Goal: Transaction & Acquisition: Book appointment/travel/reservation

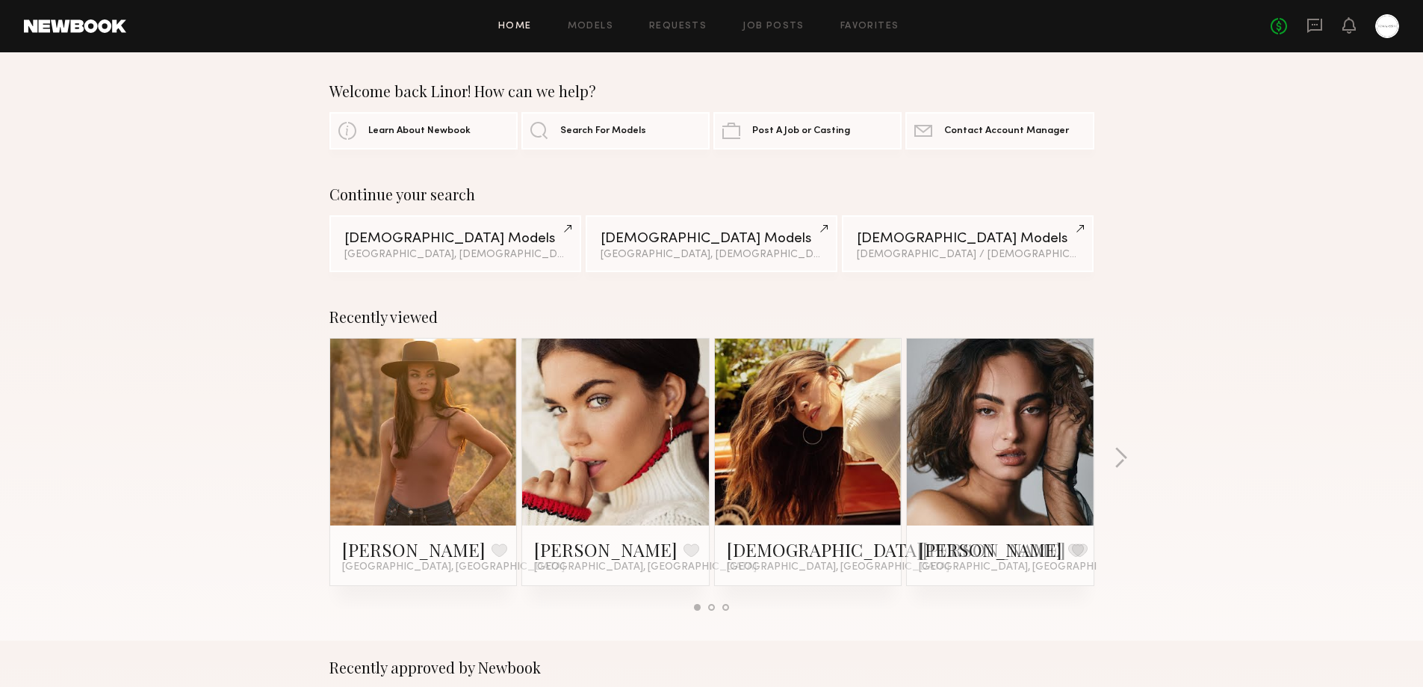
scroll to position [1743, 0]
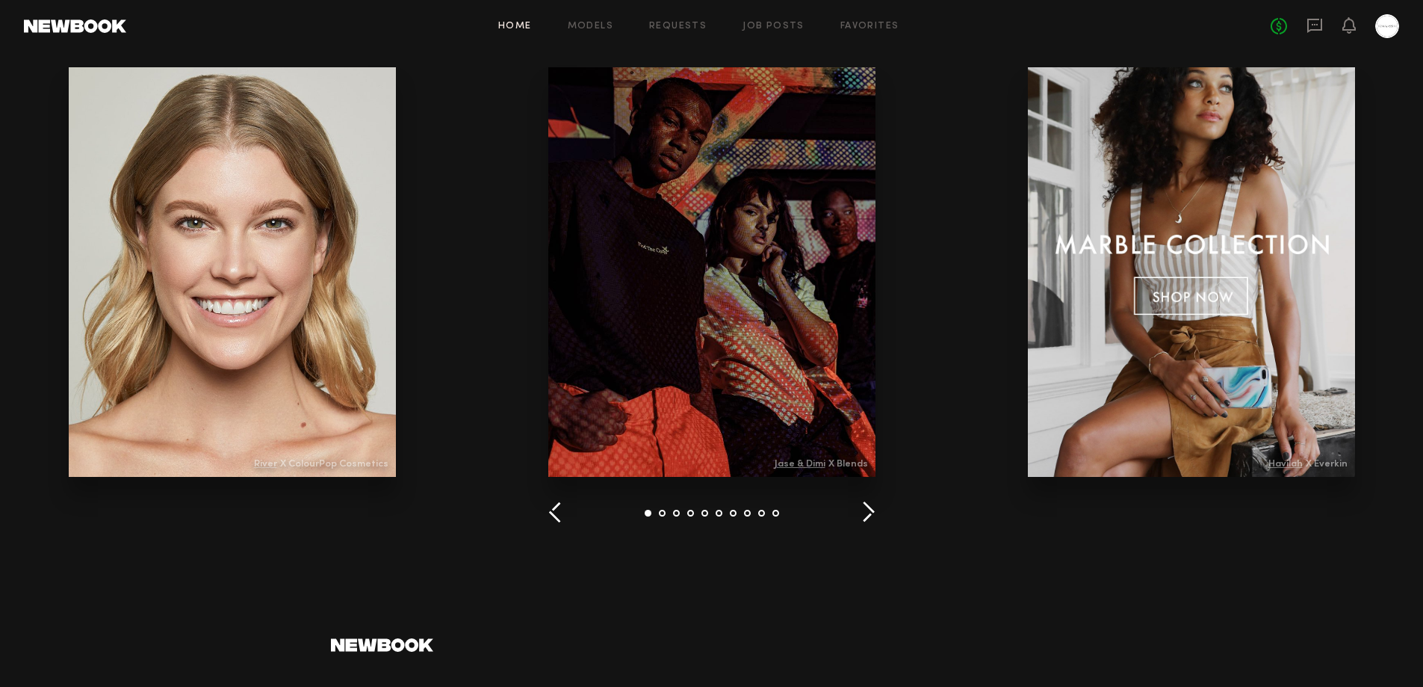
click at [725, 315] on div at bounding box center [711, 271] width 327 height 409
click at [867, 513] on button "button" at bounding box center [868, 513] width 14 height 25
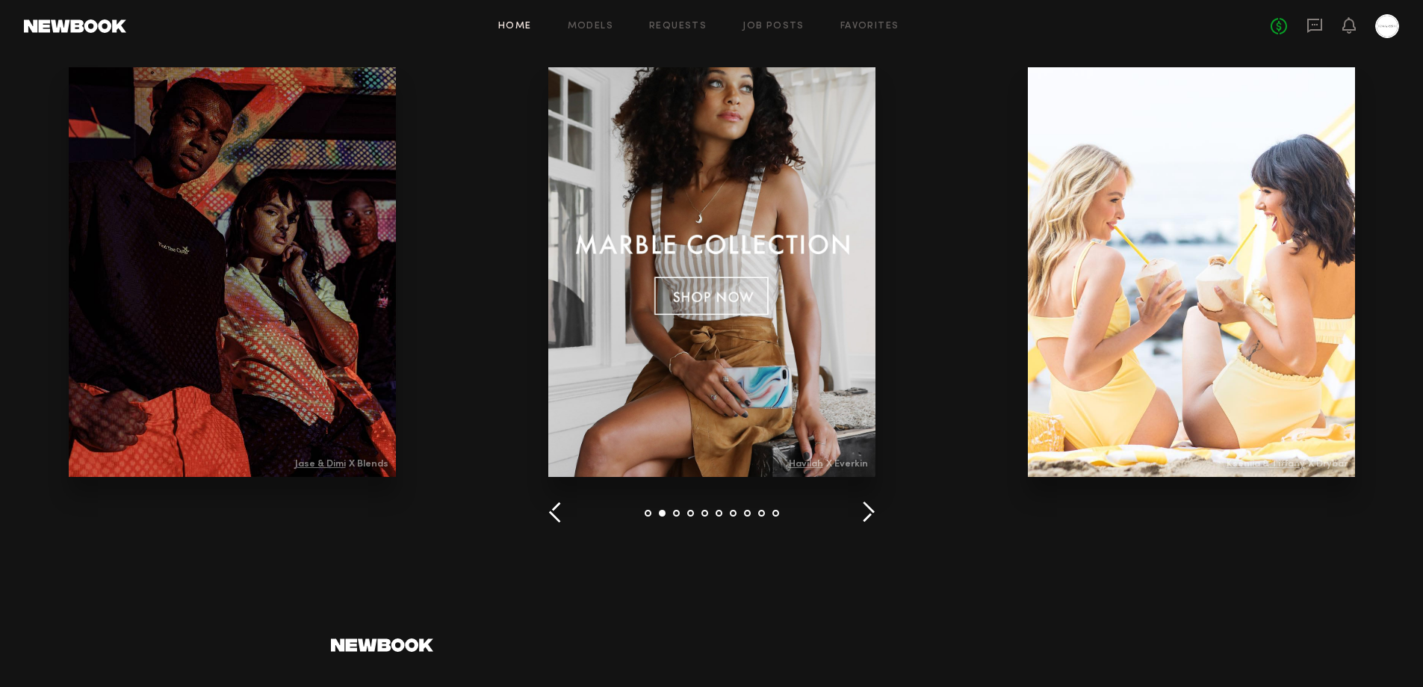
click at [737, 299] on div at bounding box center [711, 271] width 327 height 409
click at [1221, 204] on div at bounding box center [1191, 271] width 327 height 409
click at [595, 22] on link "Models" at bounding box center [591, 27] width 46 height 10
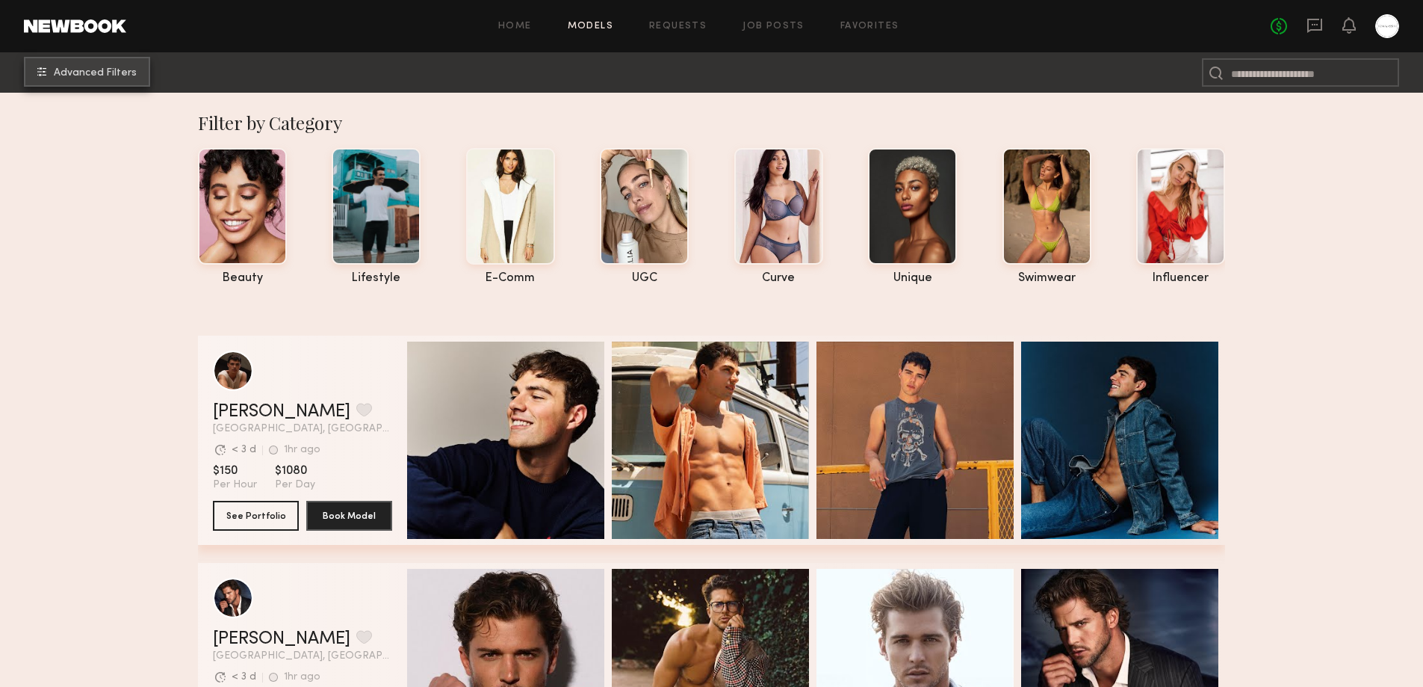
click at [66, 70] on span "Advanced Filters" at bounding box center [95, 73] width 83 height 10
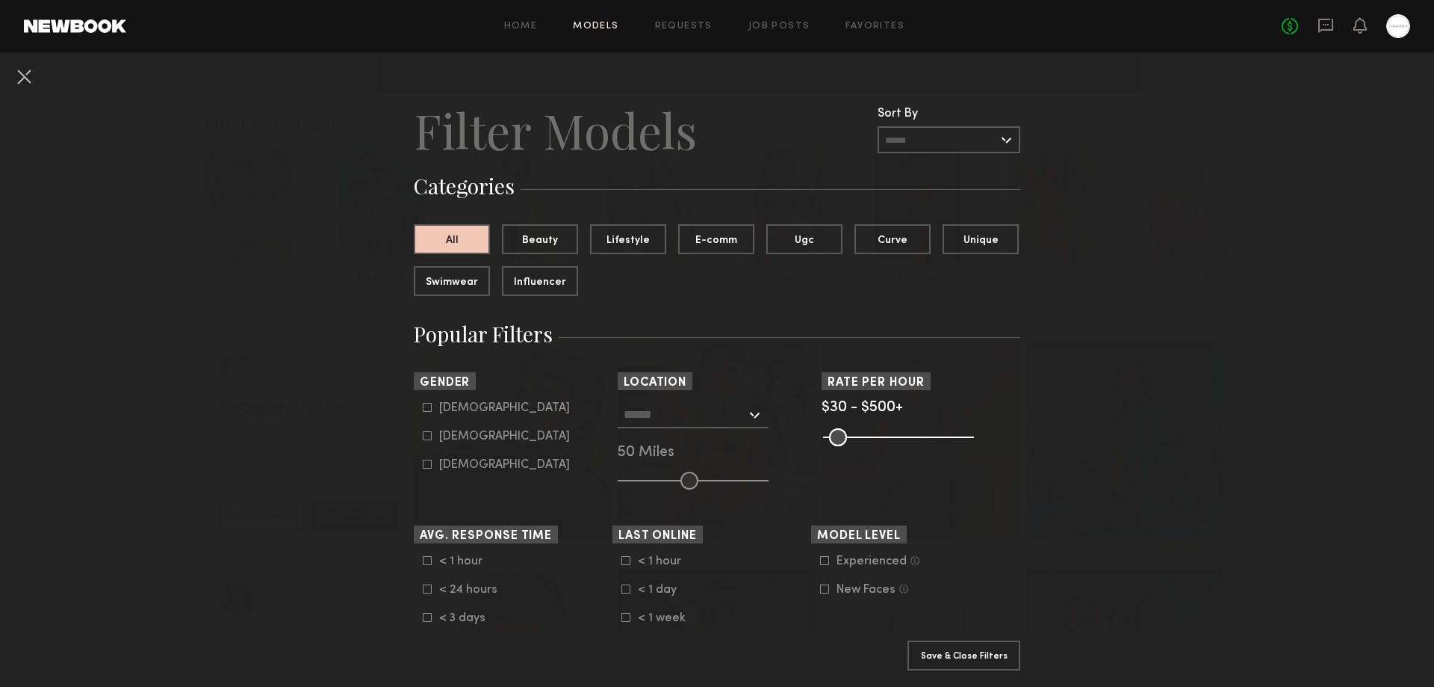
click at [423, 430] on common-framework-checkbox "Female" at bounding box center [518, 436] width 190 height 13
click at [752, 417] on div at bounding box center [693, 414] width 151 height 27
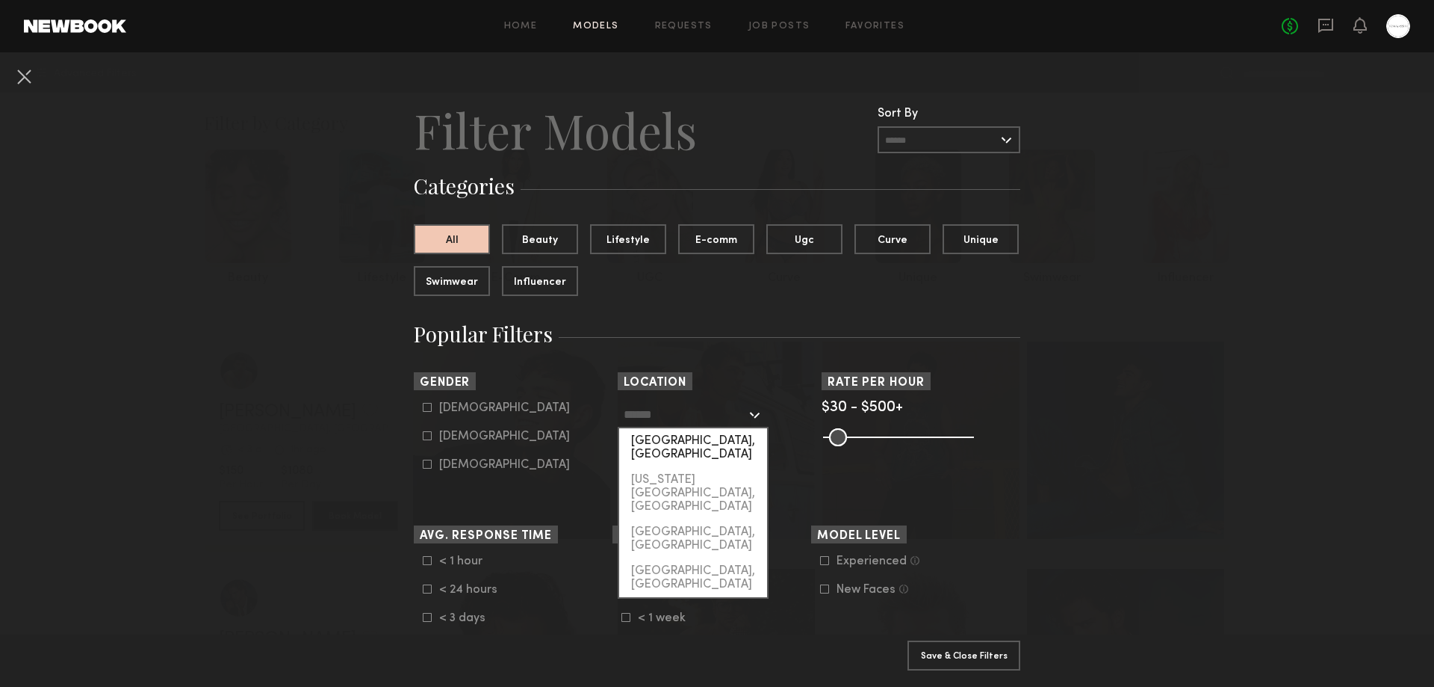
click at [664, 439] on div "Los Angeles, CA" at bounding box center [693, 447] width 148 height 39
type input "**********"
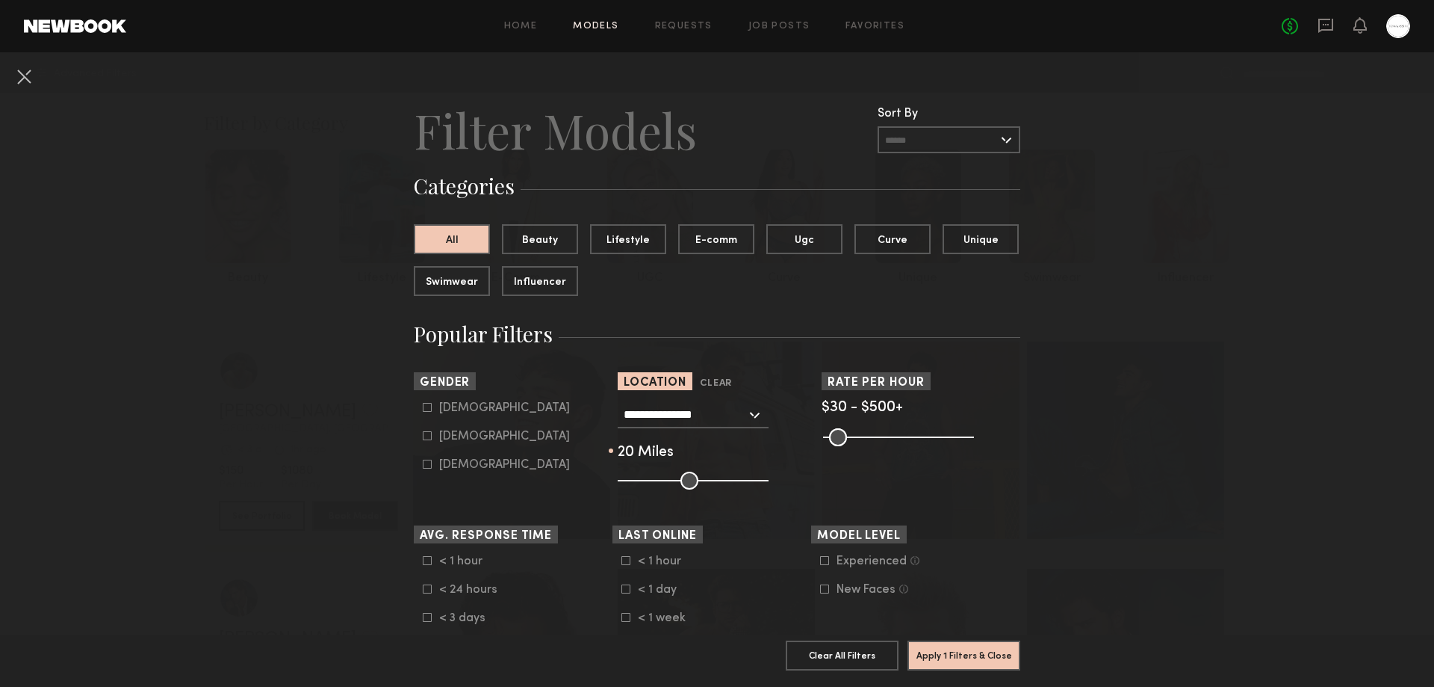
drag, startPoint x: 683, startPoint y: 480, endPoint x: 645, endPoint y: 481, distance: 38.1
type input "**"
click at [645, 481] on input "range" at bounding box center [693, 480] width 151 height 18
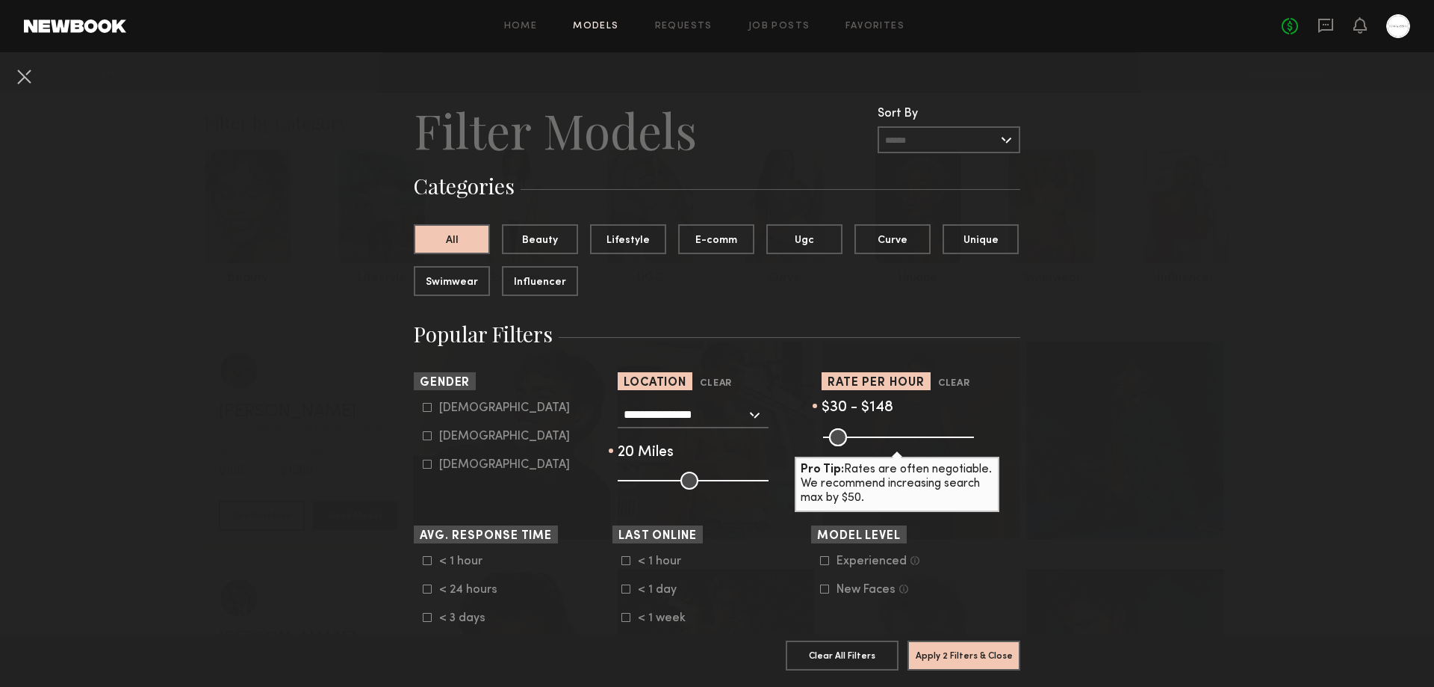
drag, startPoint x: 957, startPoint y: 435, endPoint x: 865, endPoint y: 450, distance: 93.1
type input "***"
click at [859, 446] on input "range" at bounding box center [898, 437] width 151 height 18
type input "**"
click at [823, 439] on input "range" at bounding box center [898, 437] width 151 height 18
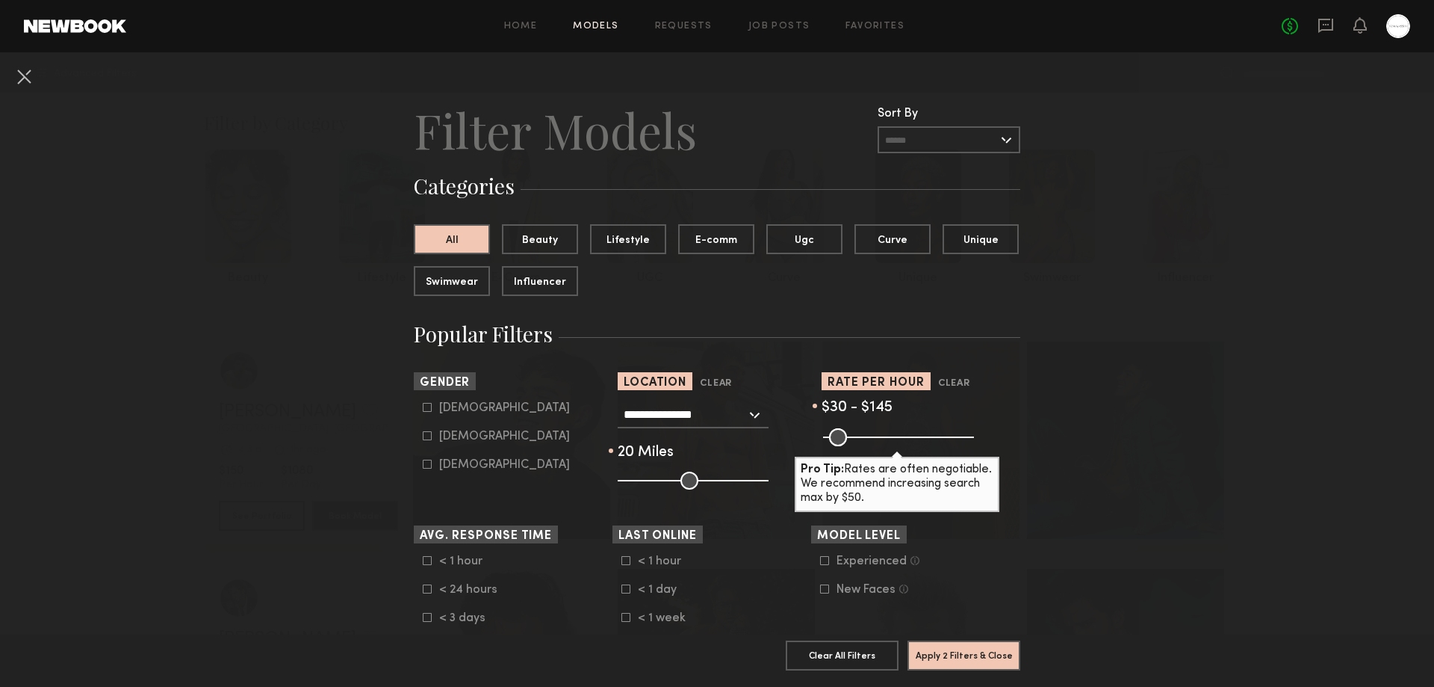
scroll to position [249, 0]
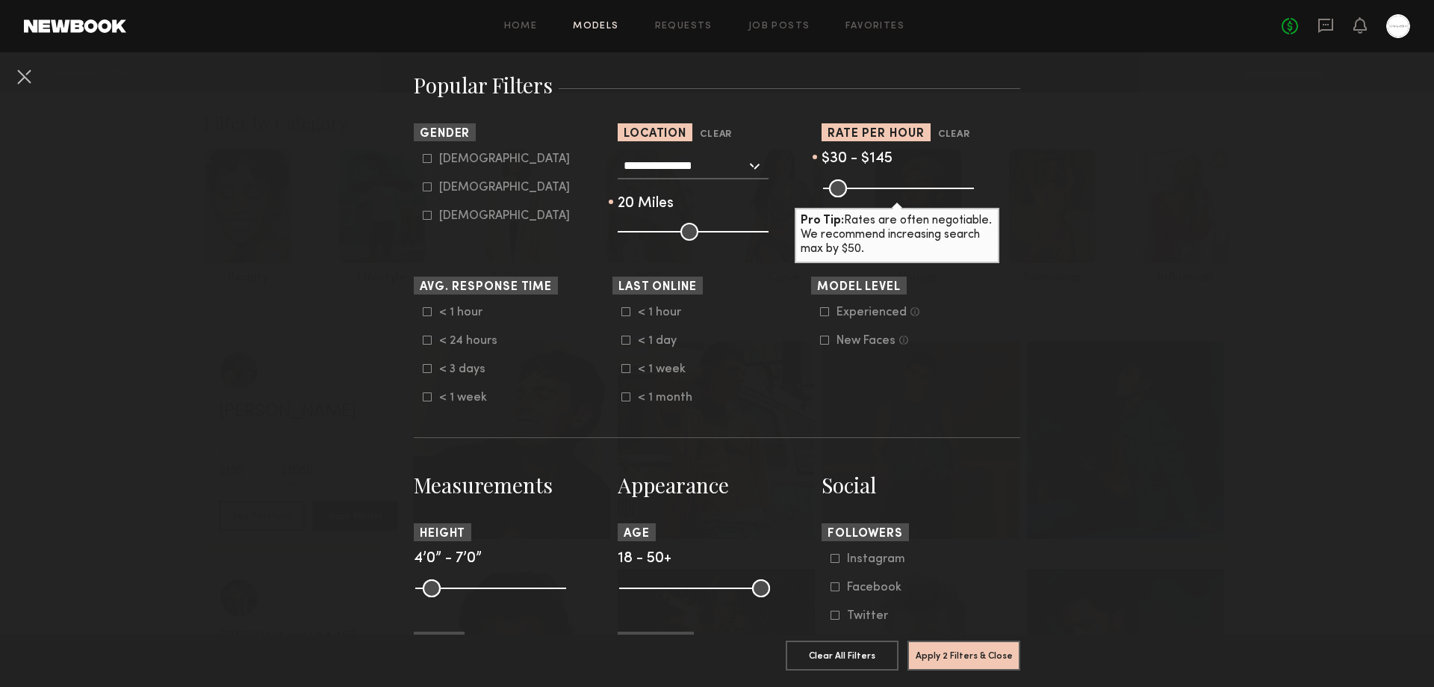
click at [820, 314] on icon at bounding box center [824, 311] width 9 height 9
click at [821, 341] on icon at bounding box center [824, 339] width 9 height 9
type input "**"
click at [650, 229] on input "range" at bounding box center [693, 232] width 151 height 18
click at [423, 338] on icon at bounding box center [427, 339] width 9 height 9
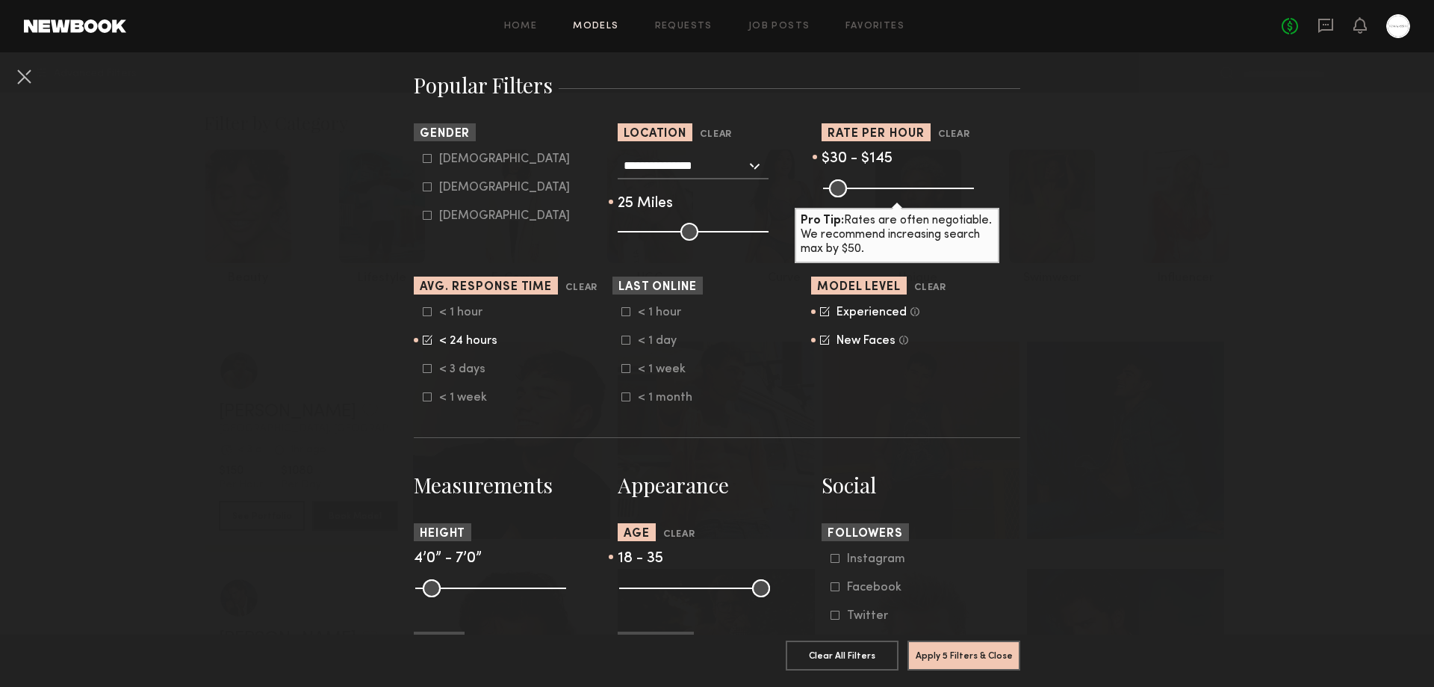
drag, startPoint x: 758, startPoint y: 585, endPoint x: 694, endPoint y: 591, distance: 63.8
type input "**"
click at [694, 591] on input "range" at bounding box center [694, 588] width 151 height 18
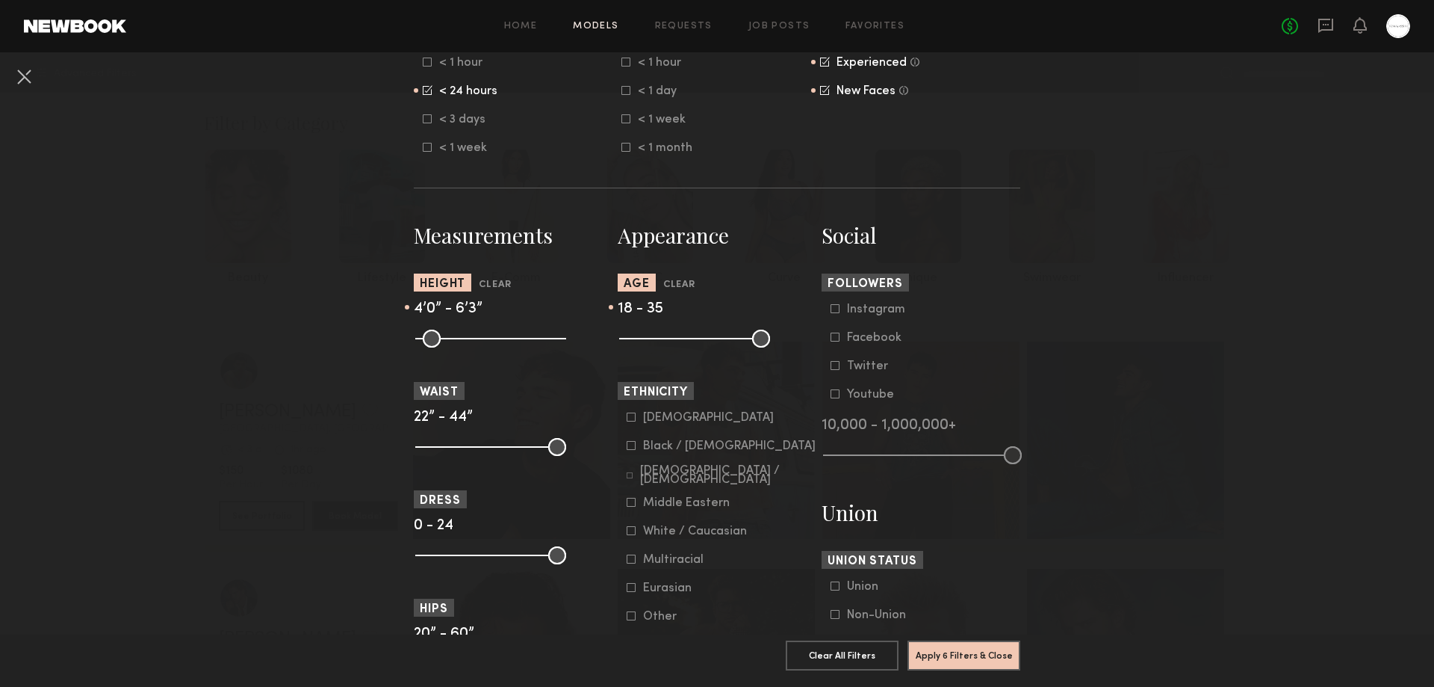
drag, startPoint x: 551, startPoint y: 341, endPoint x: 520, endPoint y: 338, distance: 31.5
type input "**"
click at [520, 338] on input "range" at bounding box center [490, 338] width 151 height 18
drag, startPoint x: 551, startPoint y: 555, endPoint x: 468, endPoint y: 559, distance: 83.0
type input "*"
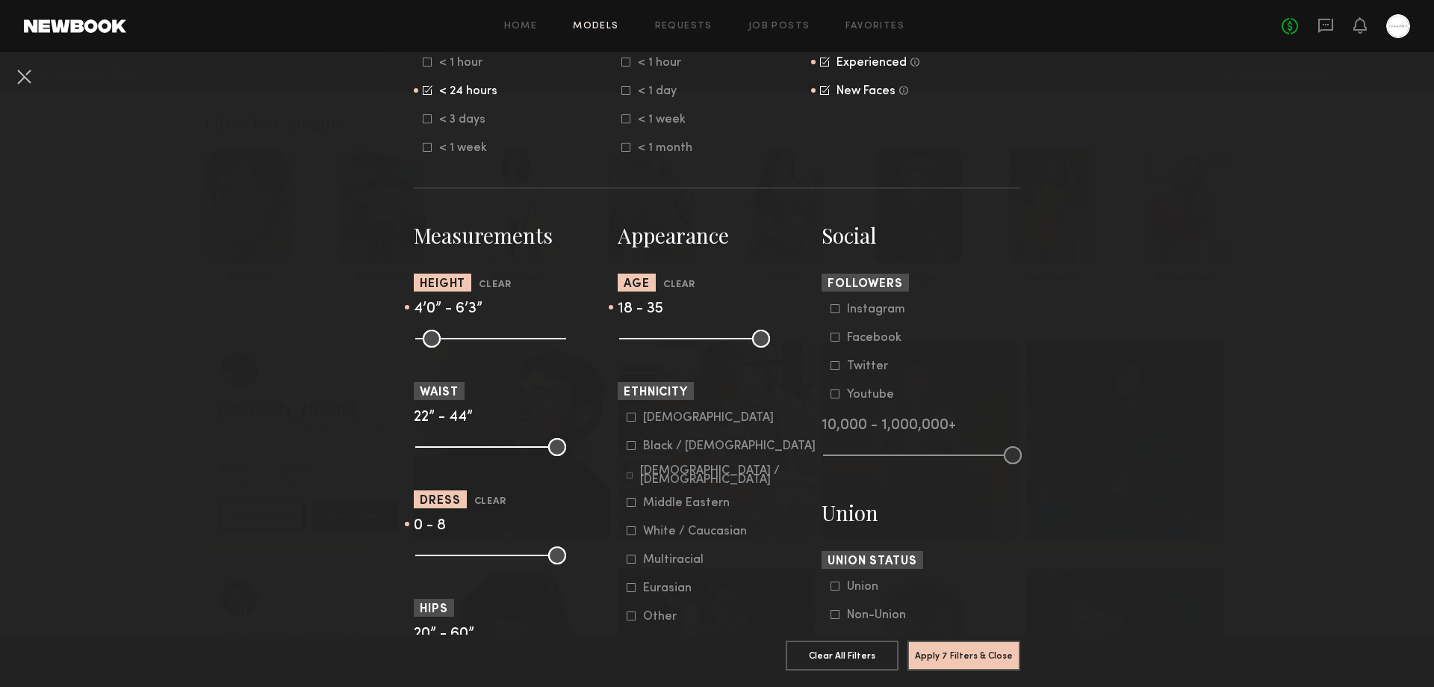
click at [468, 559] on input "range" at bounding box center [490, 555] width 151 height 18
drag, startPoint x: 418, startPoint y: 554, endPoint x: 427, endPoint y: 556, distance: 9.8
type input "*"
click at [427, 556] on input "range" at bounding box center [490, 555] width 151 height 18
click at [628, 503] on icon at bounding box center [632, 502] width 8 height 8
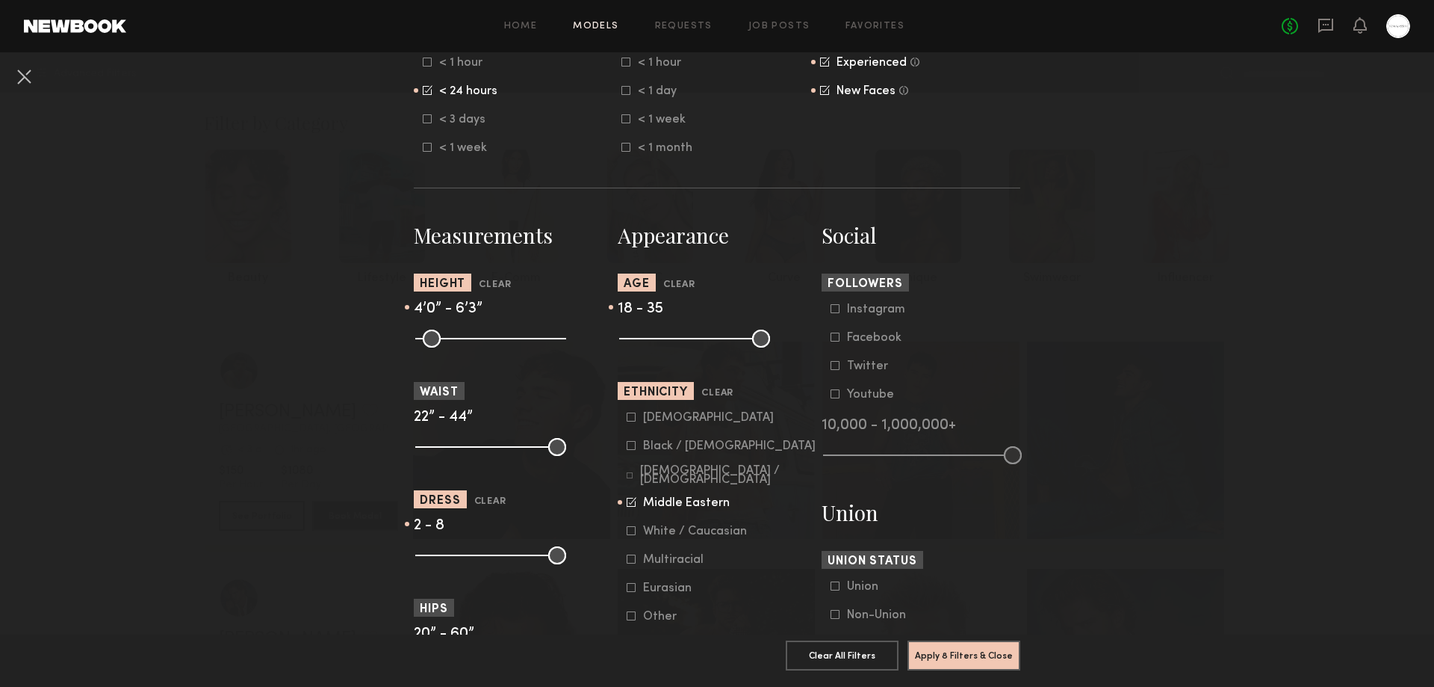
click at [627, 533] on icon at bounding box center [631, 530] width 9 height 9
click at [627, 557] on icon at bounding box center [631, 558] width 9 height 9
click at [960, 648] on button "Apply 8 Filters & Close" at bounding box center [964, 654] width 113 height 30
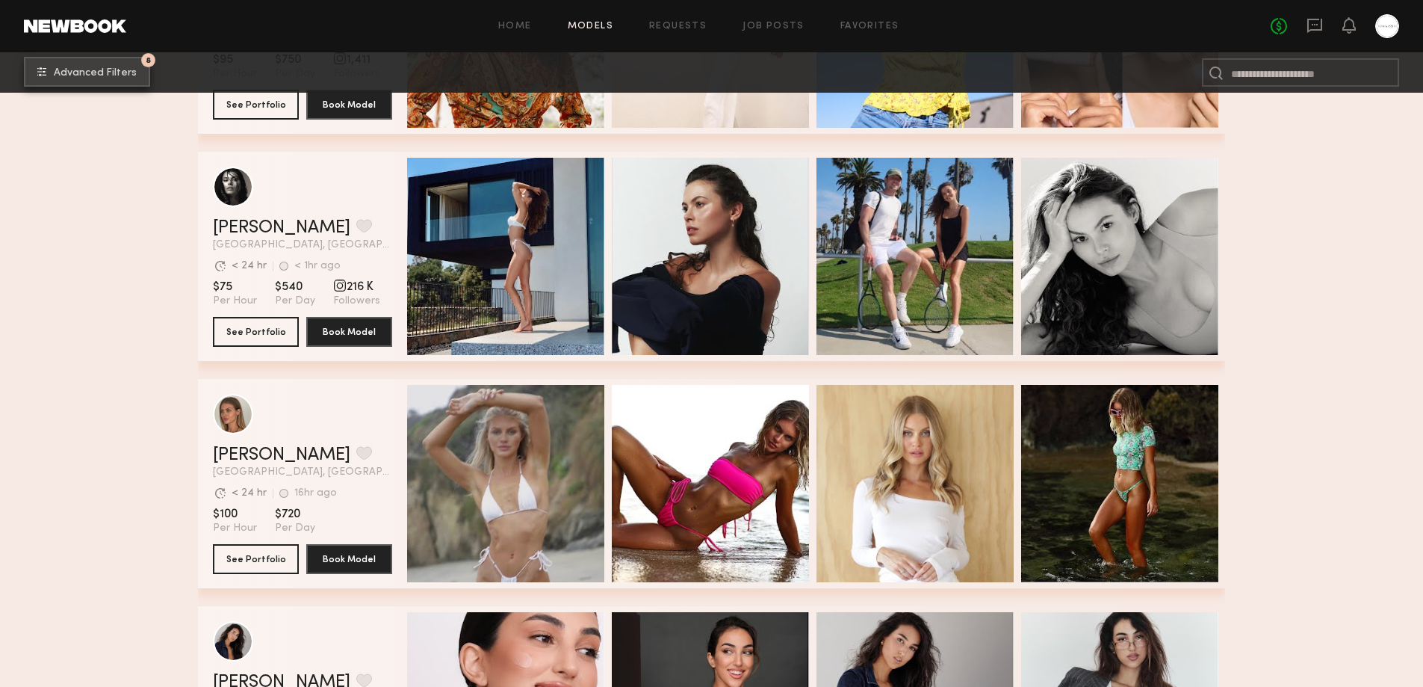
scroll to position [2491, 0]
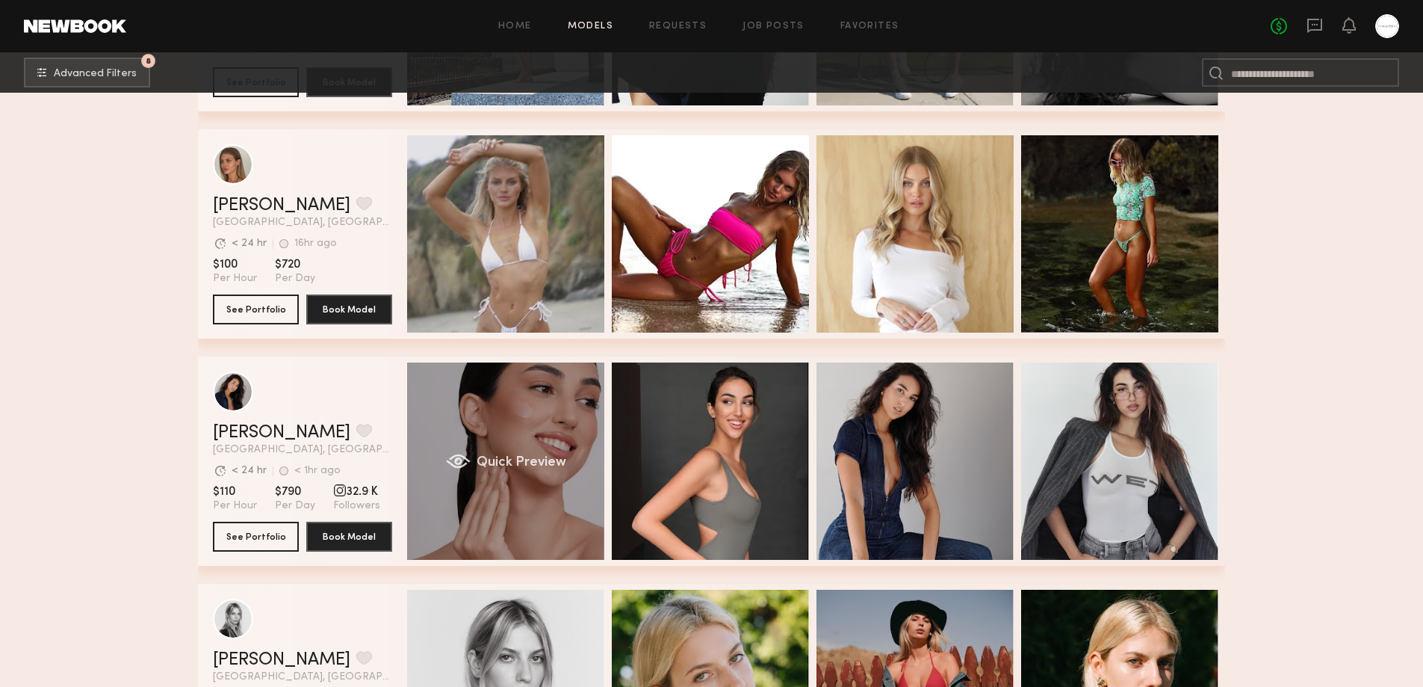
click at [495, 436] on div "Quick Preview" at bounding box center [505, 460] width 197 height 197
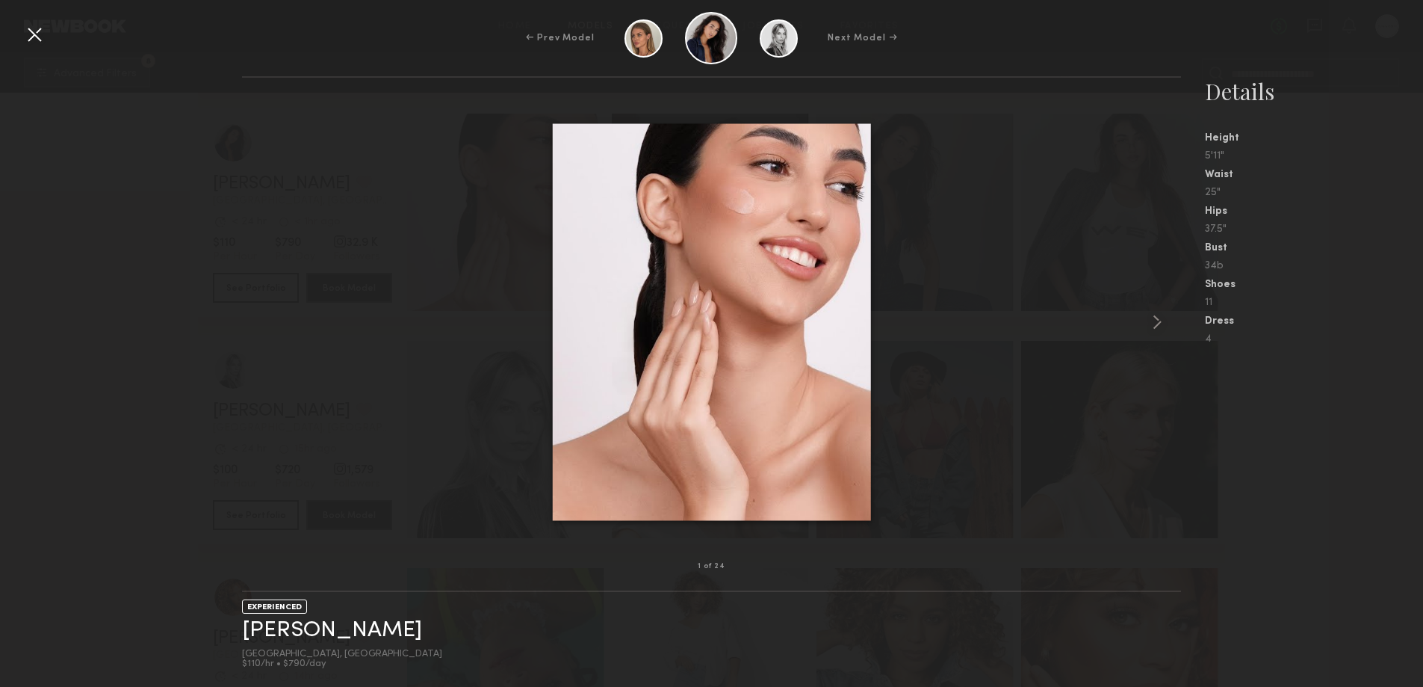
scroll to position [2988, 0]
click at [693, 317] on img at bounding box center [711, 322] width 318 height 397
click at [264, 634] on link "Nina S." at bounding box center [332, 630] width 180 height 23
click at [34, 37] on div at bounding box center [34, 34] width 24 height 24
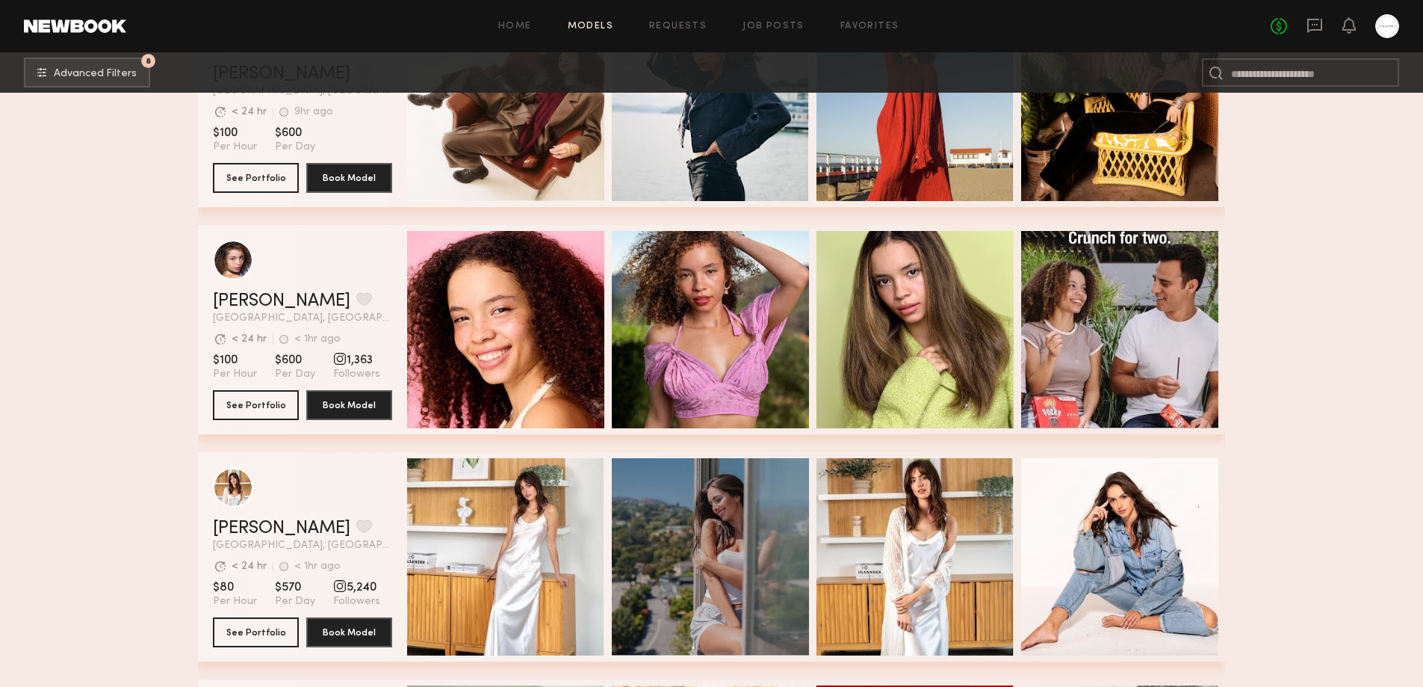
scroll to position [4234, 0]
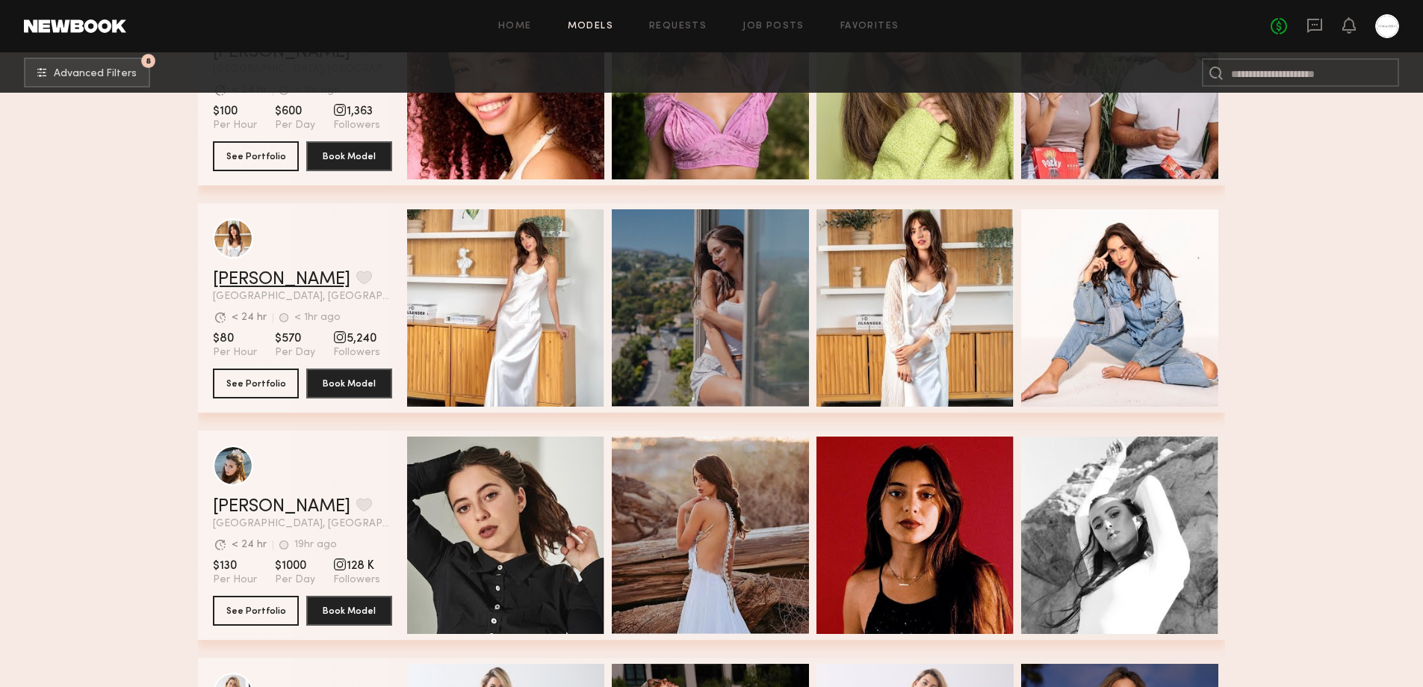
click at [265, 283] on link "Marilyn B." at bounding box center [281, 279] width 137 height 18
click at [329, 619] on button "Book Model" at bounding box center [349, 610] width 86 height 30
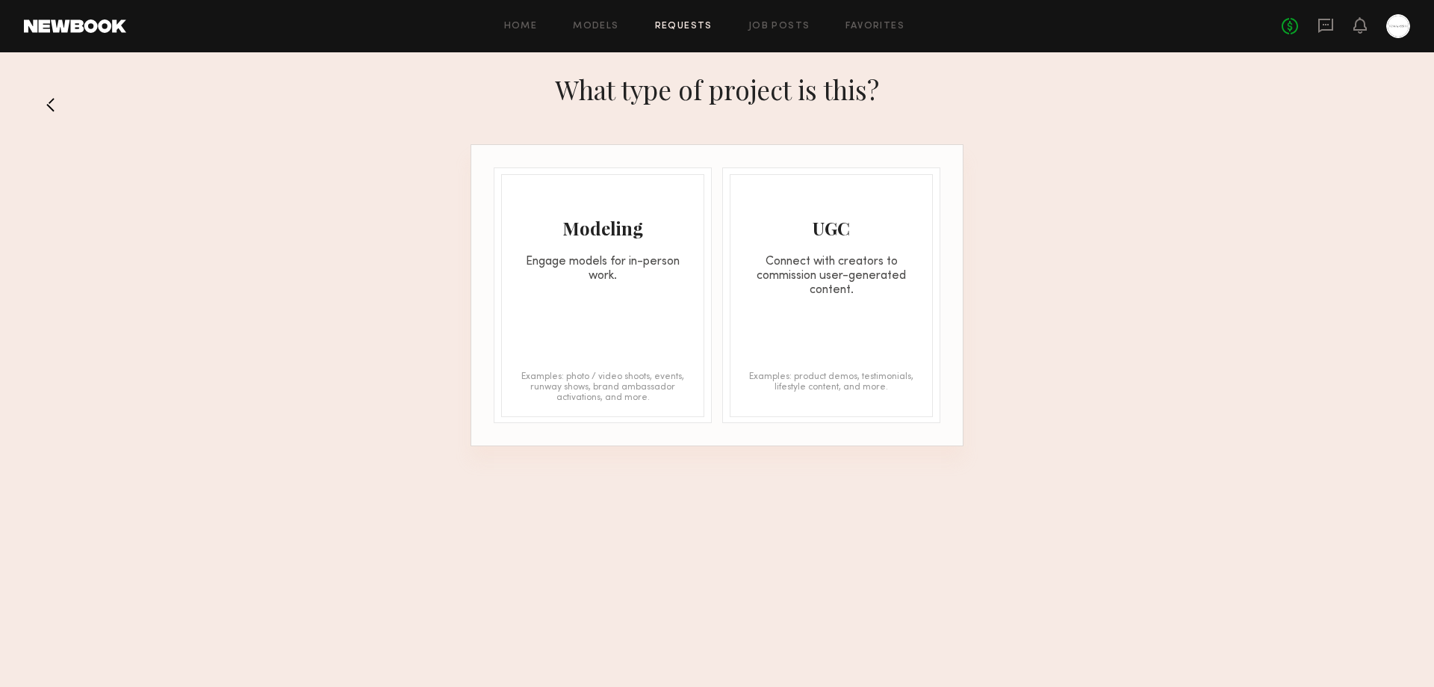
click at [55, 102] on button at bounding box center [57, 105] width 24 height 24
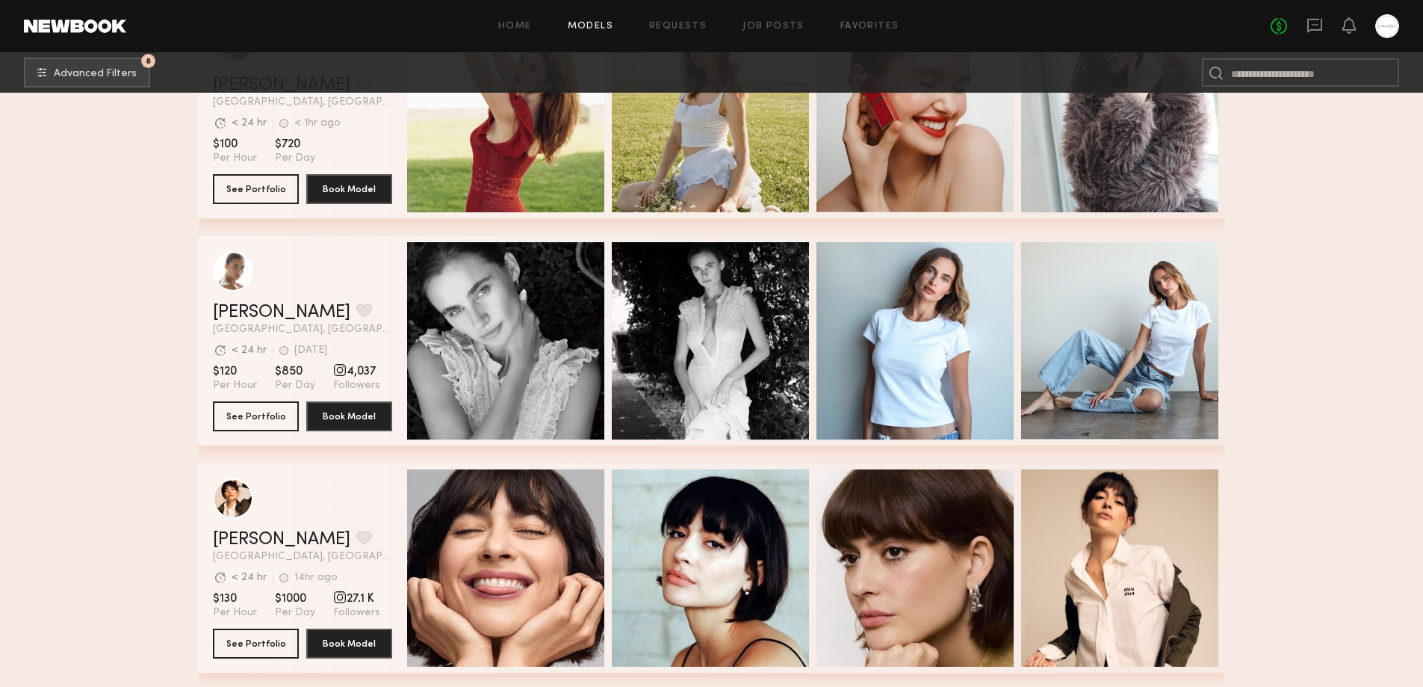
scroll to position [1043, 0]
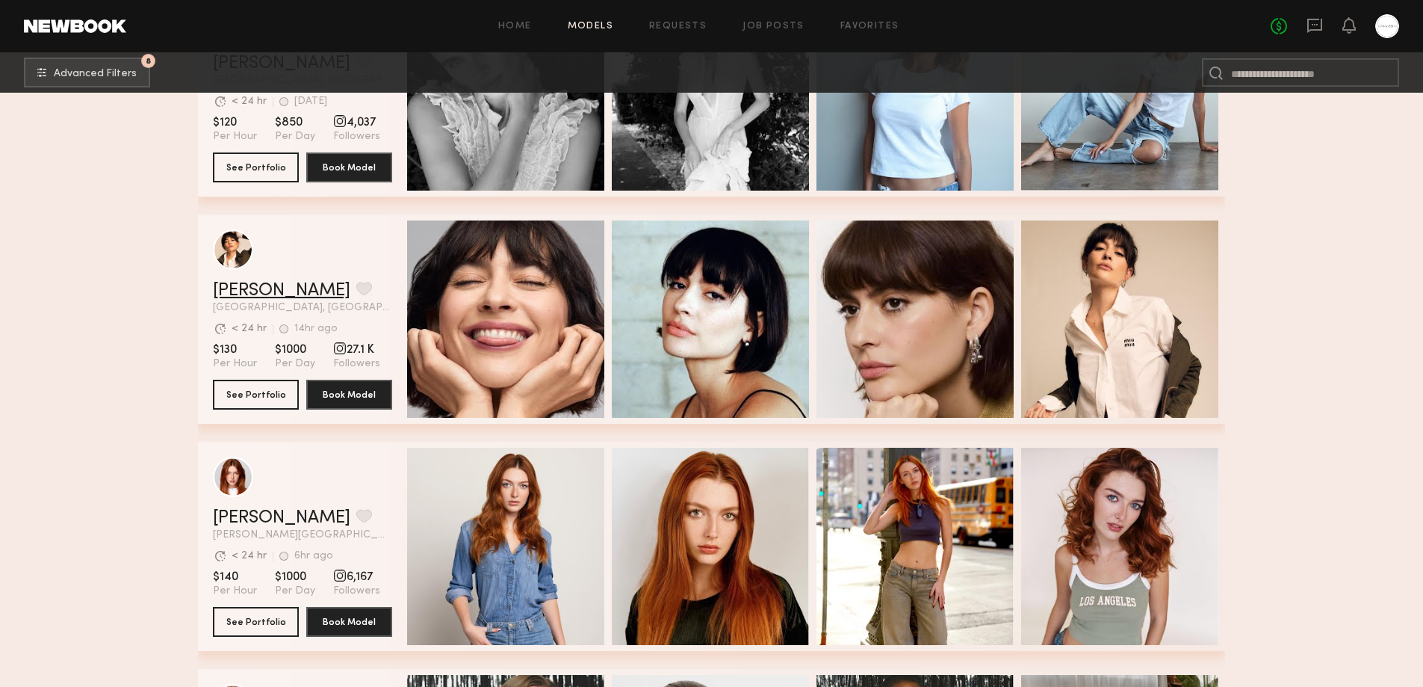
click at [247, 288] on link "Gabriela B." at bounding box center [281, 291] width 137 height 18
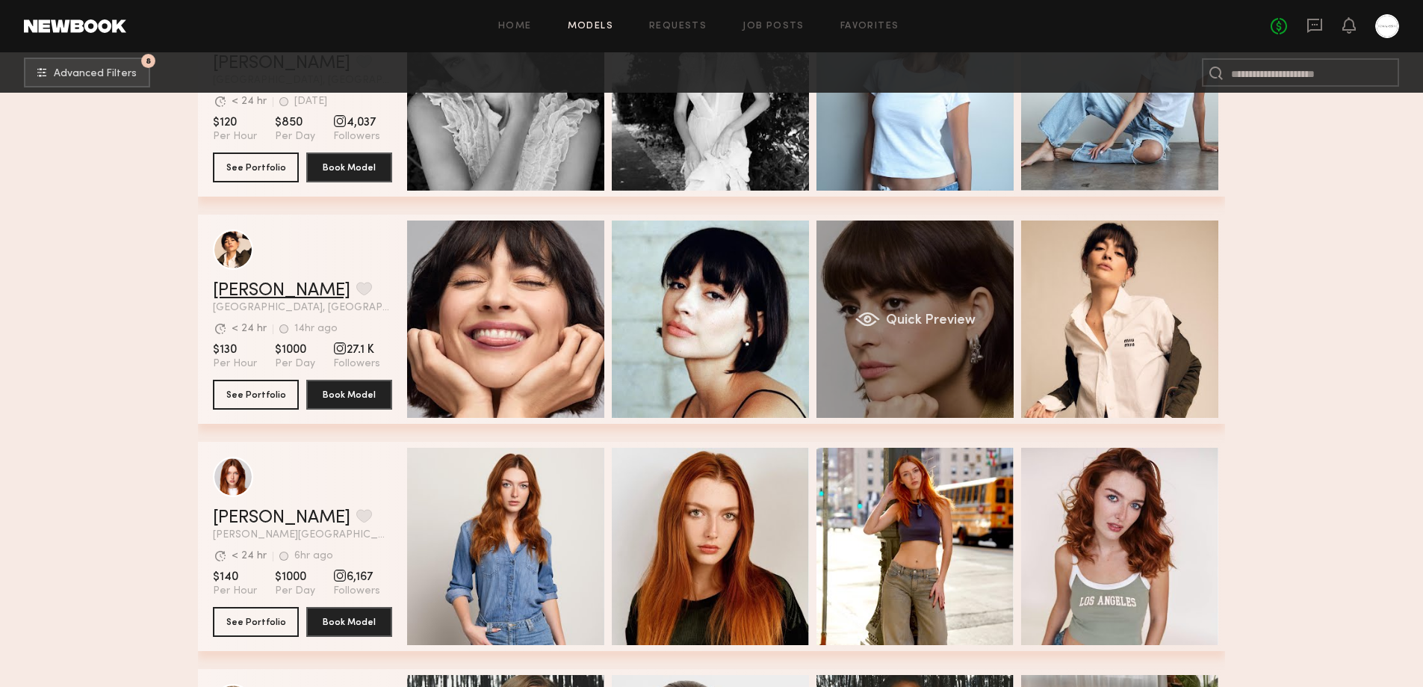
scroll to position [1292, 0]
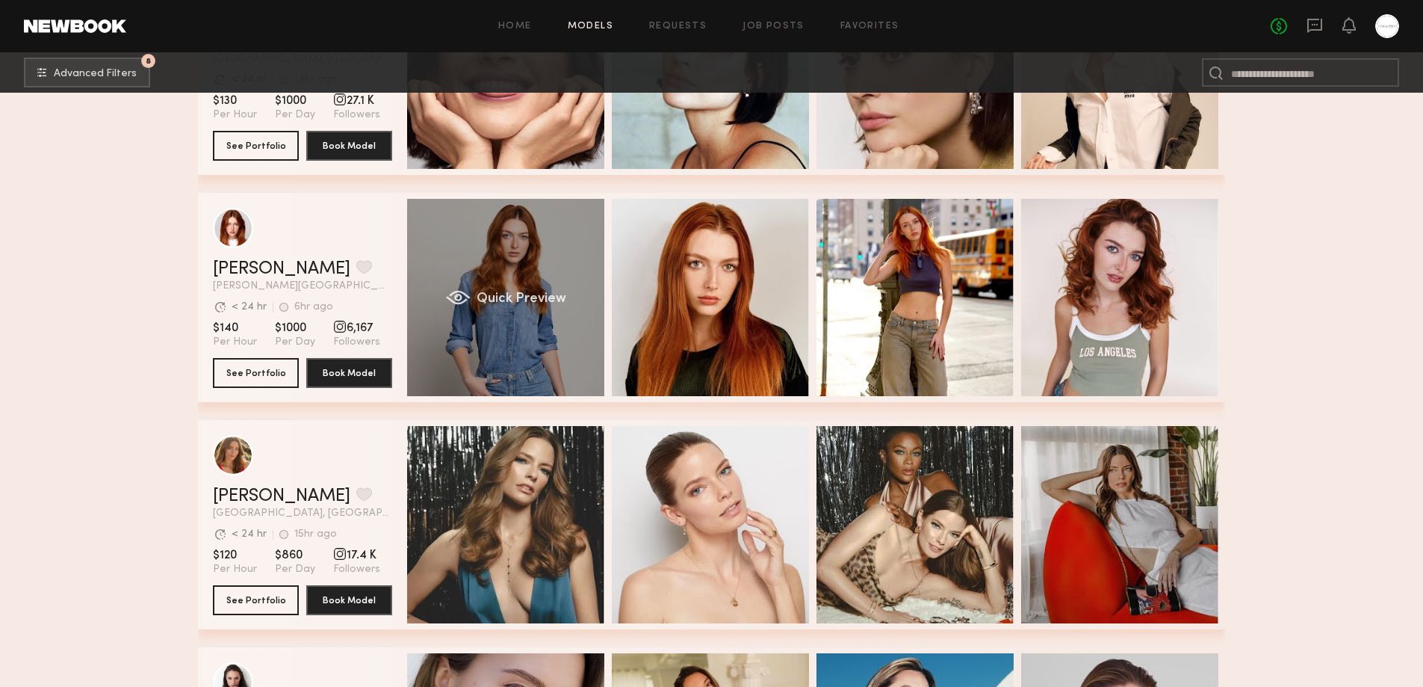
click at [565, 296] on span "Quick Preview" at bounding box center [522, 298] width 90 height 13
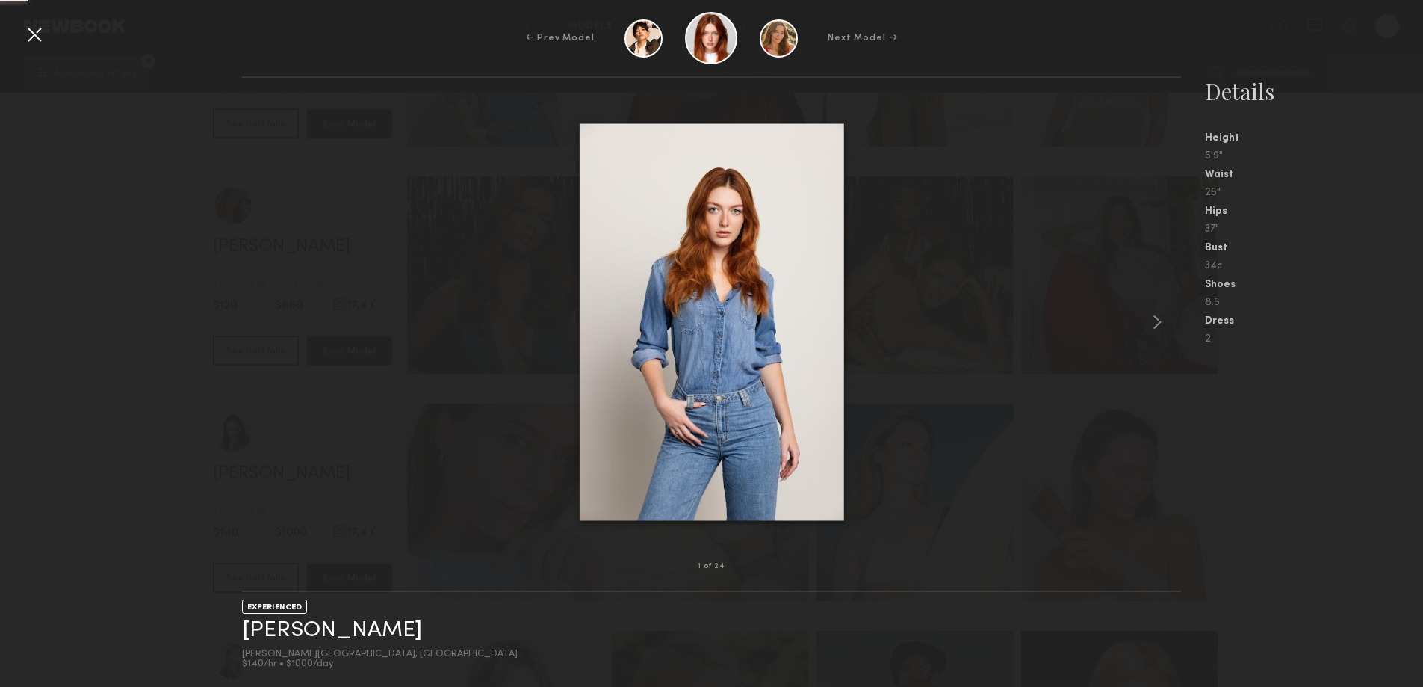
scroll to position [1790, 0]
click at [281, 636] on link "Annika R." at bounding box center [332, 630] width 180 height 23
click at [35, 36] on div at bounding box center [34, 34] width 24 height 24
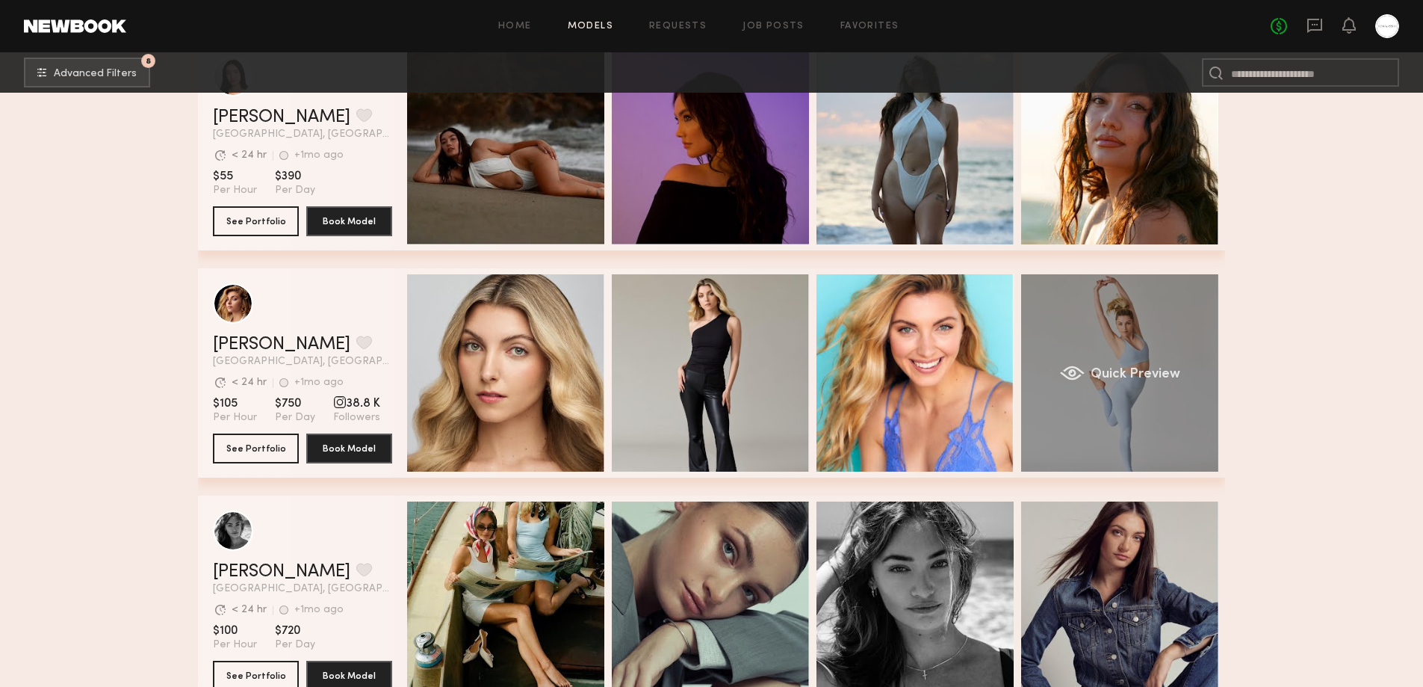
scroll to position [11003, 0]
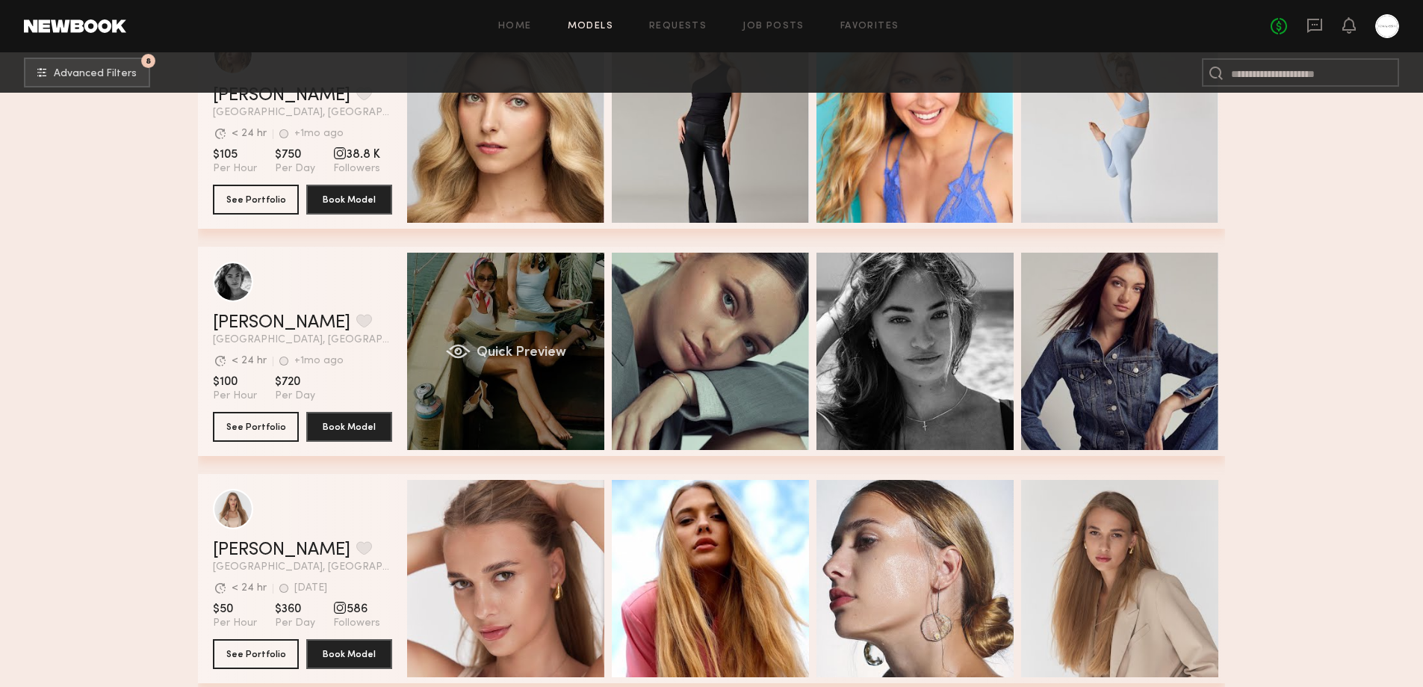
click at [574, 358] on div "Quick Preview" at bounding box center [505, 351] width 197 height 197
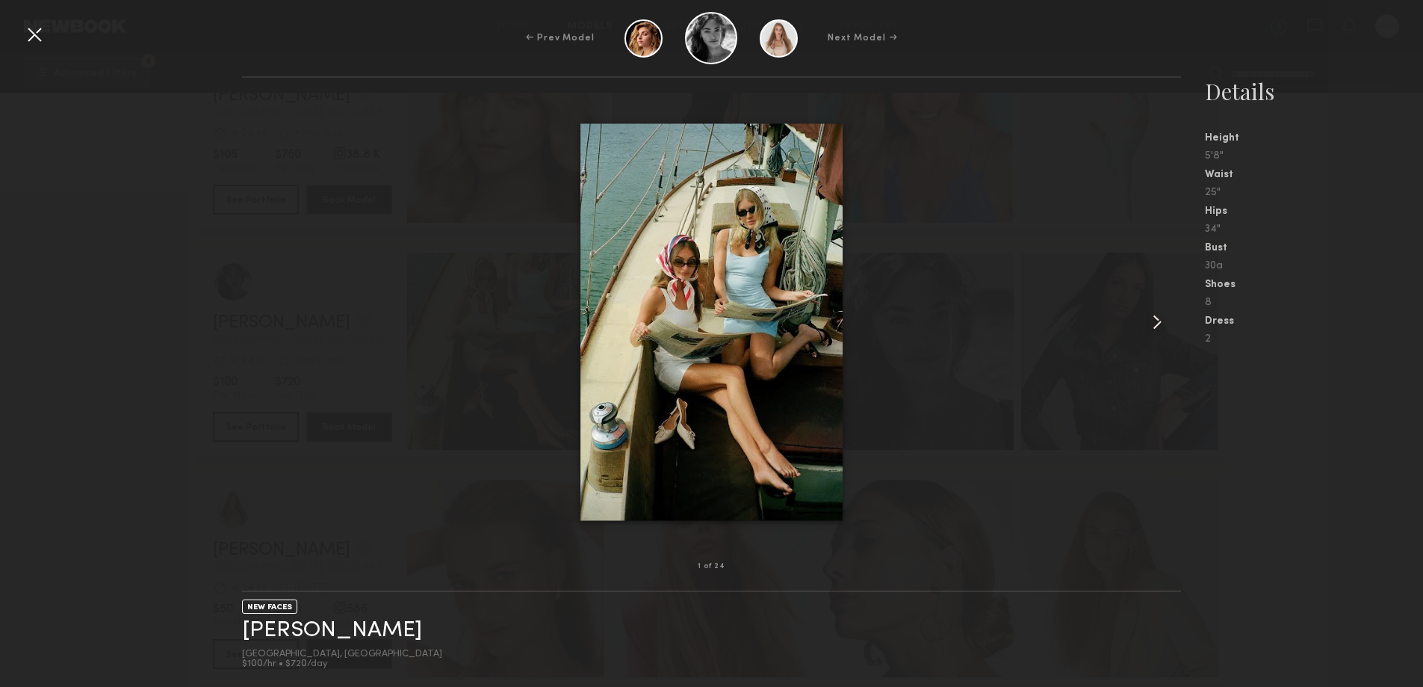
click at [1162, 329] on common-icon at bounding box center [1157, 322] width 24 height 24
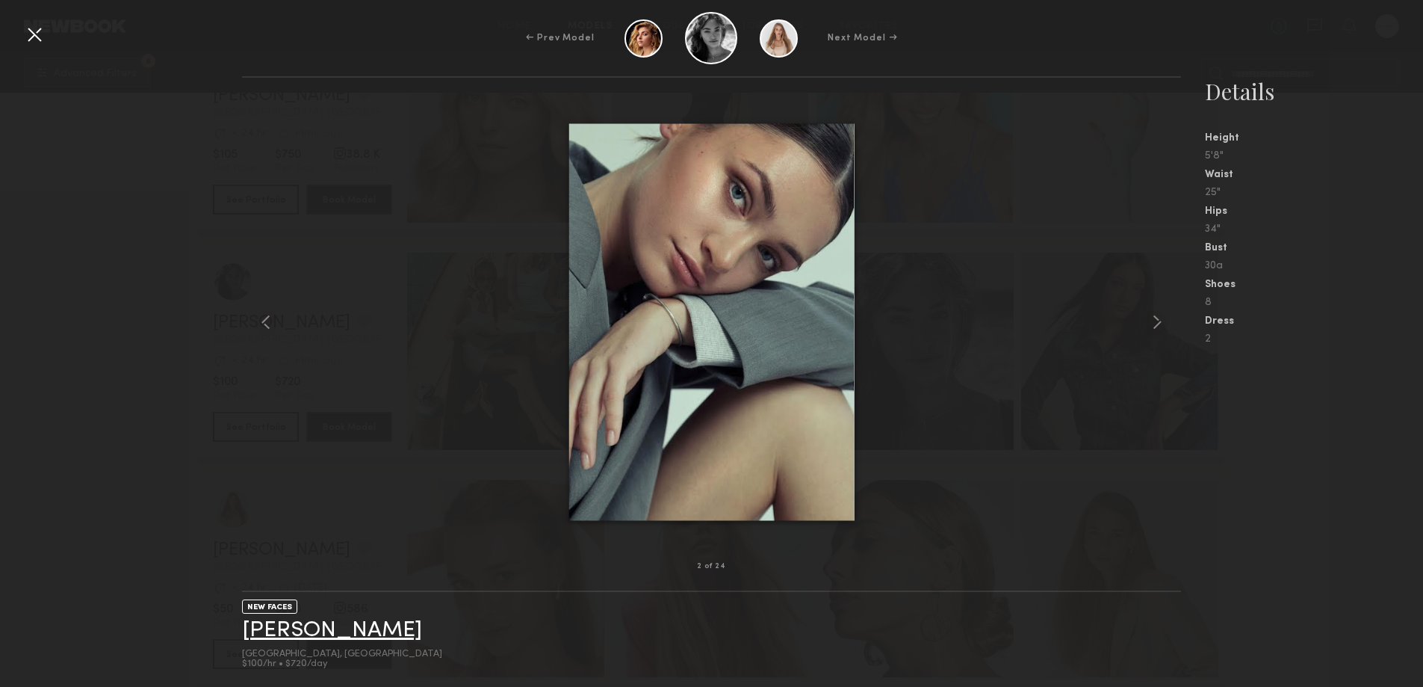
click at [278, 634] on link "Jordan L." at bounding box center [332, 630] width 180 height 23
click at [40, 31] on div at bounding box center [34, 34] width 24 height 24
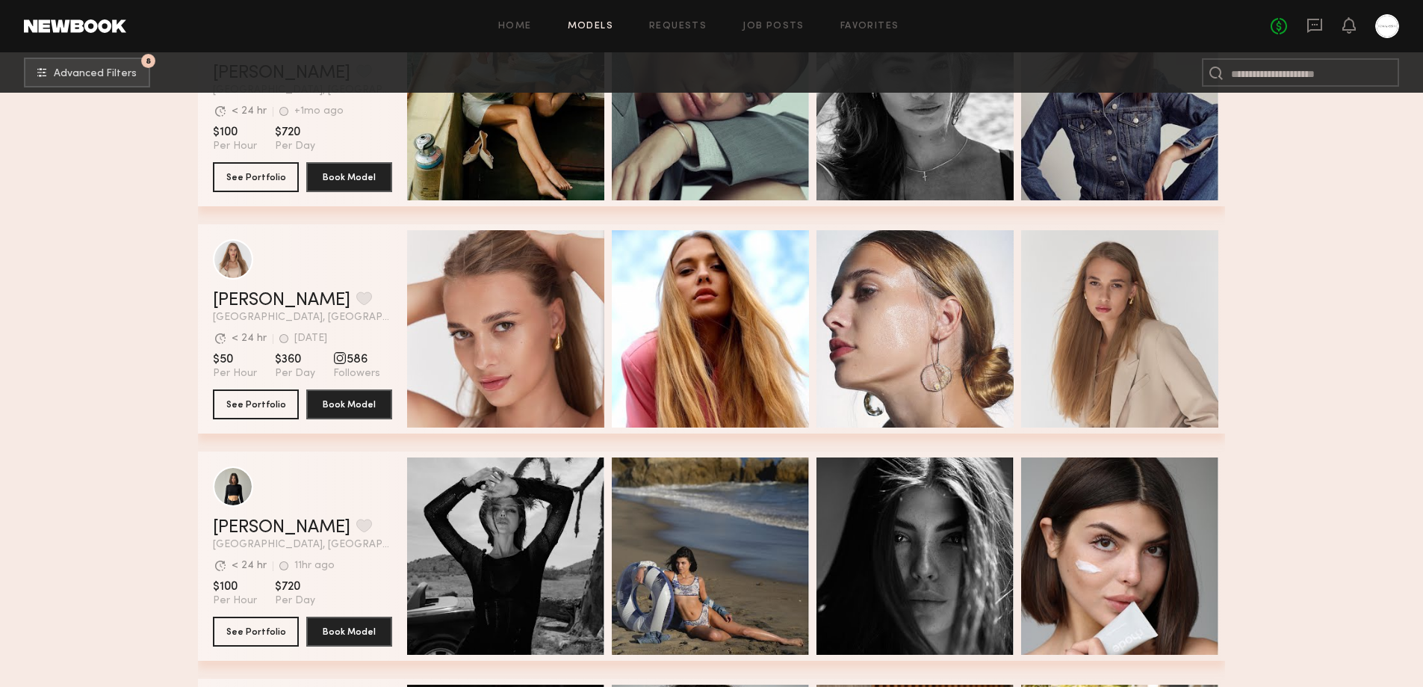
scroll to position [11502, 0]
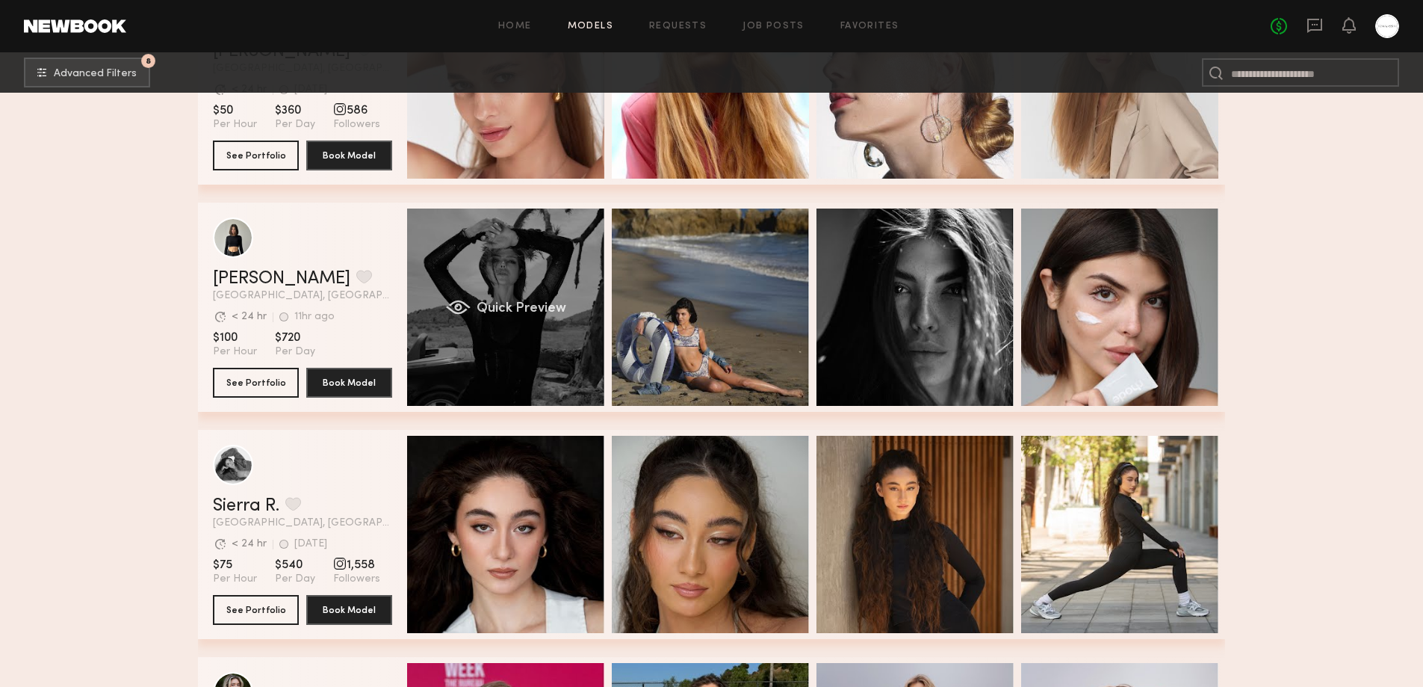
click at [495, 315] on span "Quick Preview" at bounding box center [522, 308] width 90 height 13
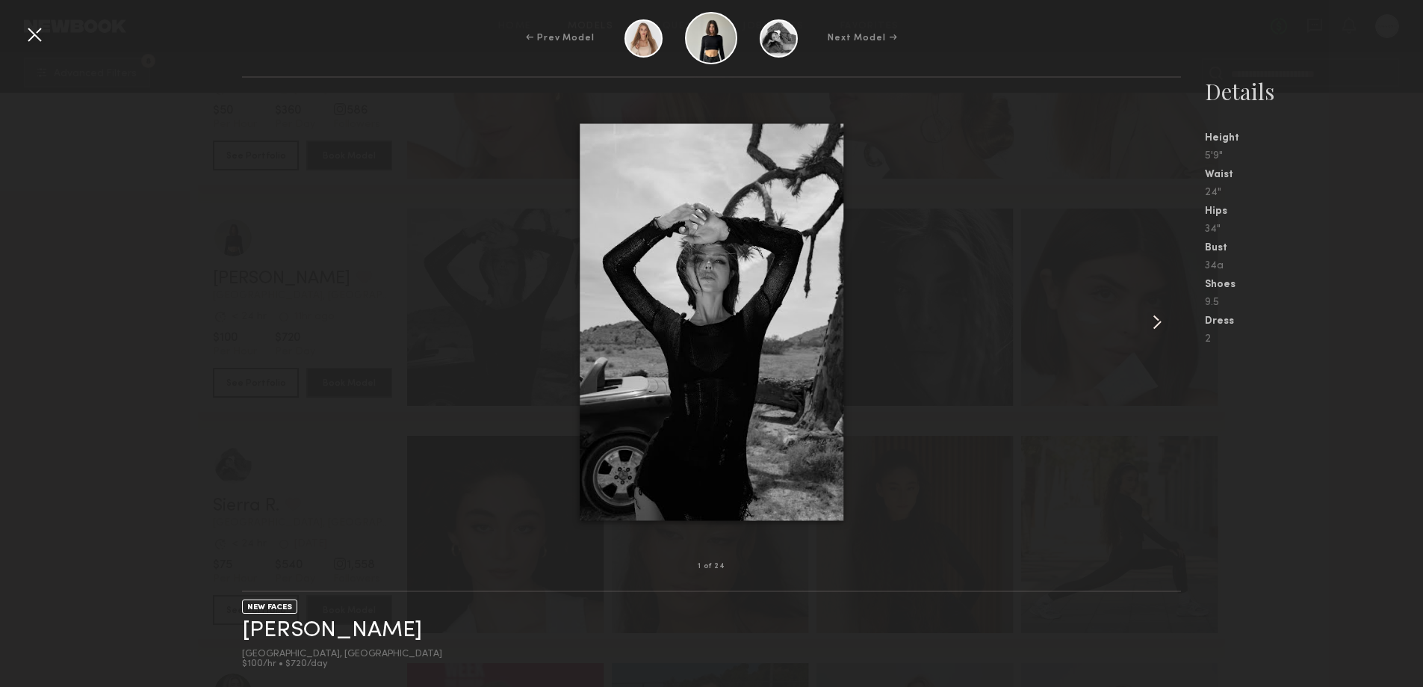
click at [1161, 315] on common-icon at bounding box center [1157, 322] width 24 height 24
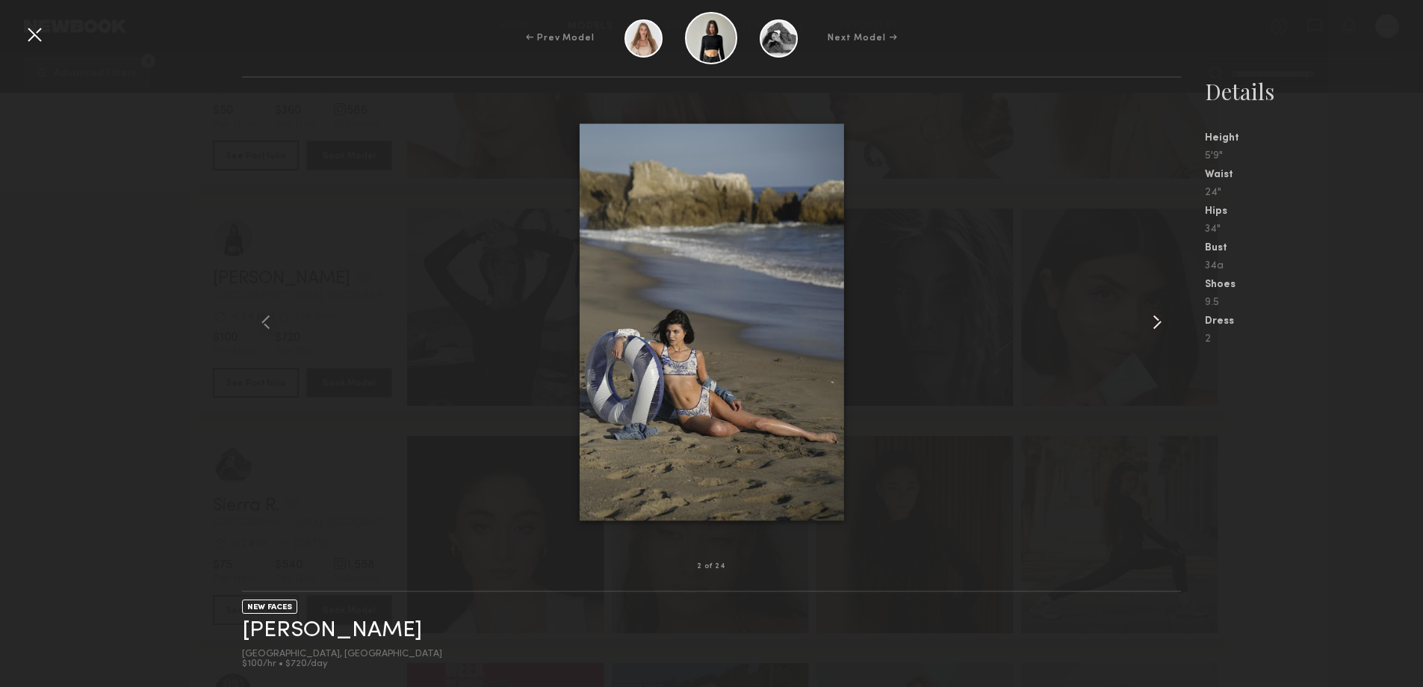
click at [1161, 315] on common-icon at bounding box center [1157, 322] width 24 height 24
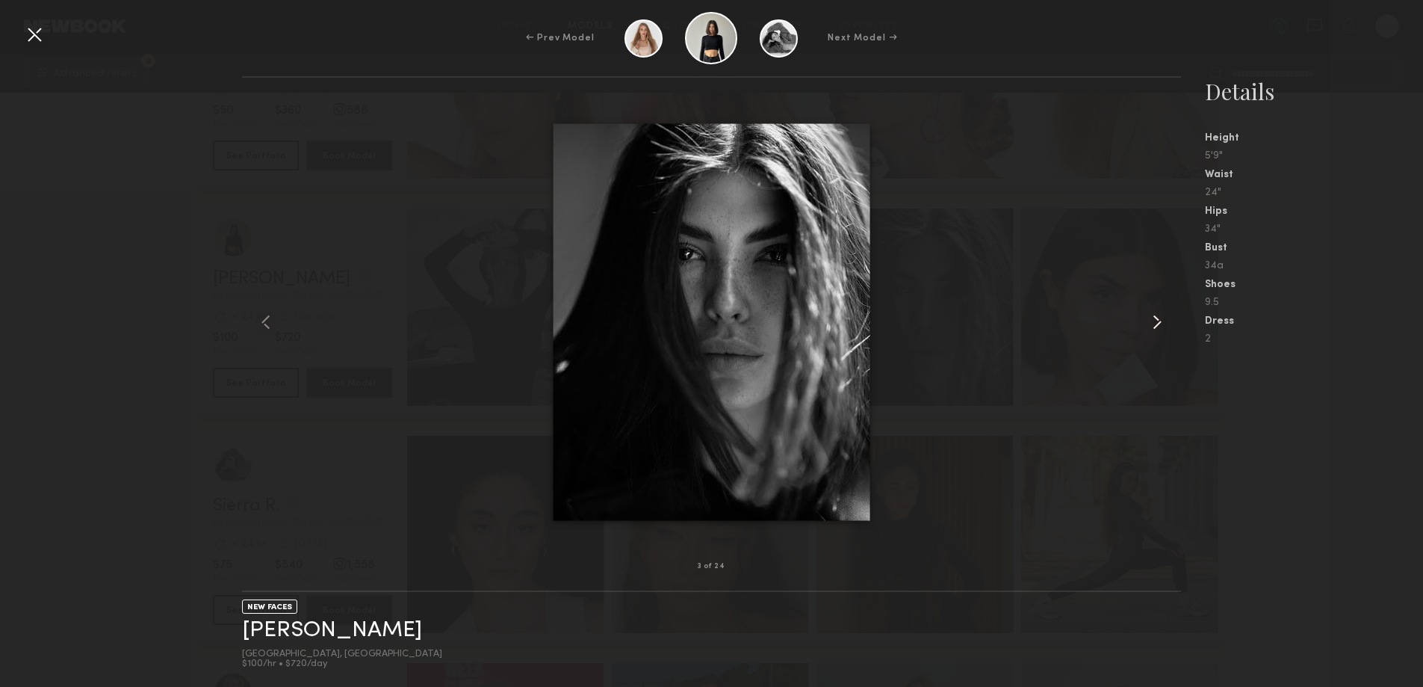
click at [1161, 315] on common-icon at bounding box center [1157, 322] width 24 height 24
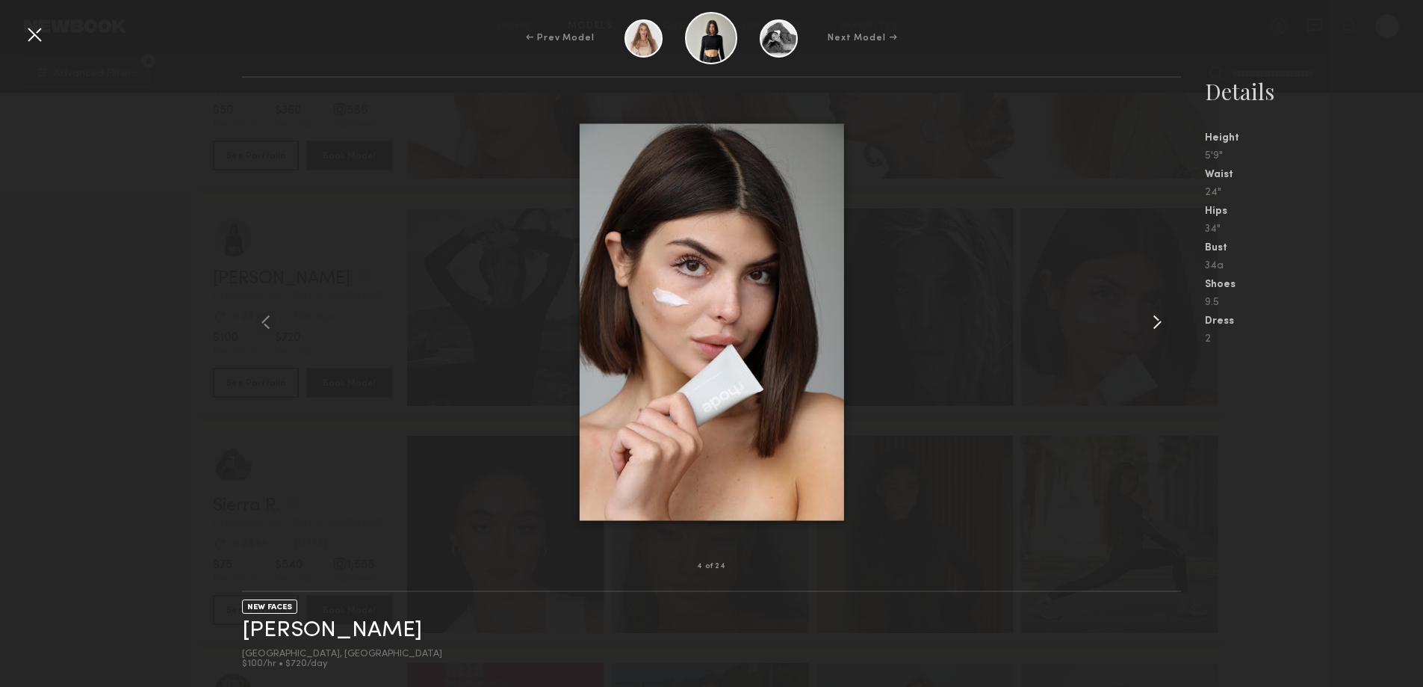
click at [1161, 315] on common-icon at bounding box center [1157, 322] width 24 height 24
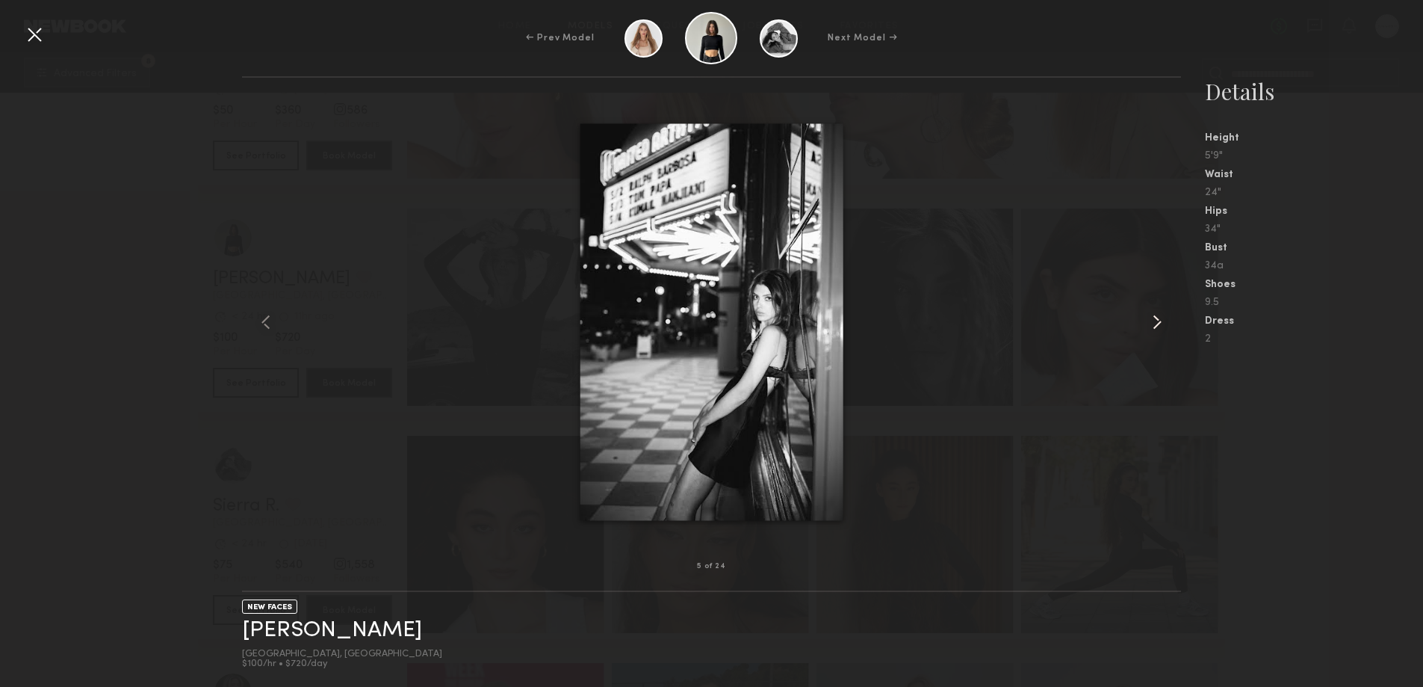
click at [1161, 315] on common-icon at bounding box center [1157, 322] width 24 height 24
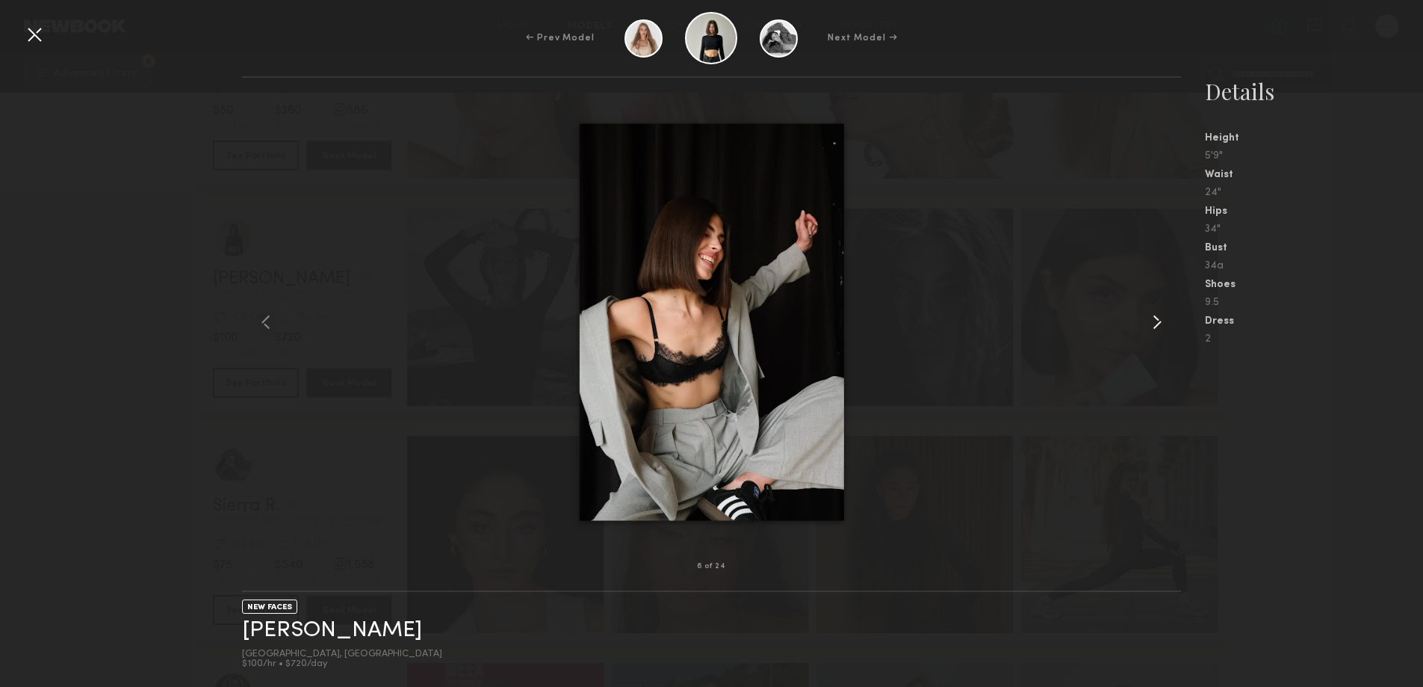
click at [1161, 315] on common-icon at bounding box center [1157, 322] width 24 height 24
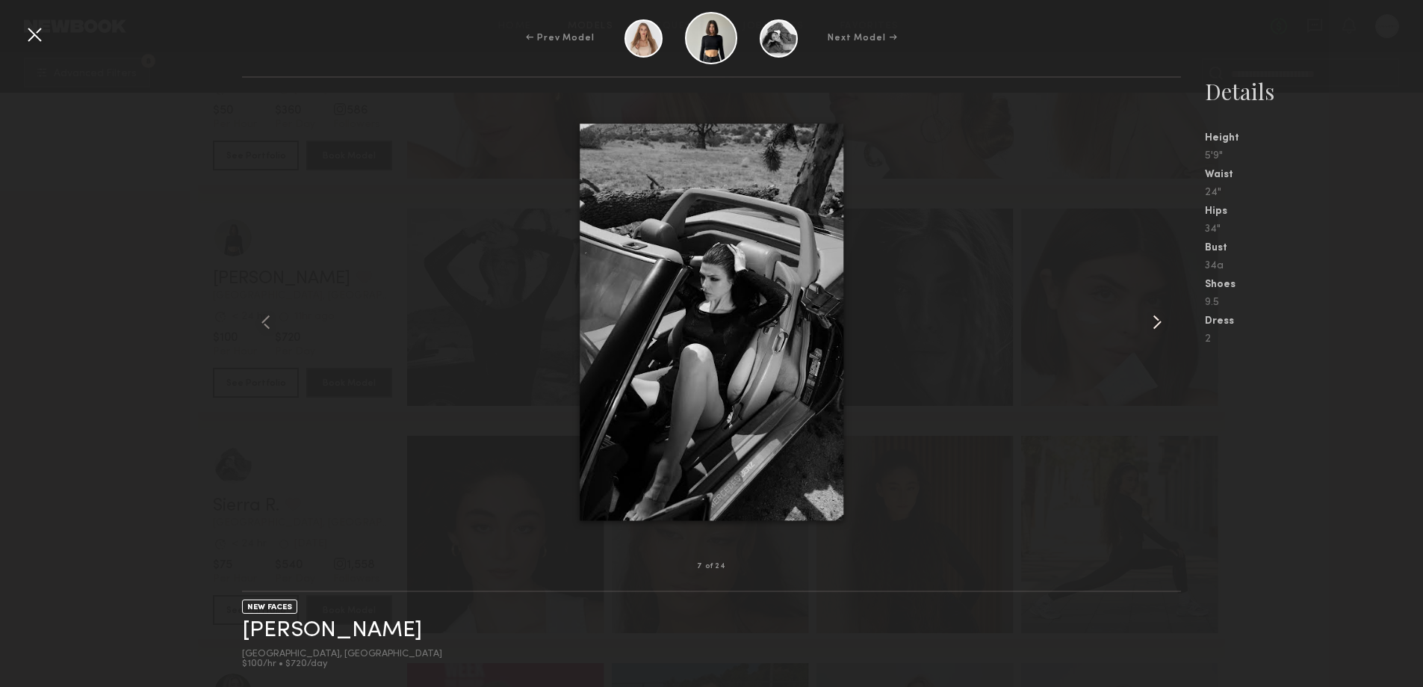
click at [1161, 315] on common-icon at bounding box center [1157, 322] width 24 height 24
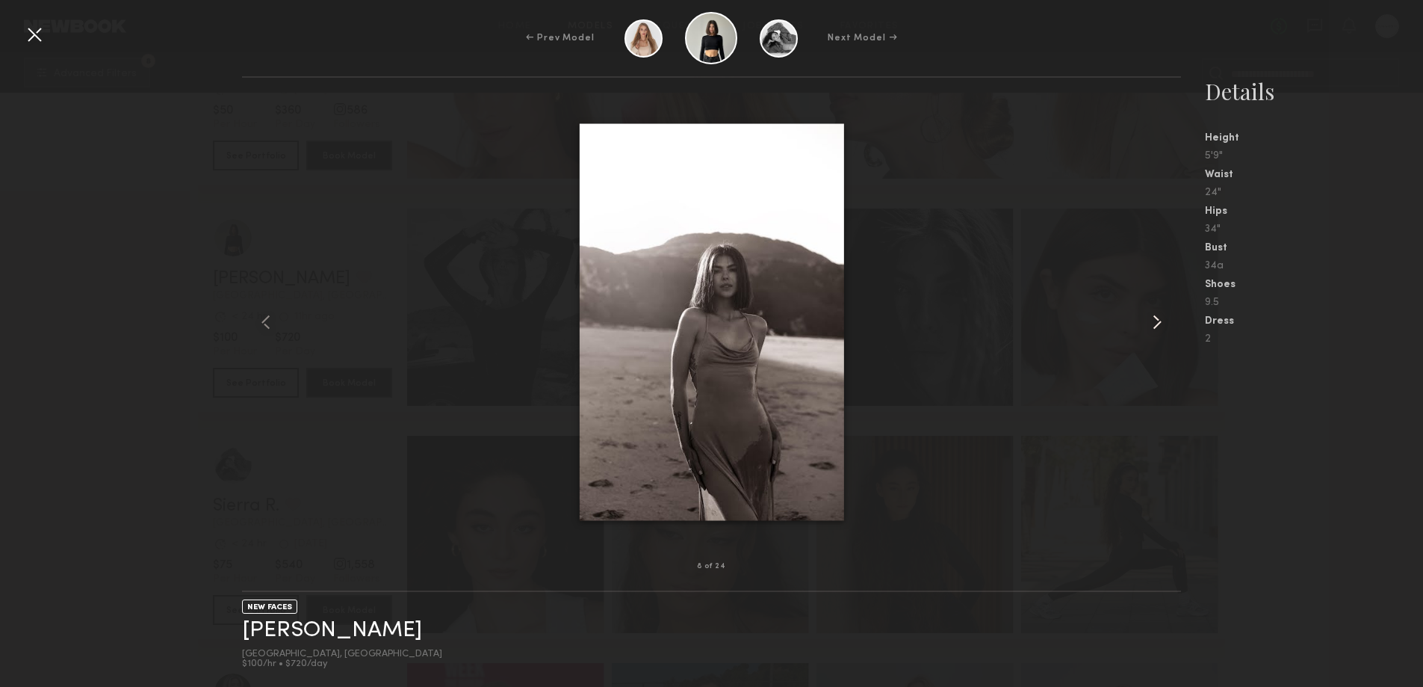
click at [1161, 315] on common-icon at bounding box center [1157, 322] width 24 height 24
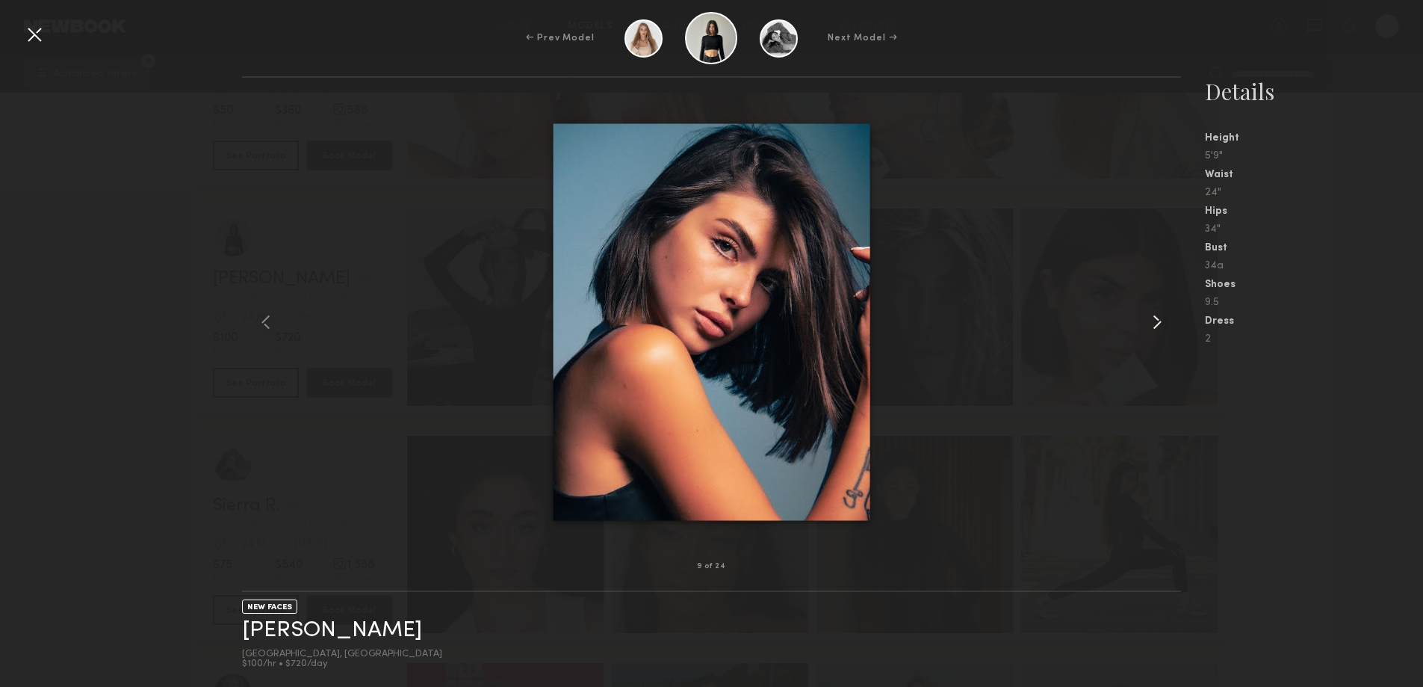
click at [1161, 315] on common-icon at bounding box center [1157, 322] width 24 height 24
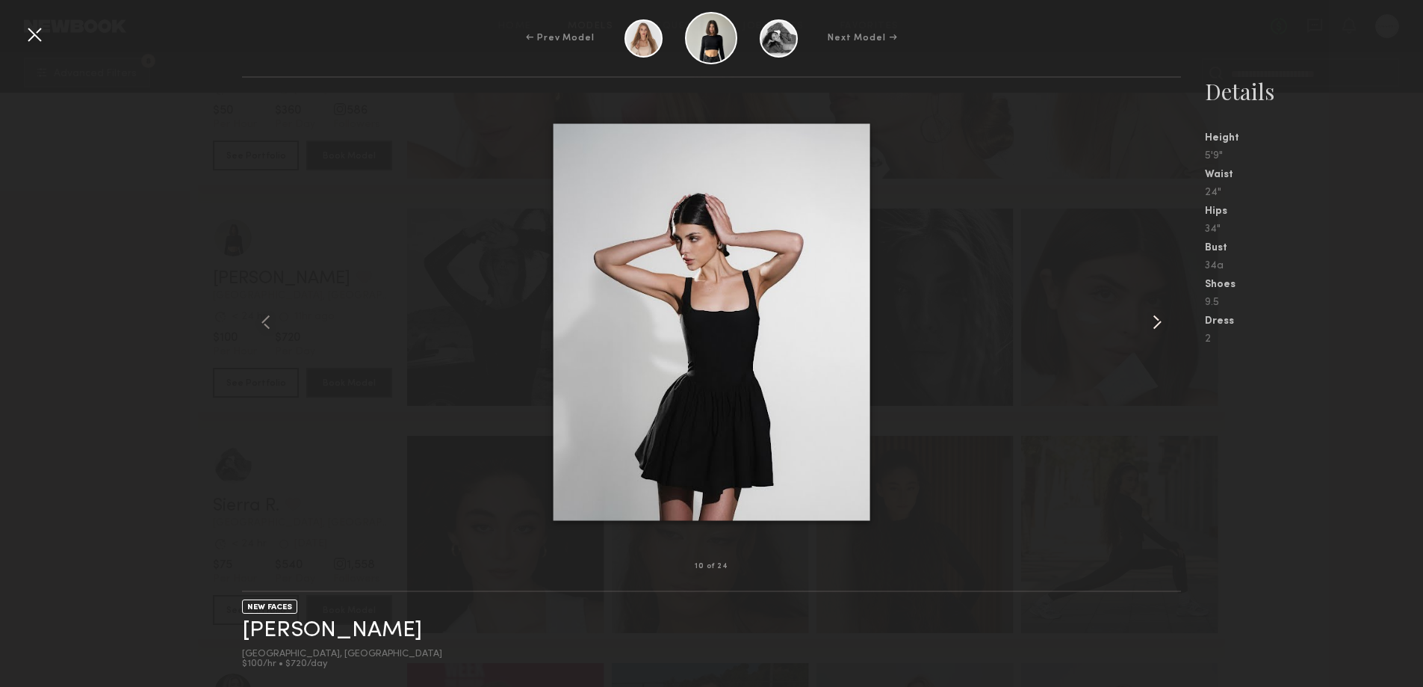
click at [1161, 315] on common-icon at bounding box center [1157, 322] width 24 height 24
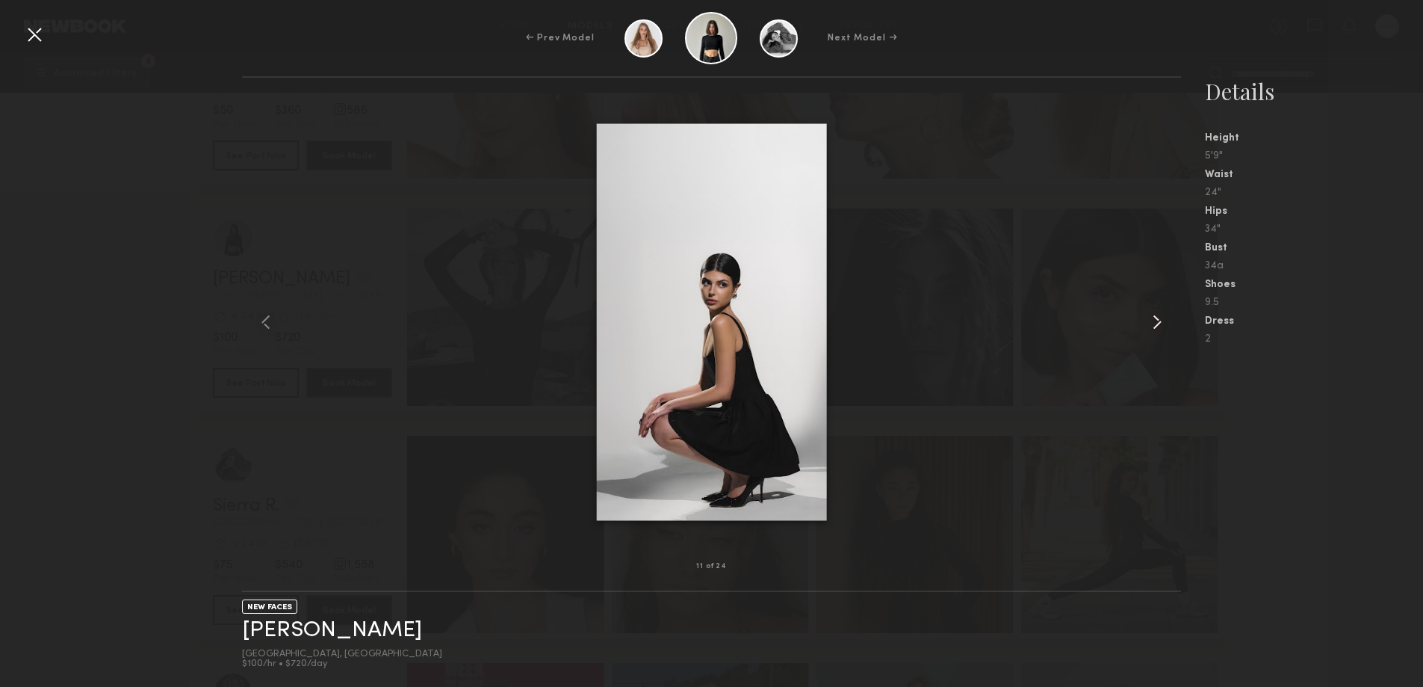
click at [1161, 315] on common-icon at bounding box center [1157, 322] width 24 height 24
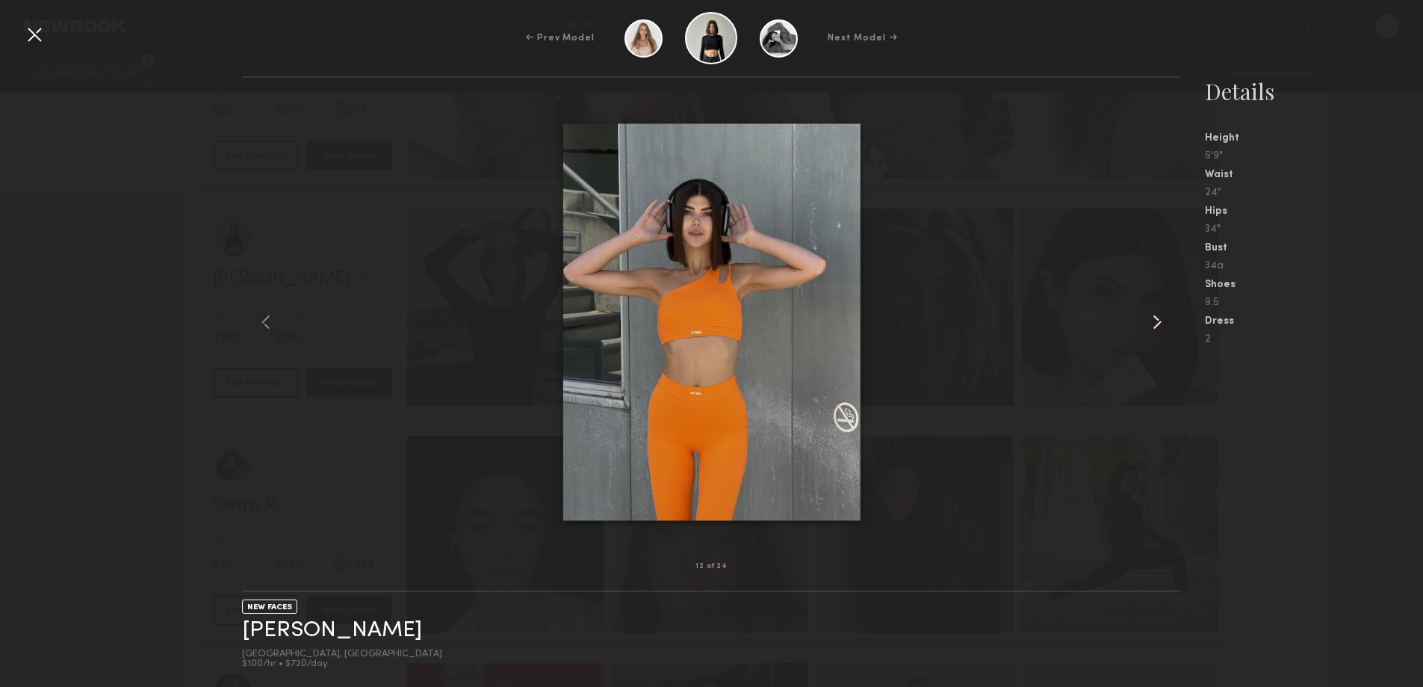
click at [1161, 315] on common-icon at bounding box center [1157, 322] width 24 height 24
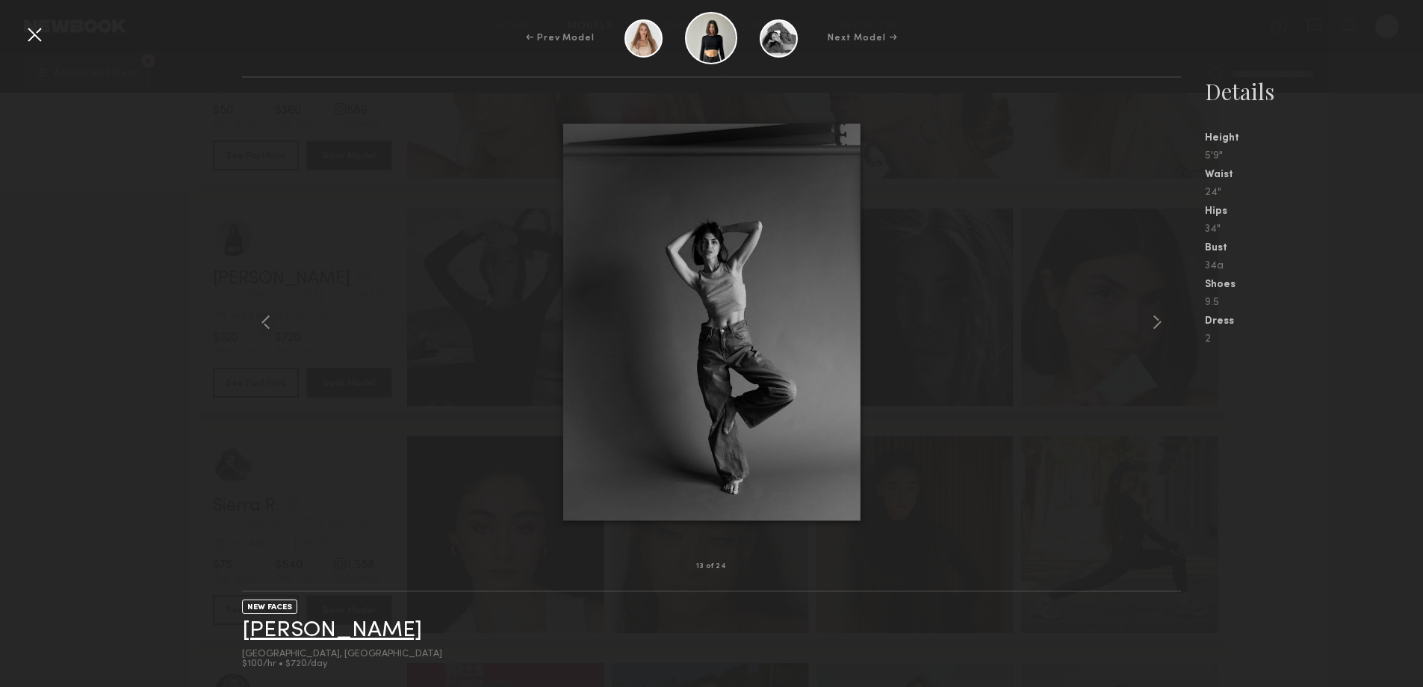
click at [294, 639] on link "Kate A." at bounding box center [332, 630] width 180 height 23
click at [29, 33] on div at bounding box center [34, 34] width 24 height 24
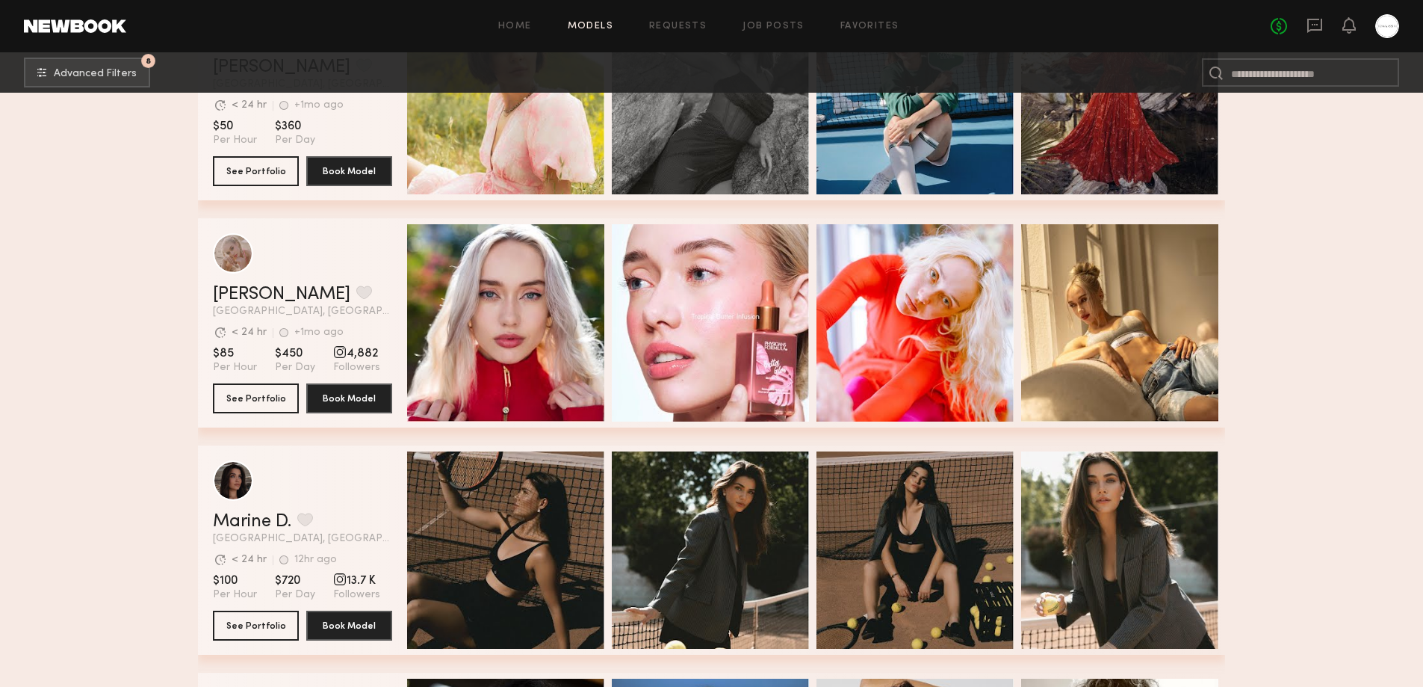
scroll to position [16731, 0]
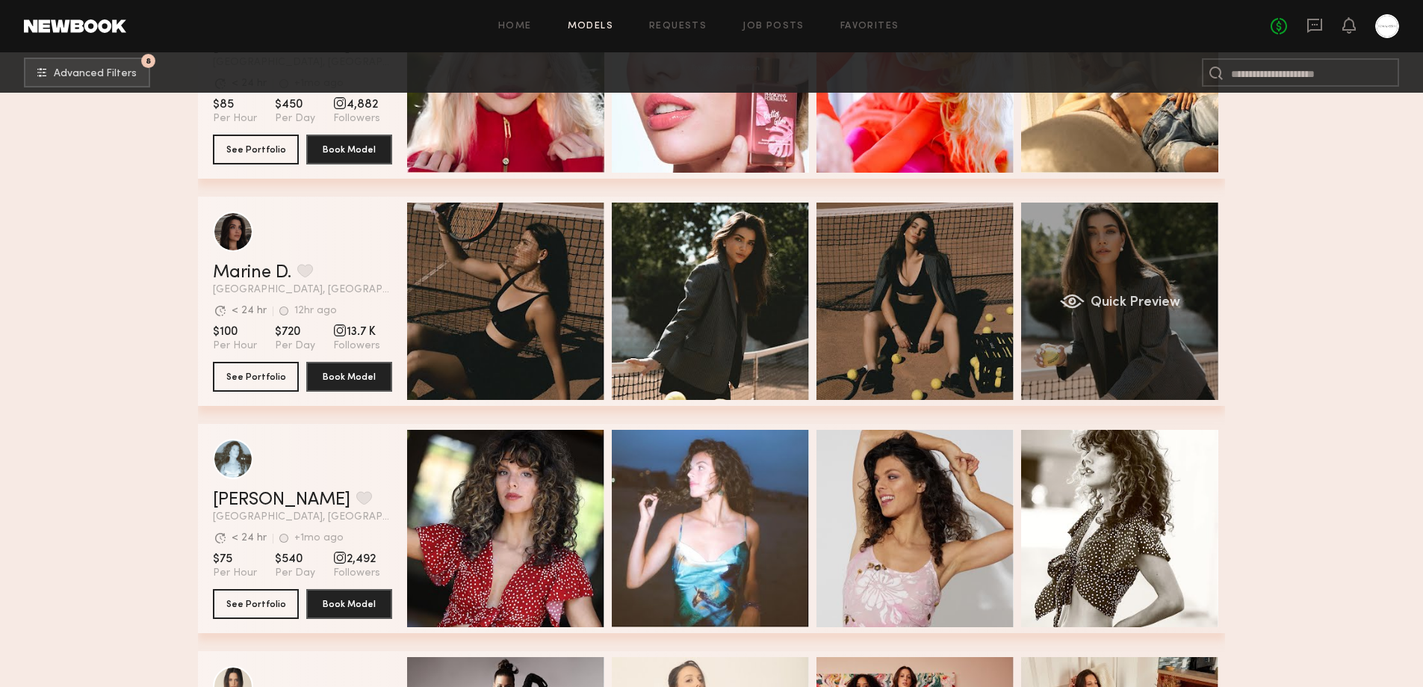
click at [1076, 309] on div "grid" at bounding box center [1072, 301] width 25 height 15
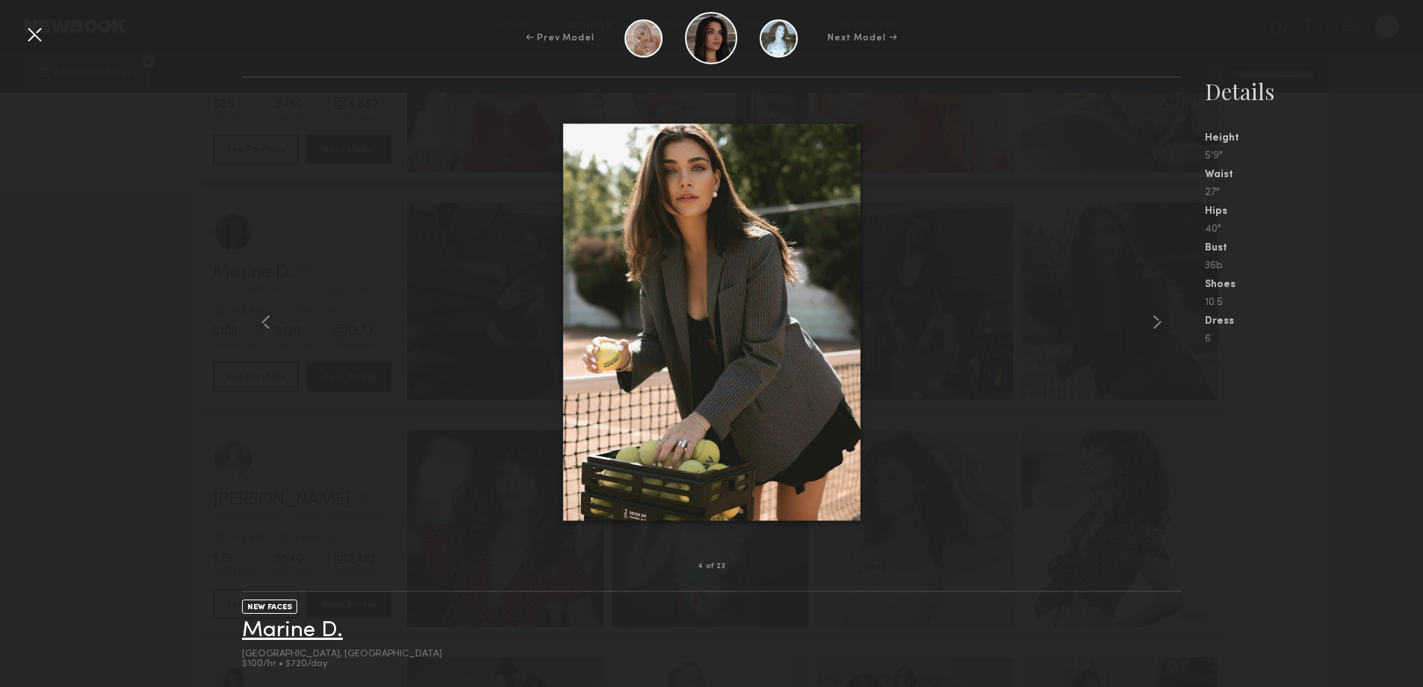
click at [252, 639] on link "Marine D." at bounding box center [292, 630] width 101 height 23
click at [34, 32] on div at bounding box center [34, 34] width 24 height 24
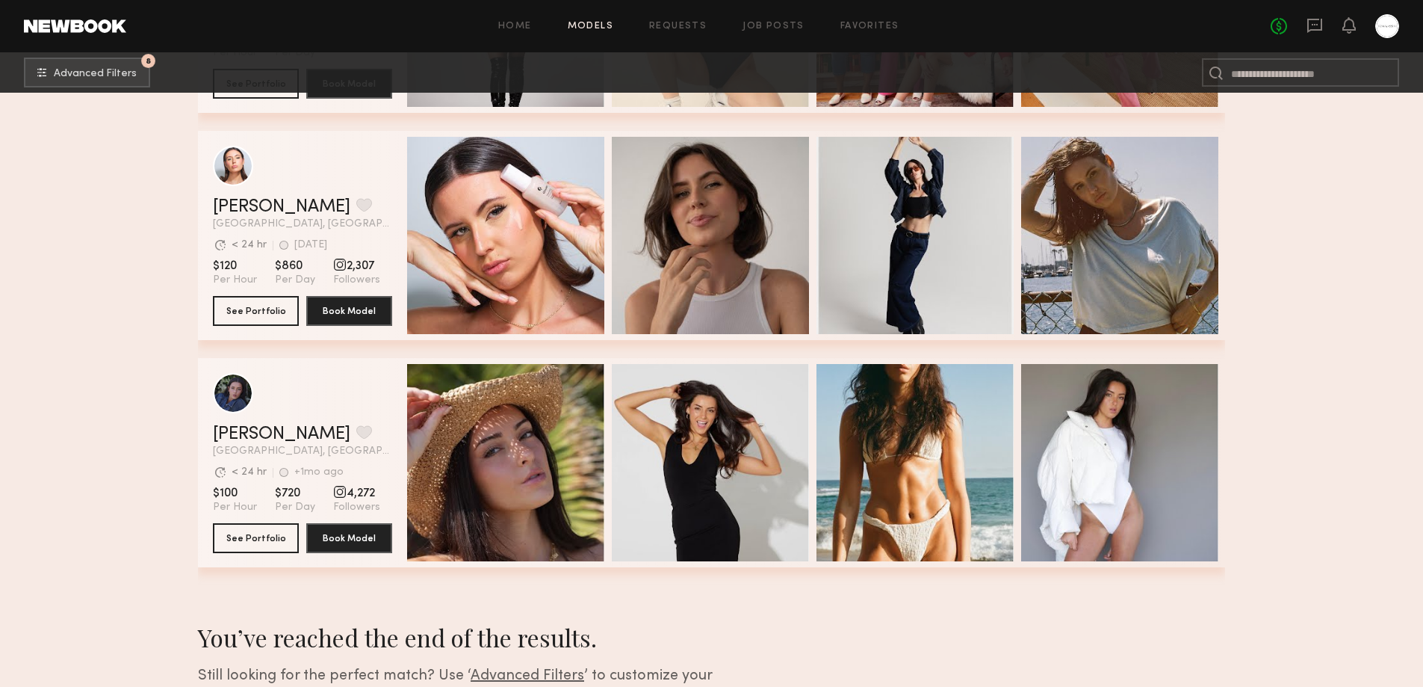
scroll to position [17618, 0]
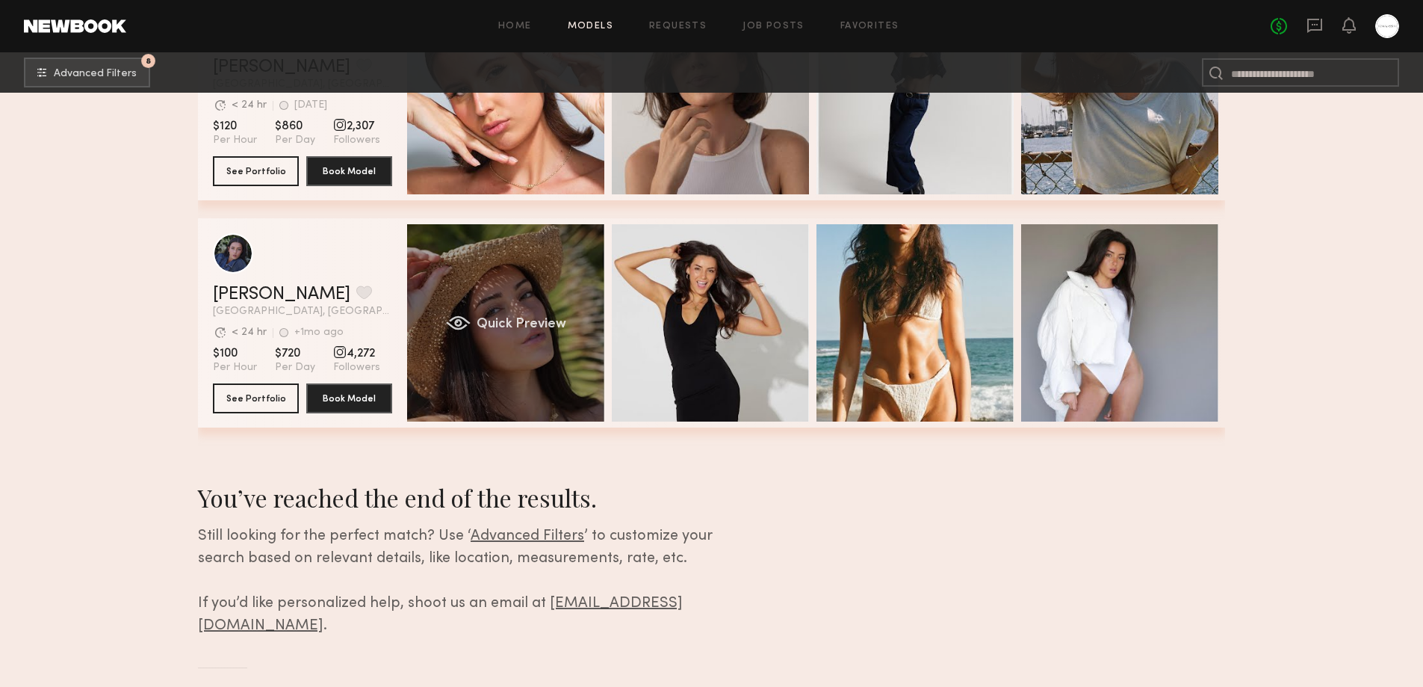
click at [552, 331] on span "Quick Preview" at bounding box center [522, 323] width 90 height 13
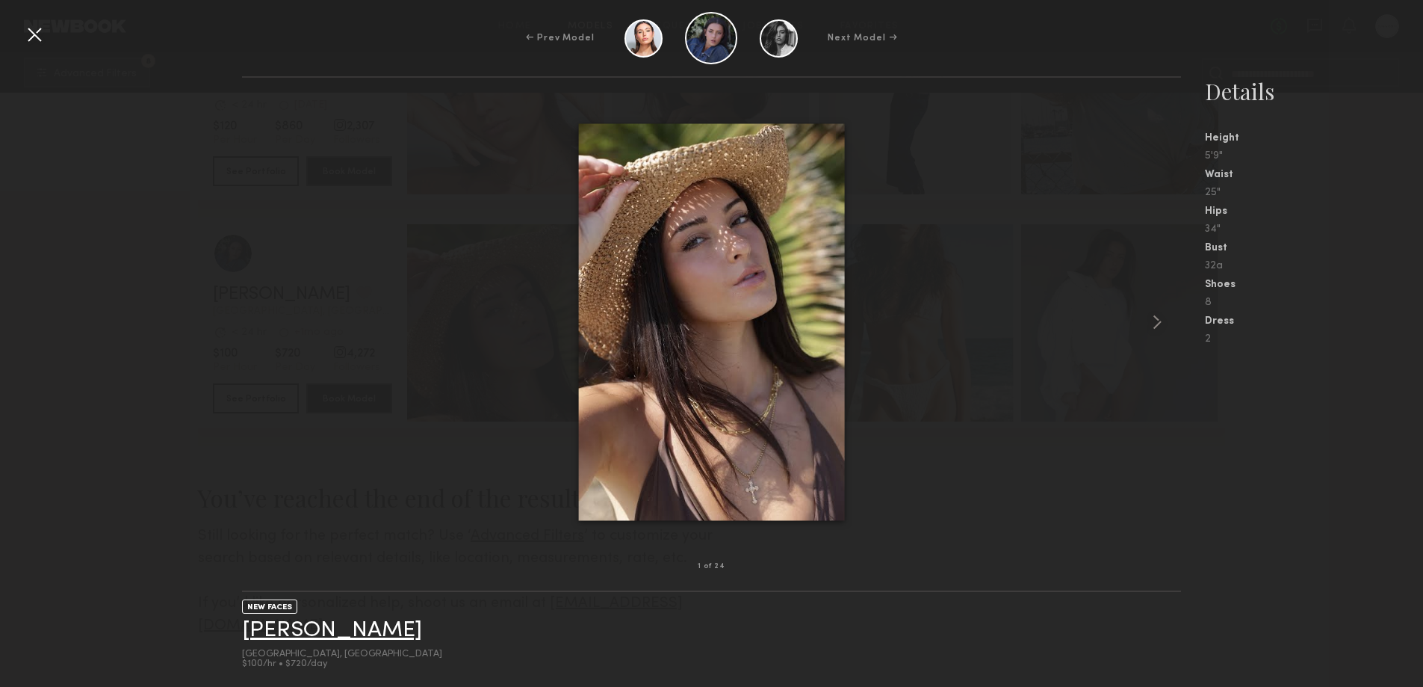
click at [273, 637] on link "Hannah O." at bounding box center [332, 630] width 180 height 23
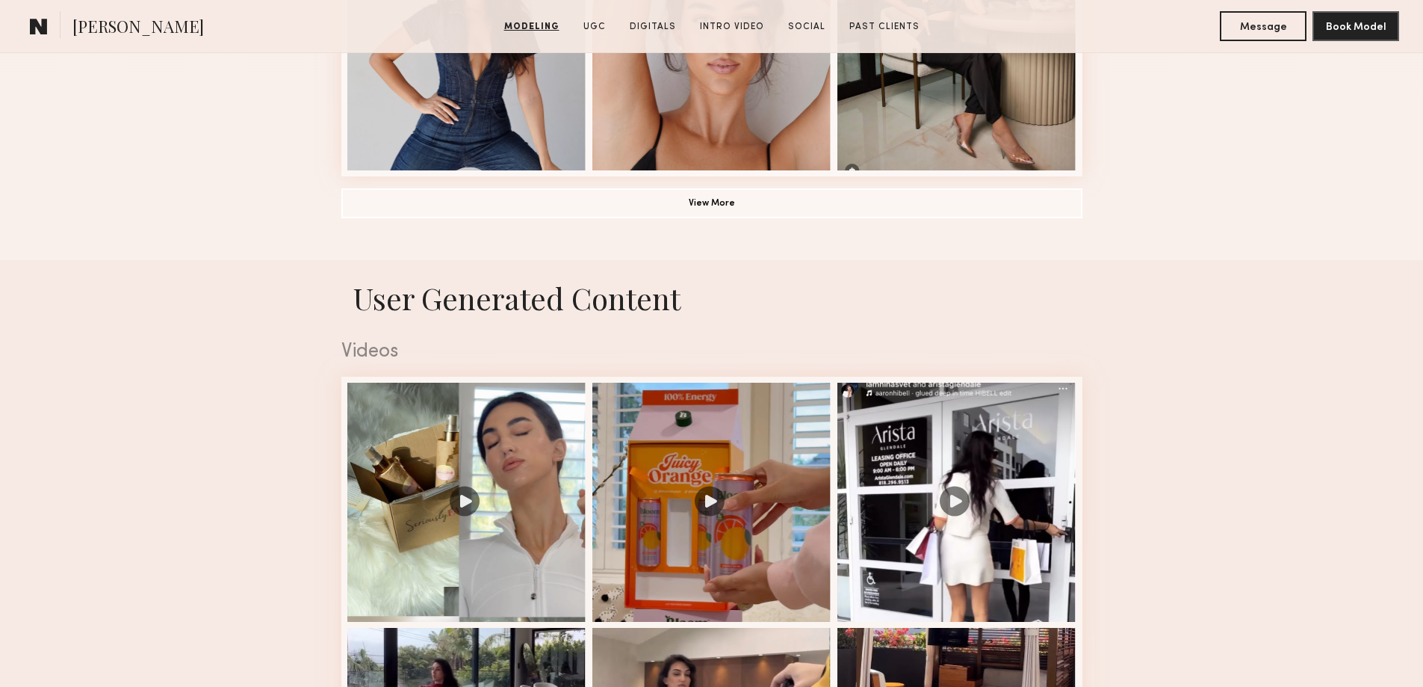
scroll to position [996, 0]
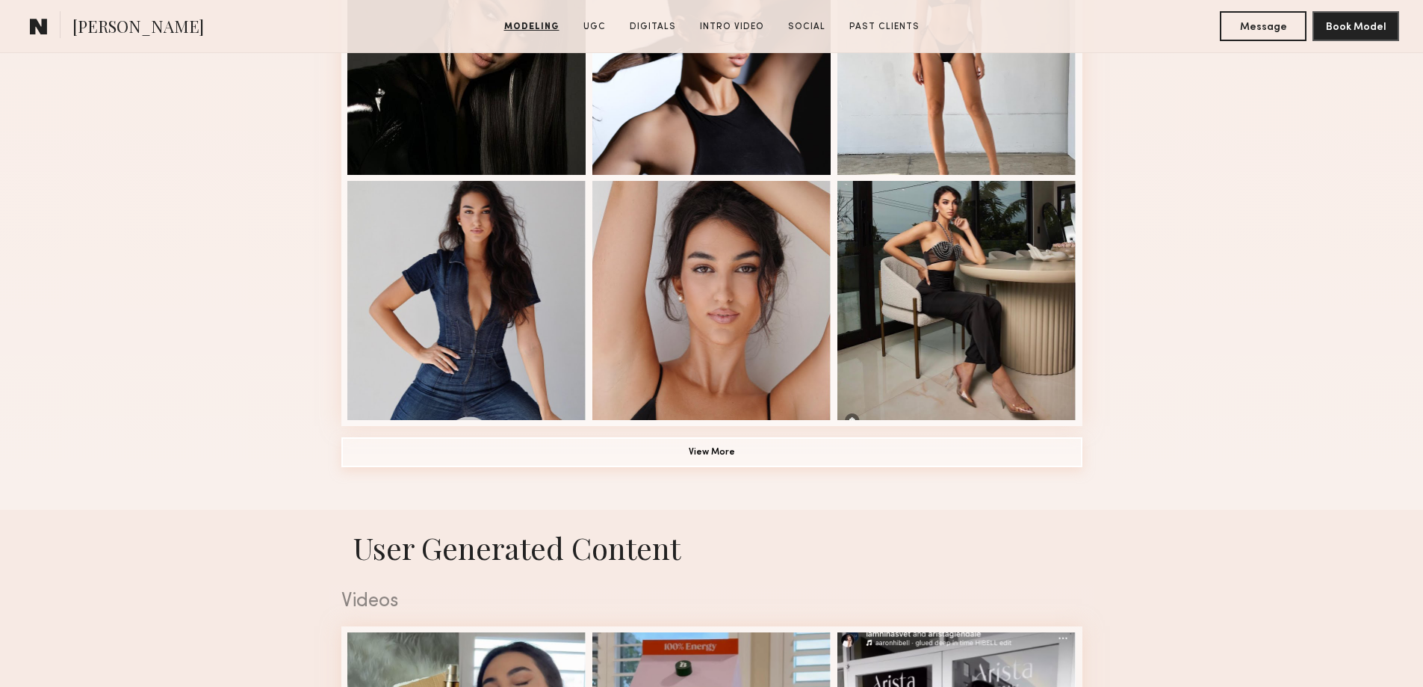
click at [722, 462] on button "View More" at bounding box center [711, 452] width 741 height 30
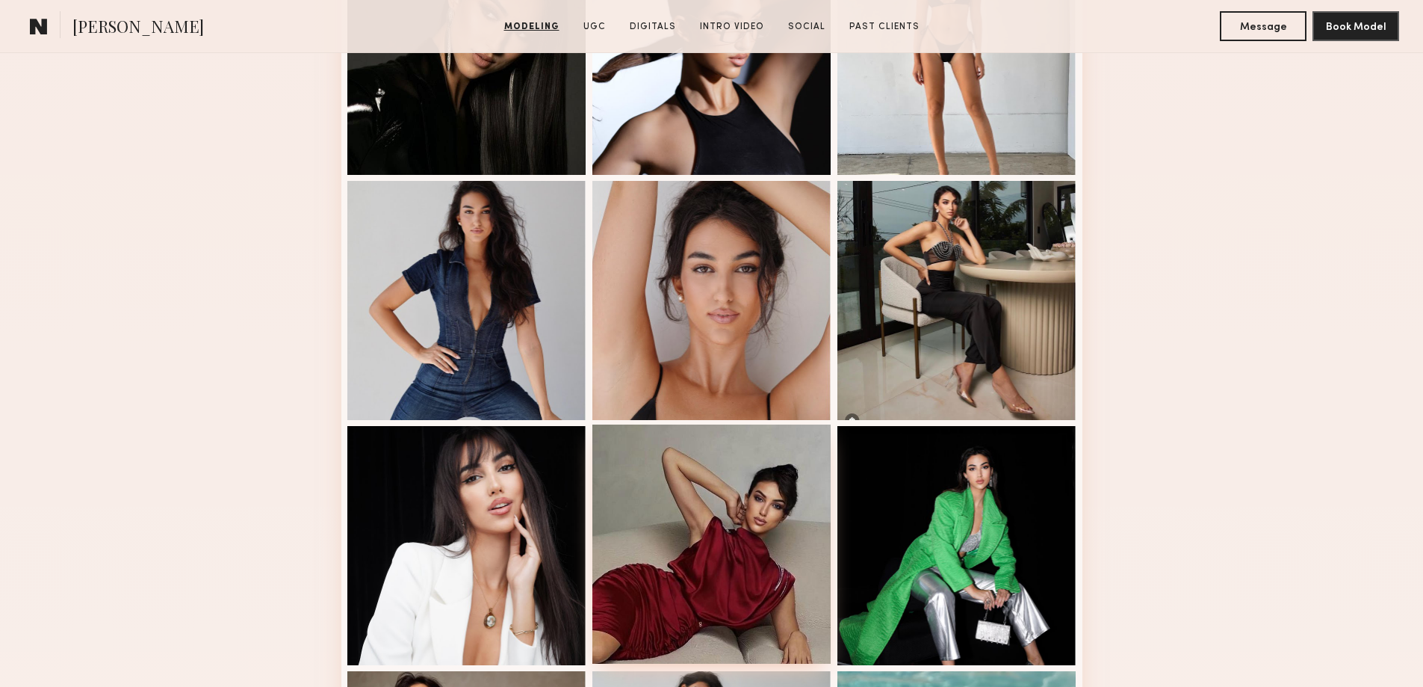
click at [816, 562] on div at bounding box center [711, 543] width 239 height 239
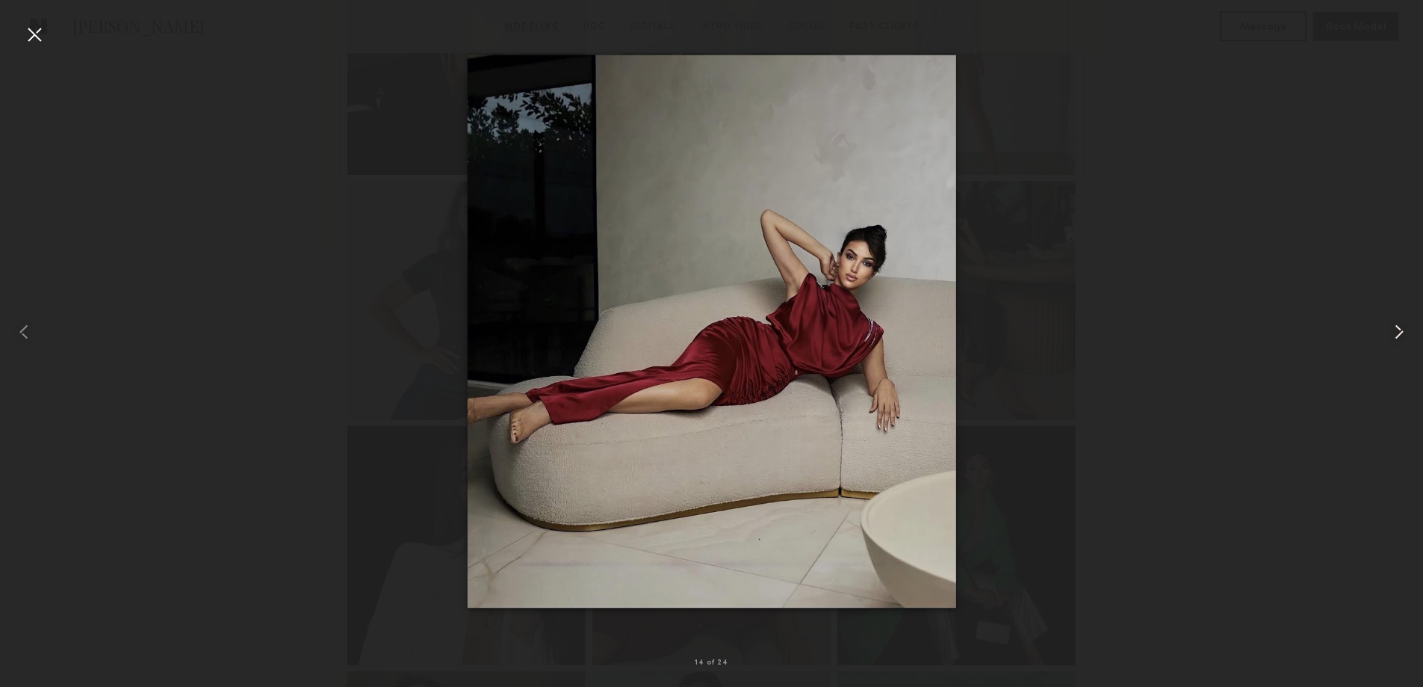
click at [1397, 327] on common-icon at bounding box center [1399, 332] width 24 height 24
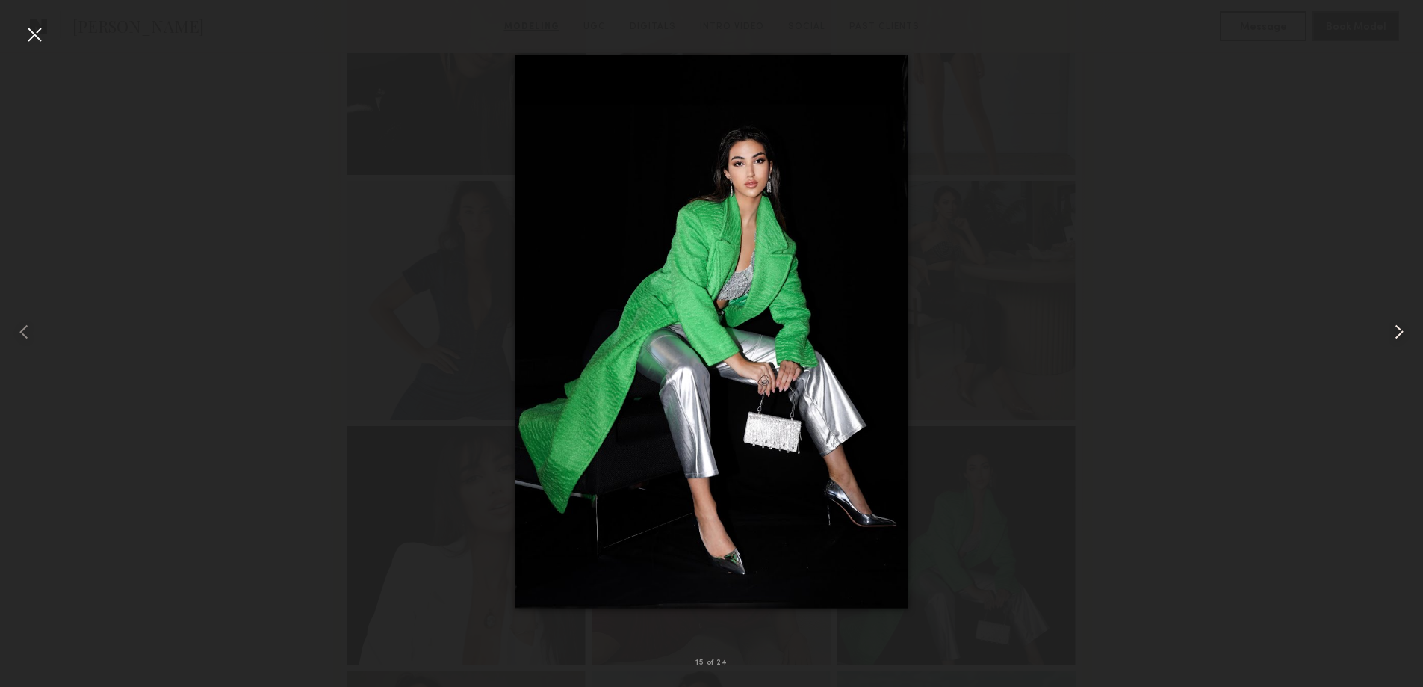
click at [1397, 327] on common-icon at bounding box center [1399, 332] width 24 height 24
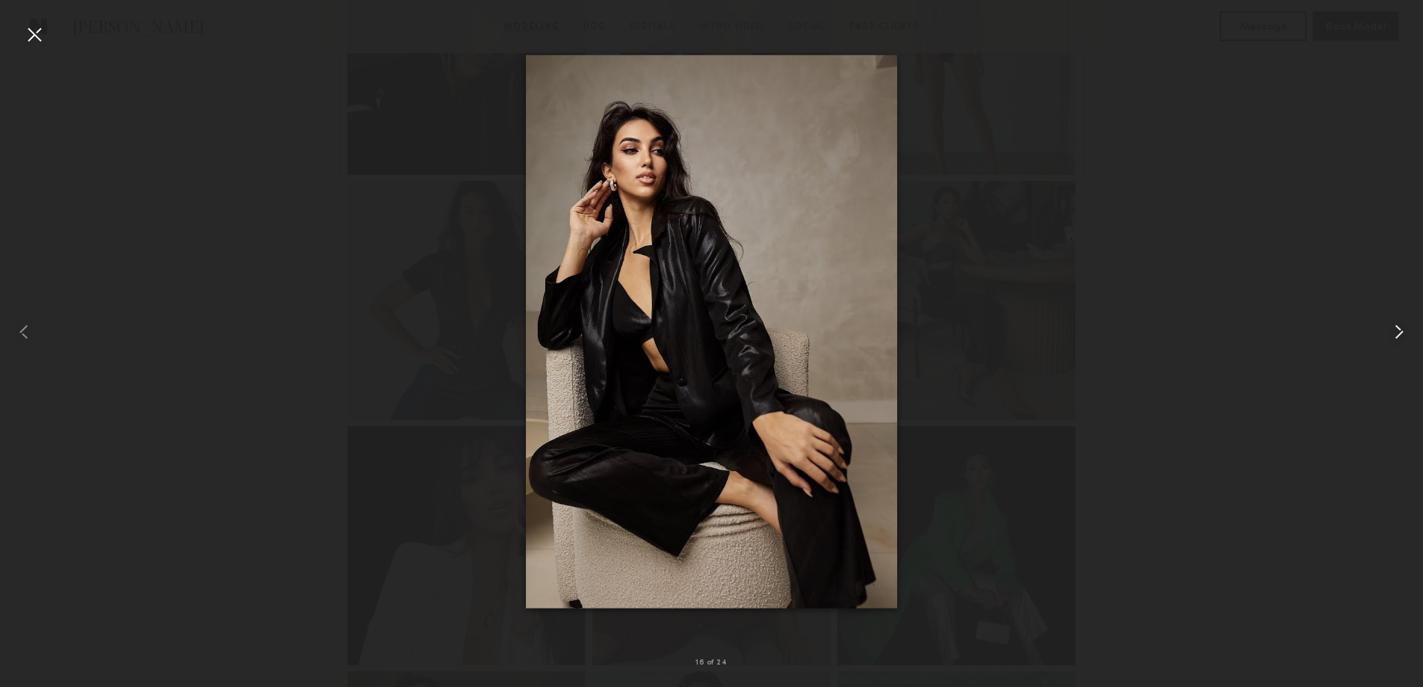
click at [1397, 327] on common-icon at bounding box center [1399, 332] width 24 height 24
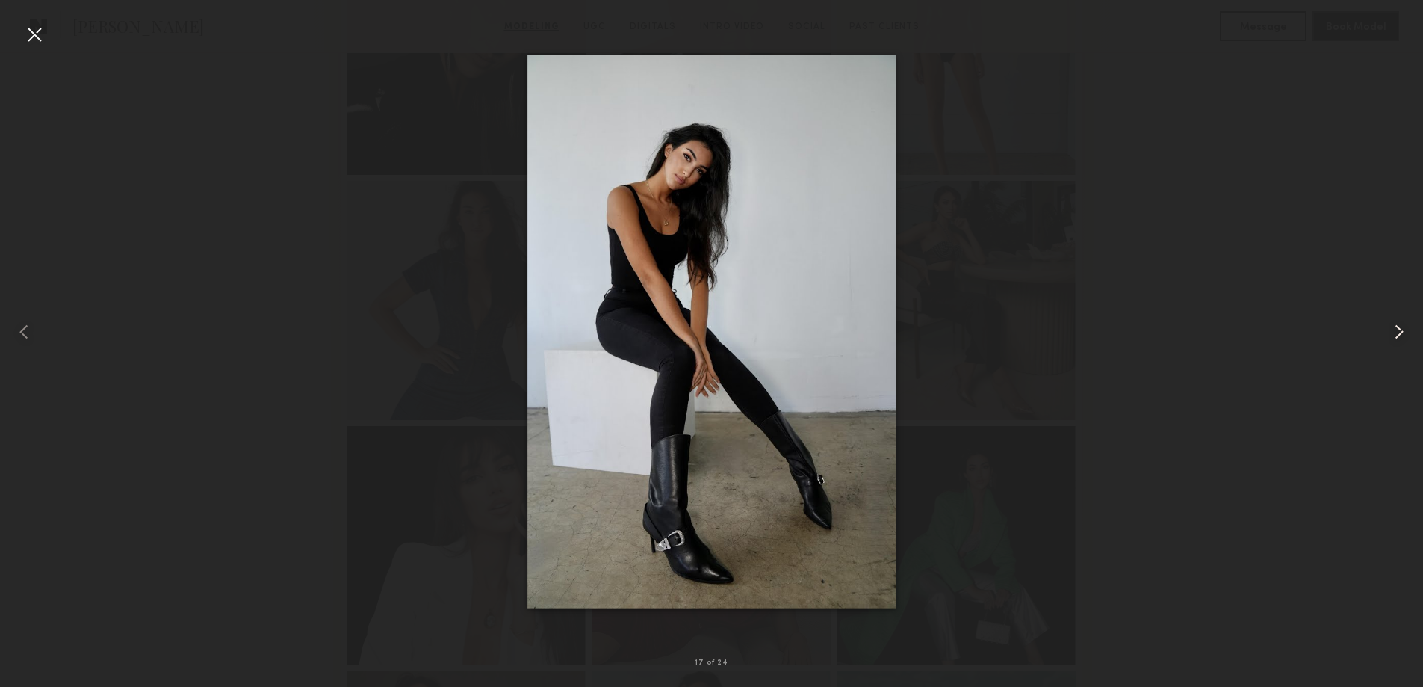
click at [1397, 327] on common-icon at bounding box center [1399, 332] width 24 height 24
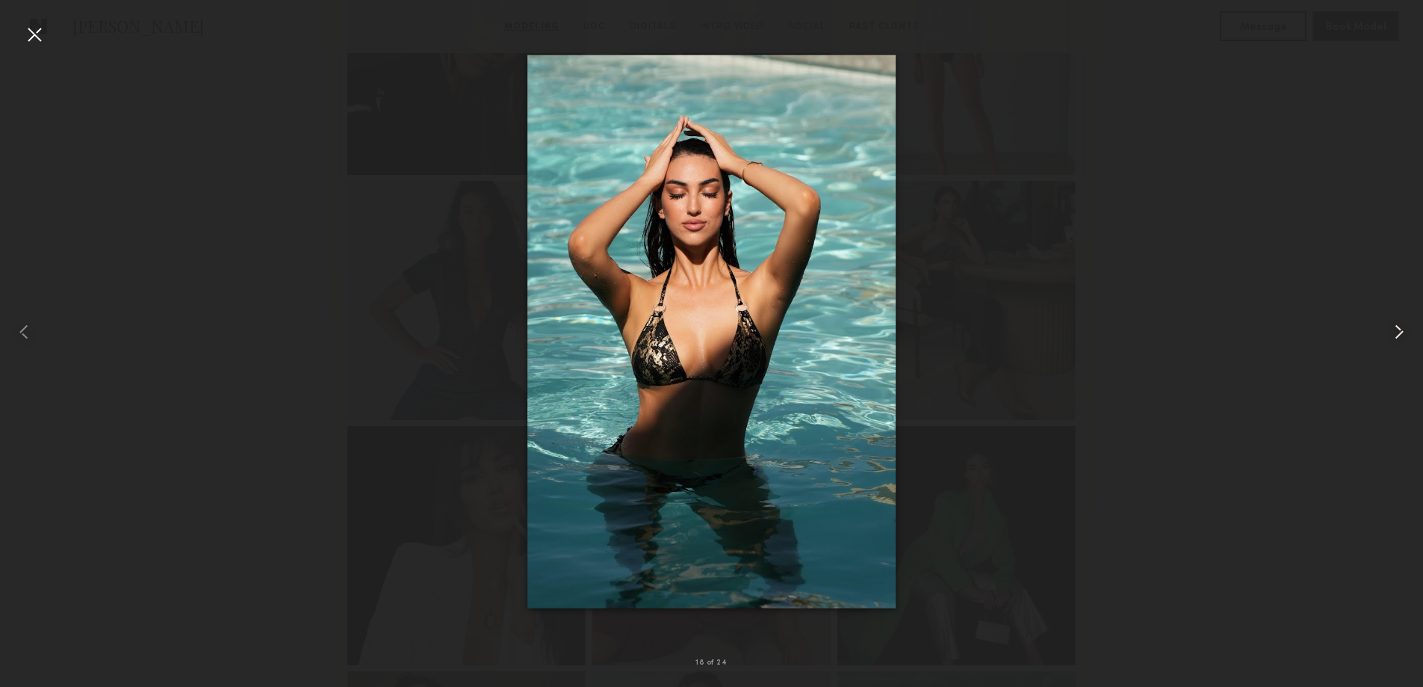
click at [1397, 327] on common-icon at bounding box center [1399, 332] width 24 height 24
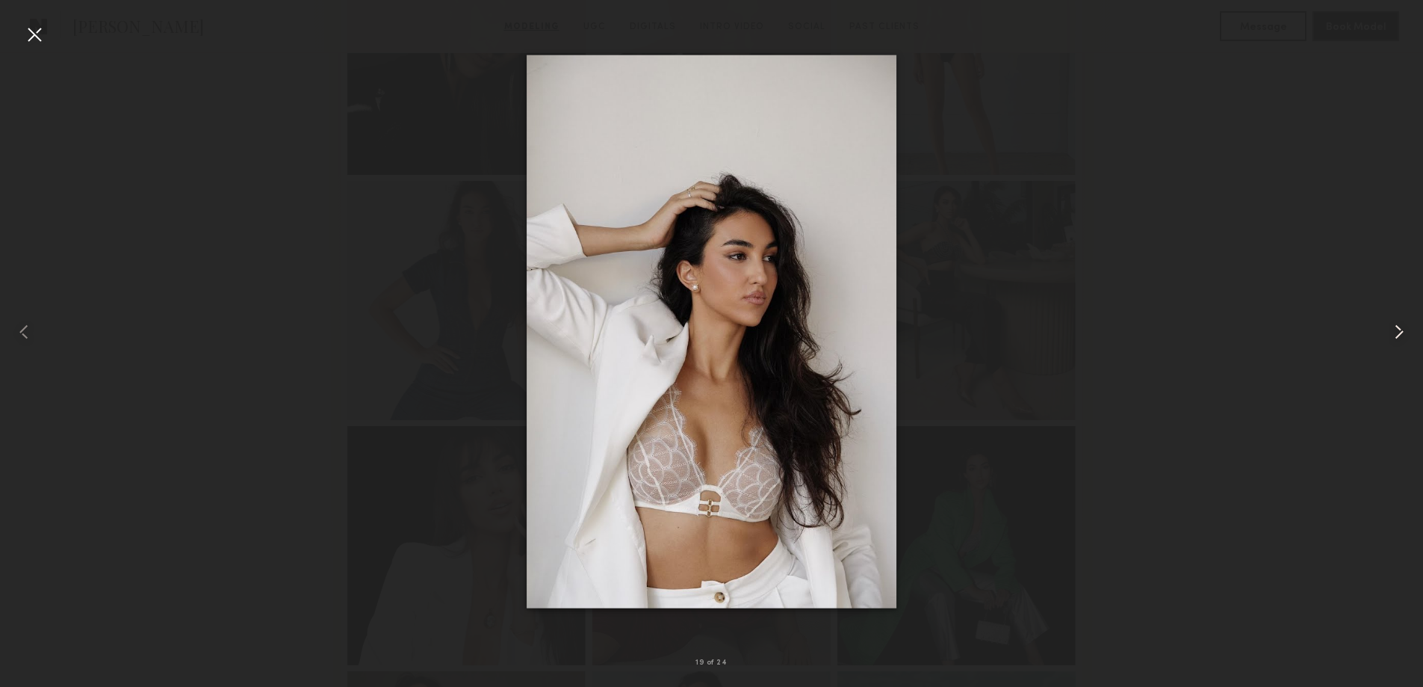
click at [1397, 327] on common-icon at bounding box center [1399, 332] width 24 height 24
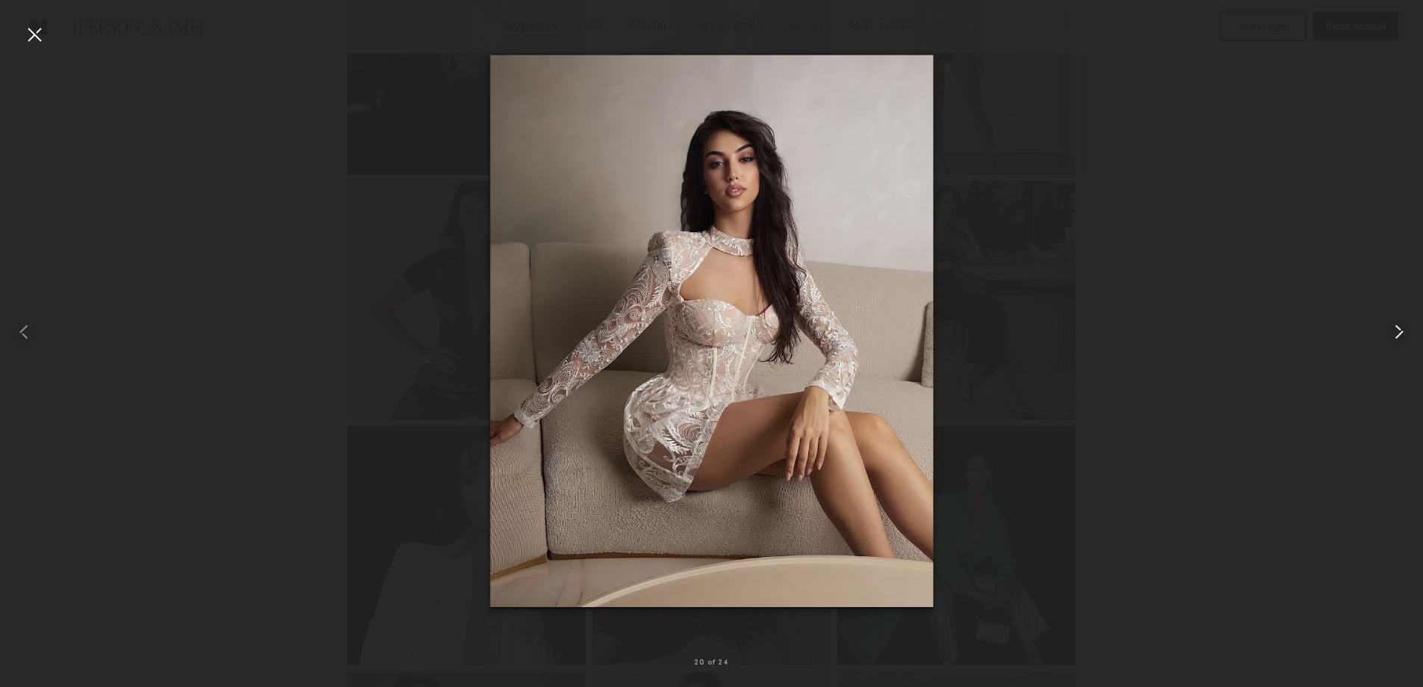
click at [1397, 327] on common-icon at bounding box center [1399, 332] width 24 height 24
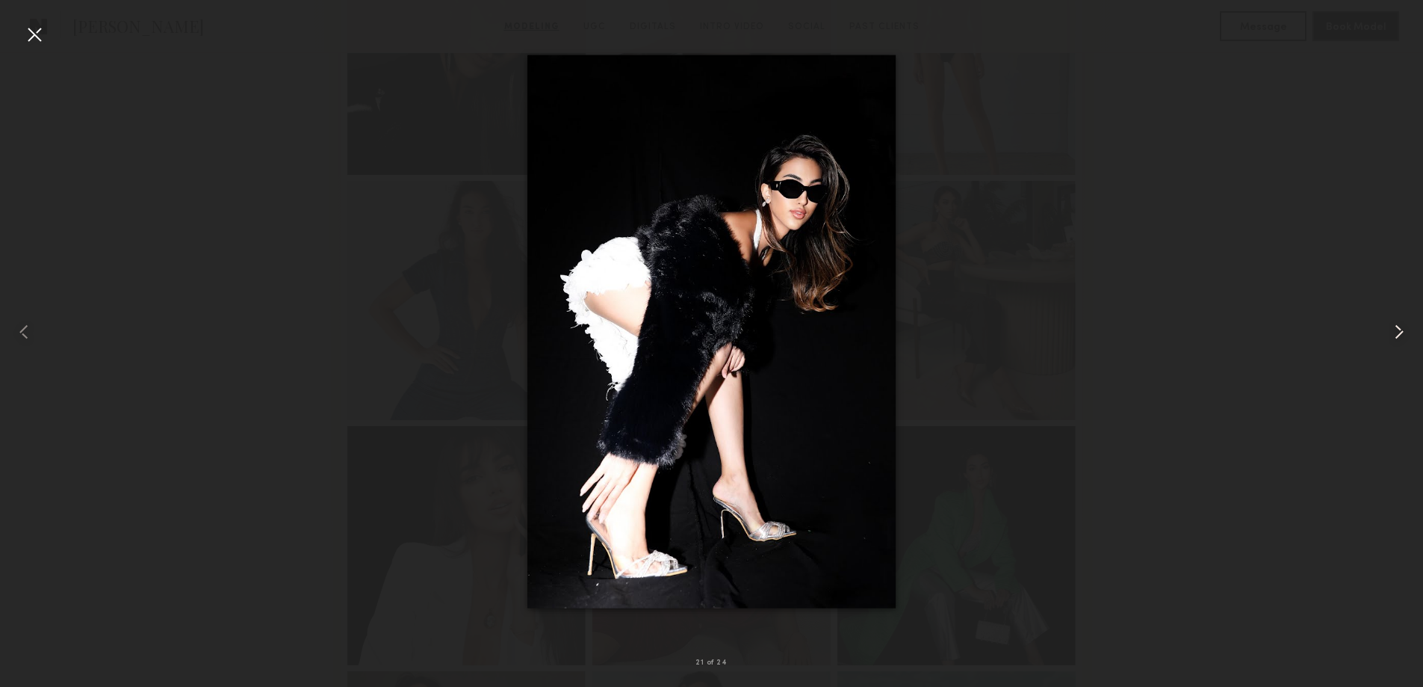
click at [1397, 327] on common-icon at bounding box center [1399, 332] width 24 height 24
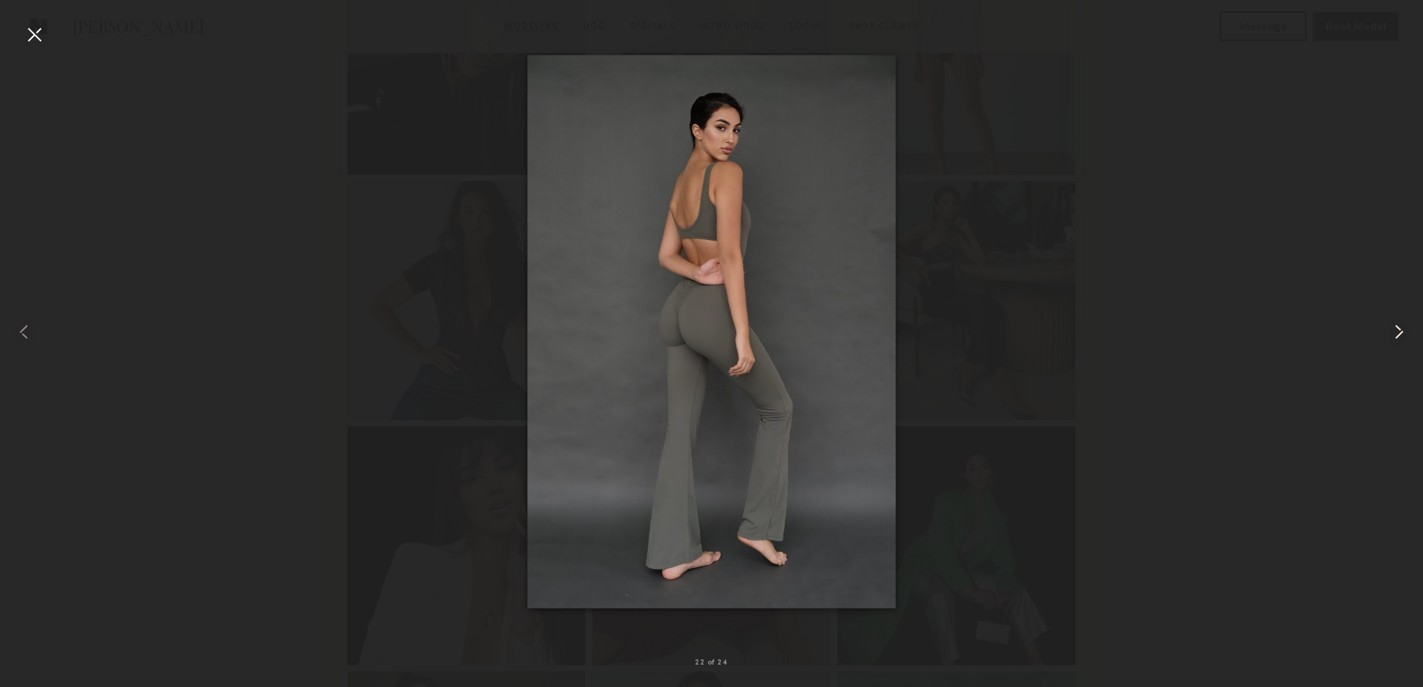
click at [1397, 327] on common-icon at bounding box center [1399, 332] width 24 height 24
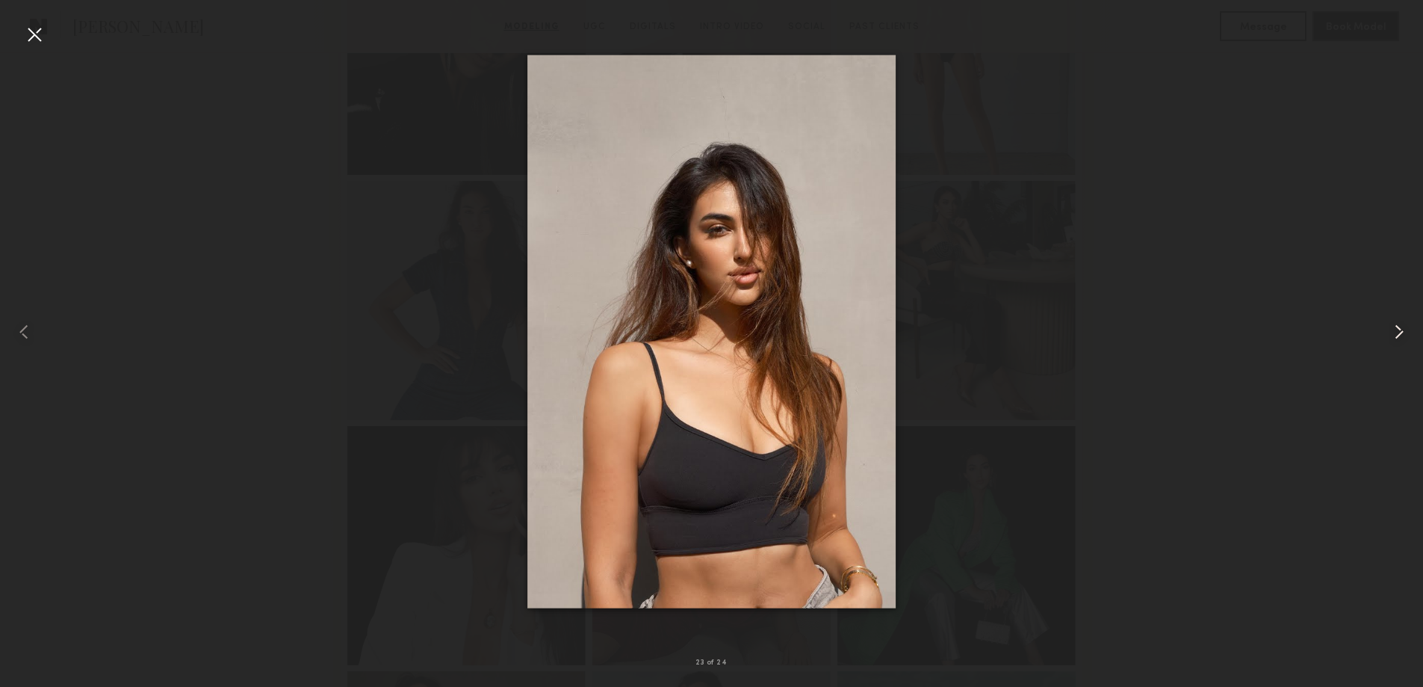
click at [1397, 327] on common-icon at bounding box center [1399, 332] width 24 height 24
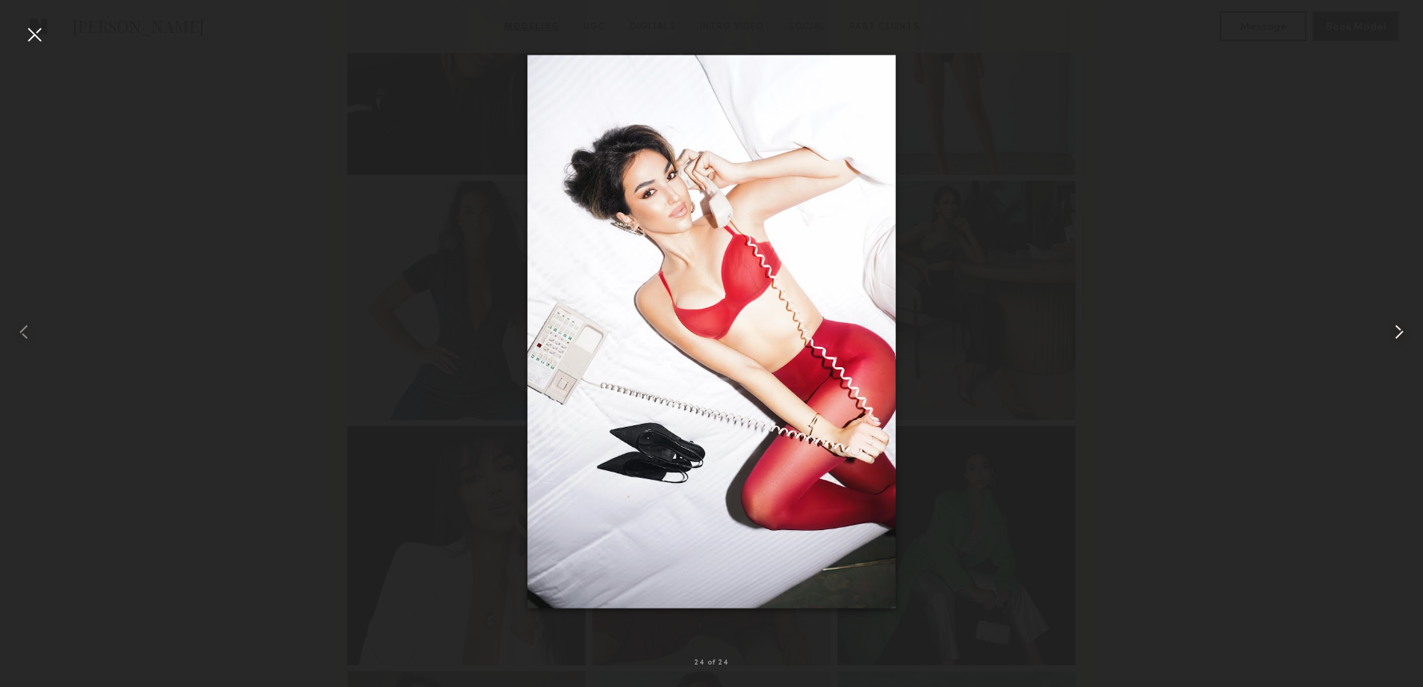
click at [1397, 327] on common-icon at bounding box center [1399, 332] width 24 height 24
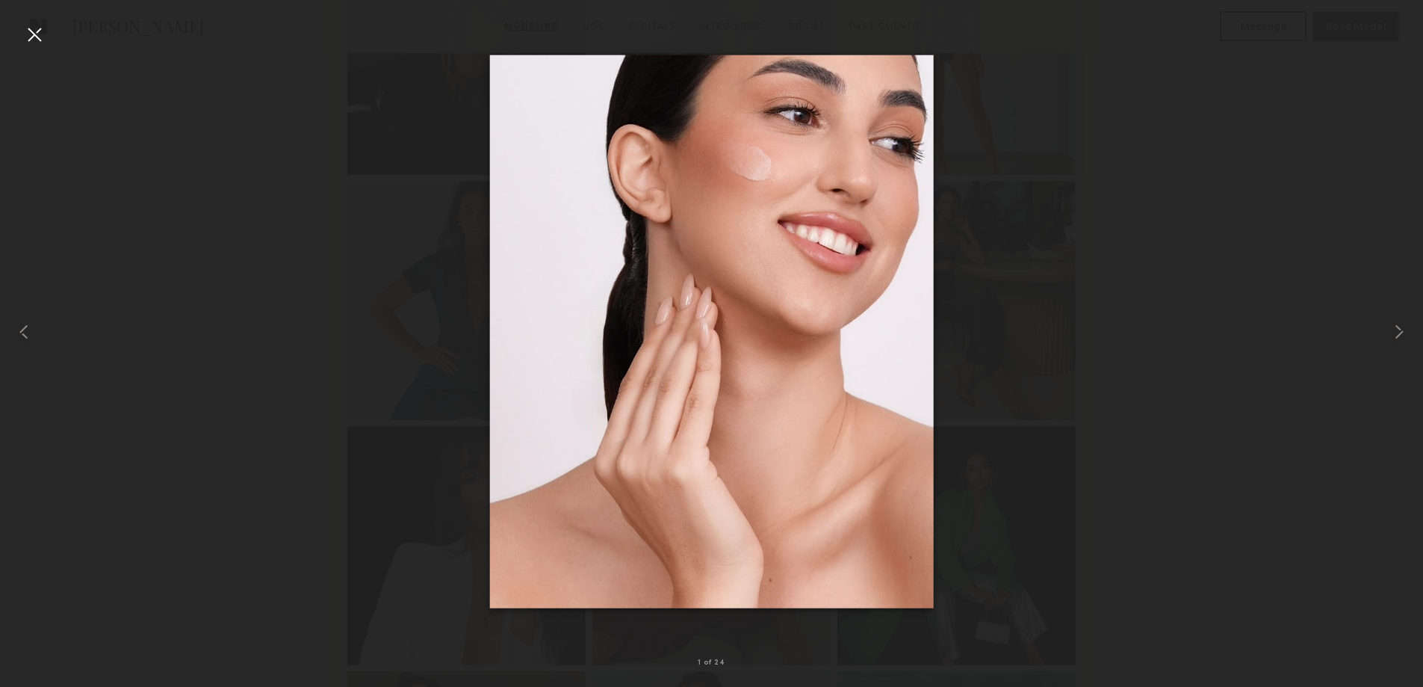
click at [37, 34] on div at bounding box center [34, 34] width 24 height 24
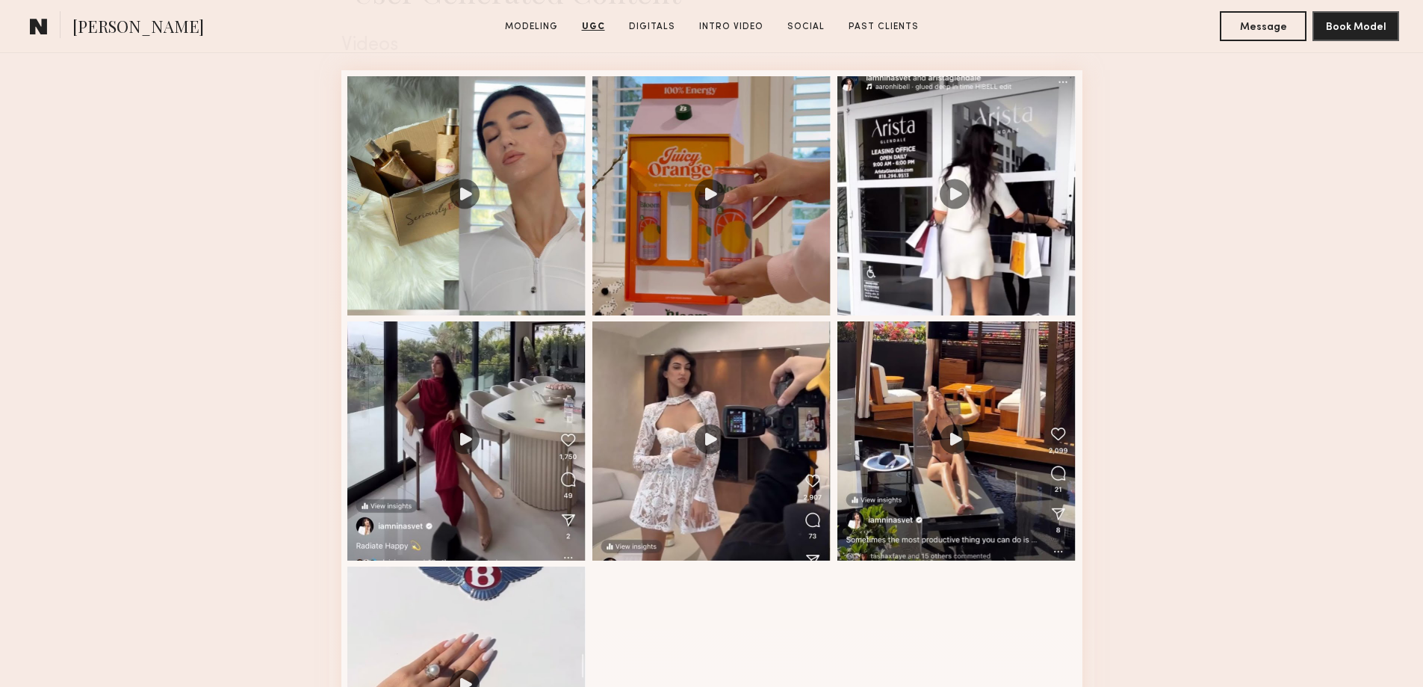
scroll to position [2241, 0]
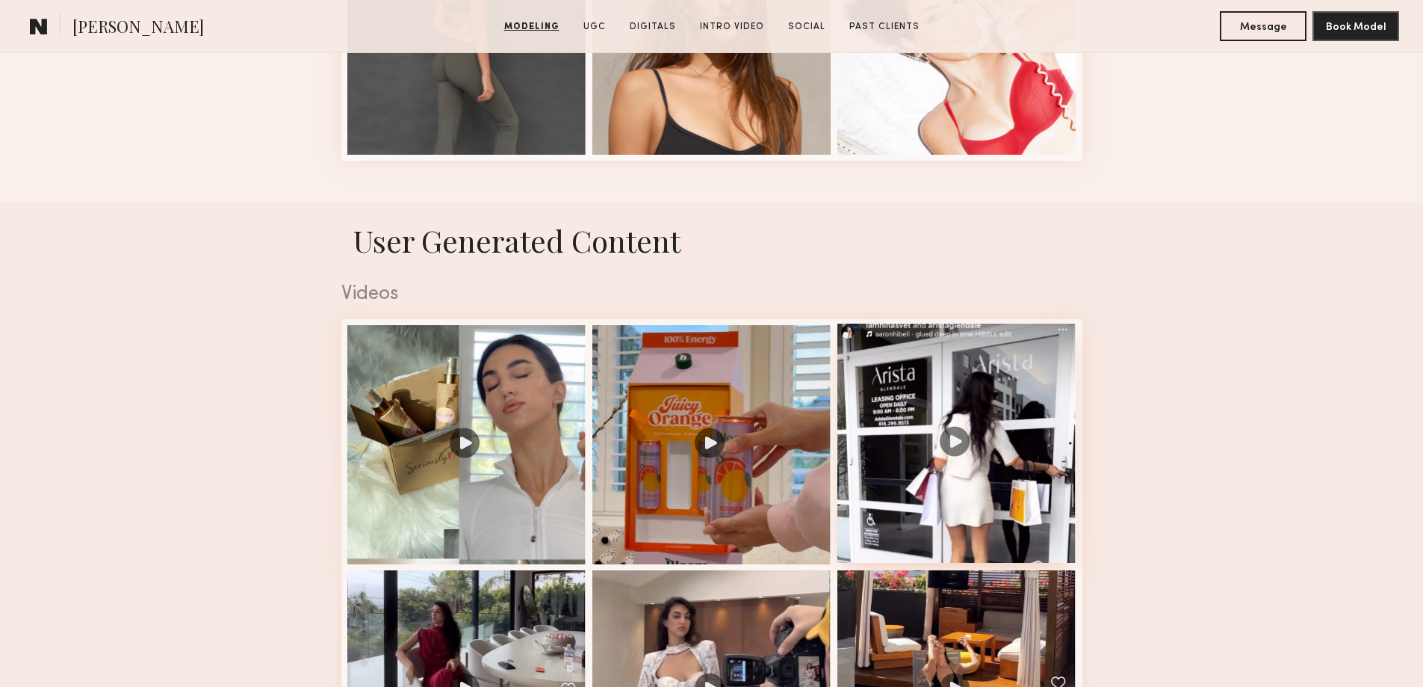
click at [963, 442] on div at bounding box center [956, 442] width 239 height 239
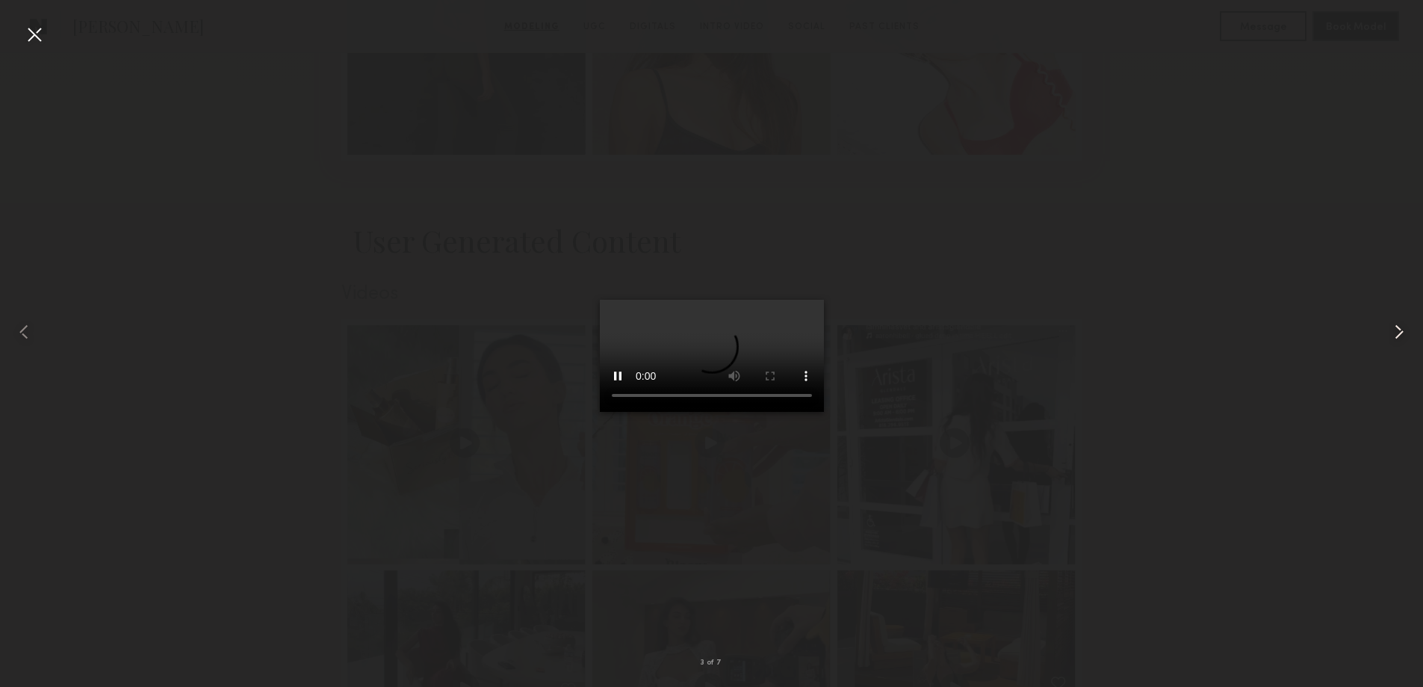
click at [1399, 337] on common-icon at bounding box center [1399, 332] width 24 height 24
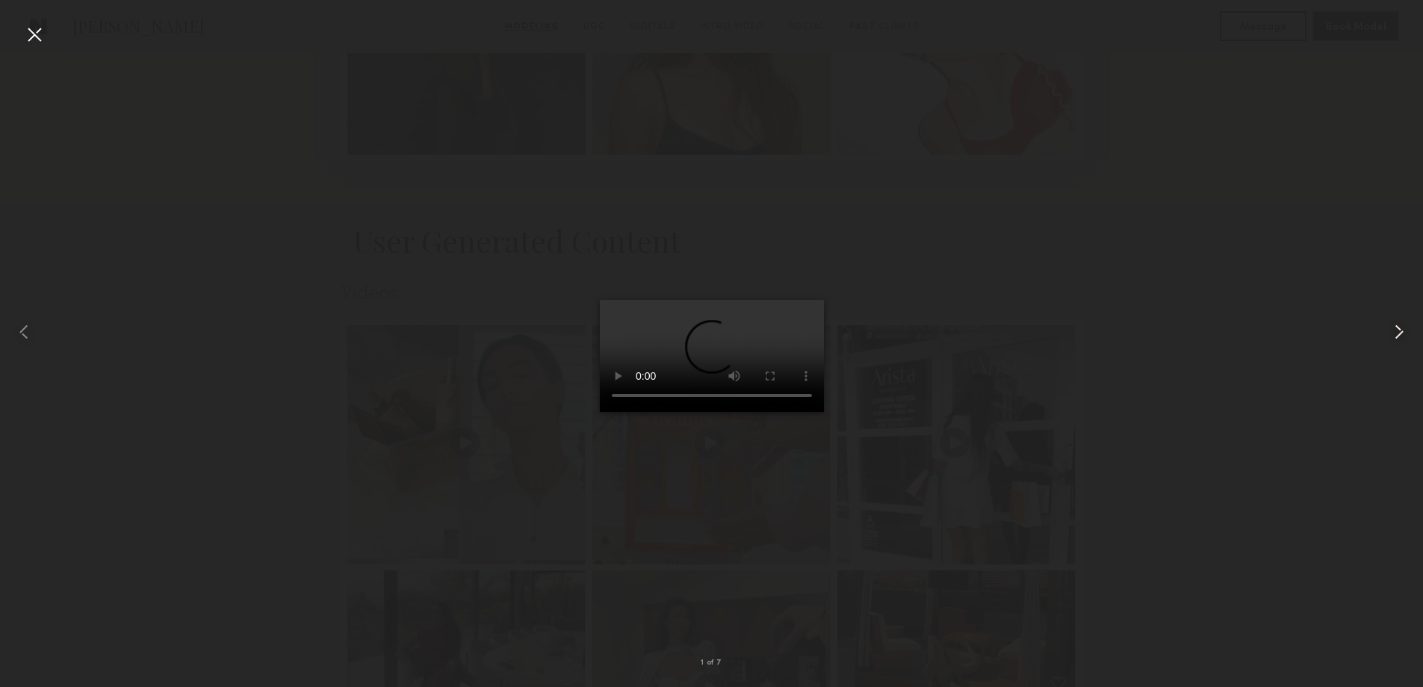
click at [1399, 337] on common-icon at bounding box center [1399, 332] width 24 height 24
click at [30, 31] on div at bounding box center [34, 34] width 24 height 24
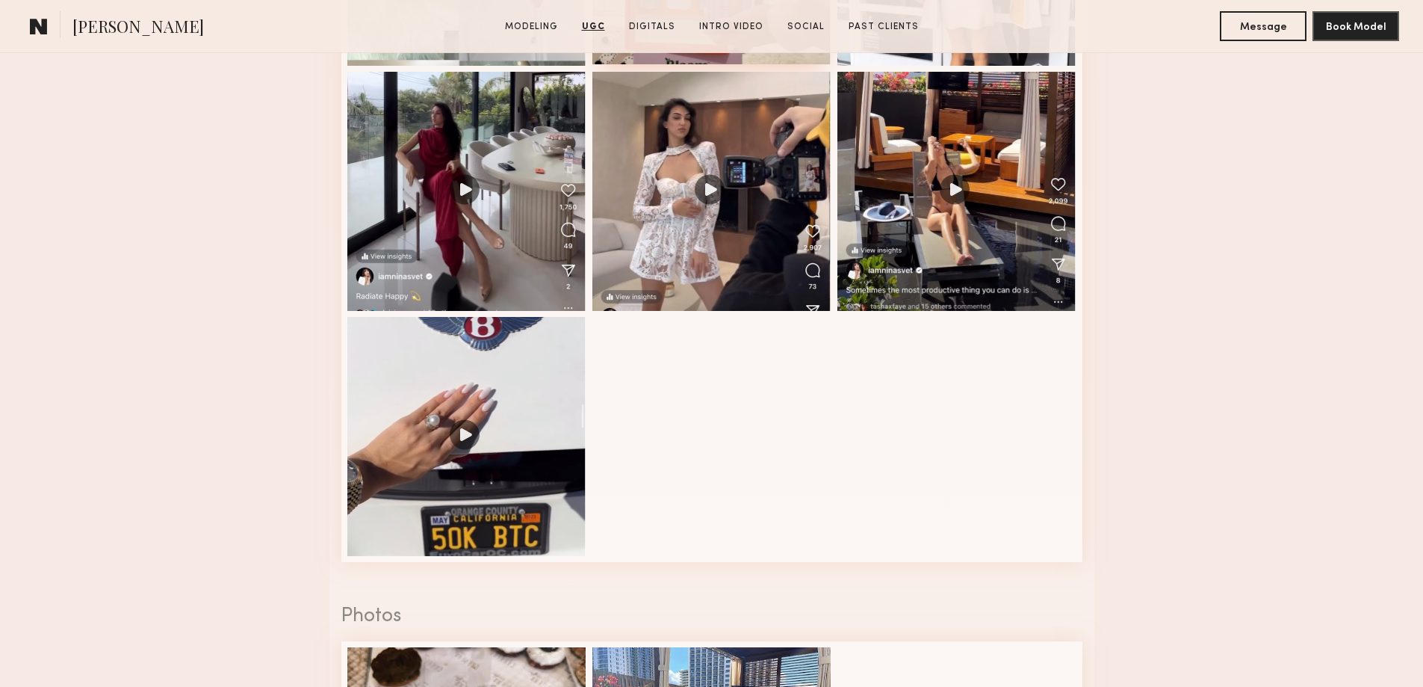
scroll to position [2988, 0]
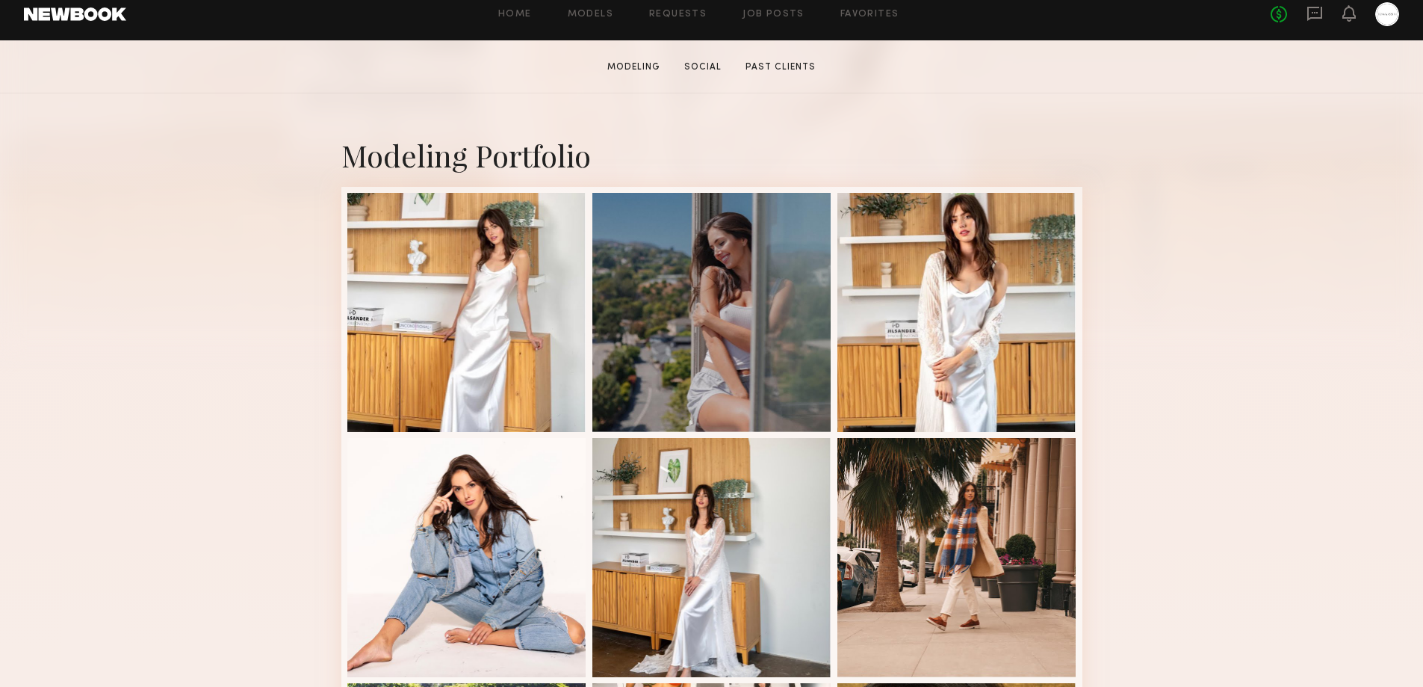
scroll to position [498, 0]
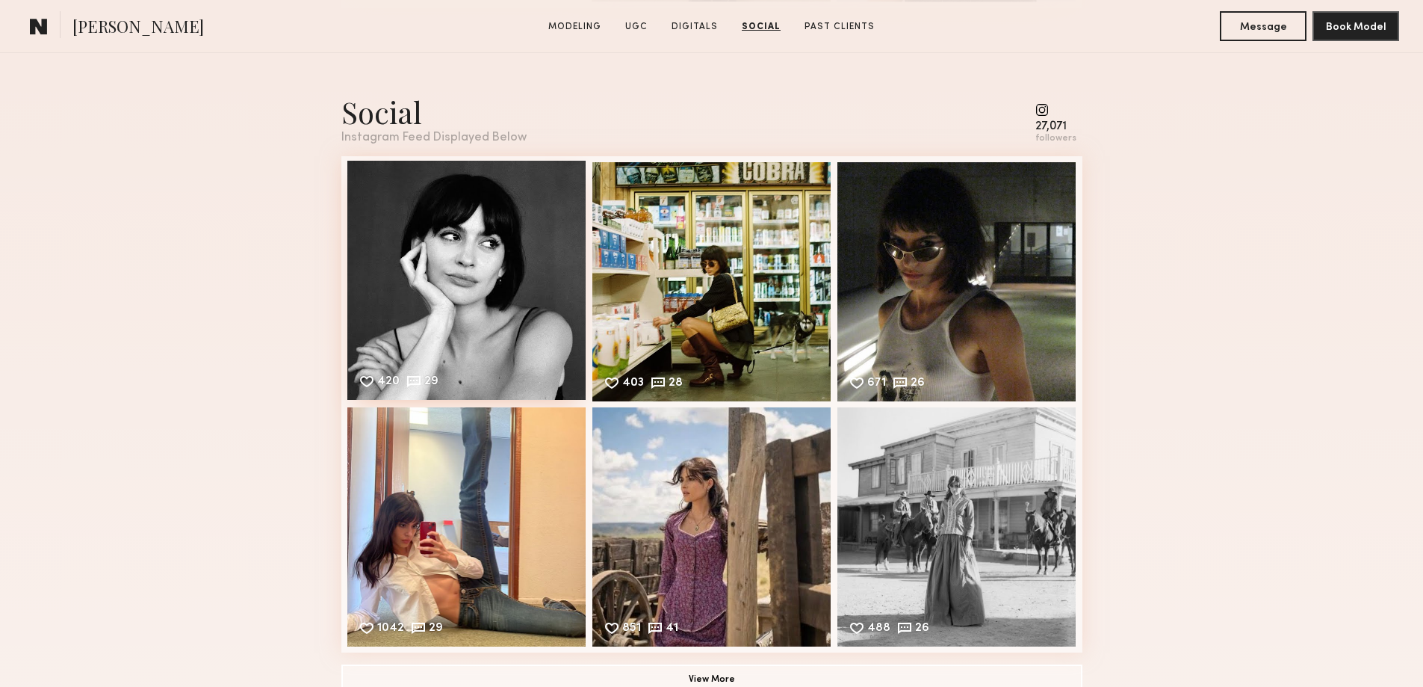
scroll to position [2739, 0]
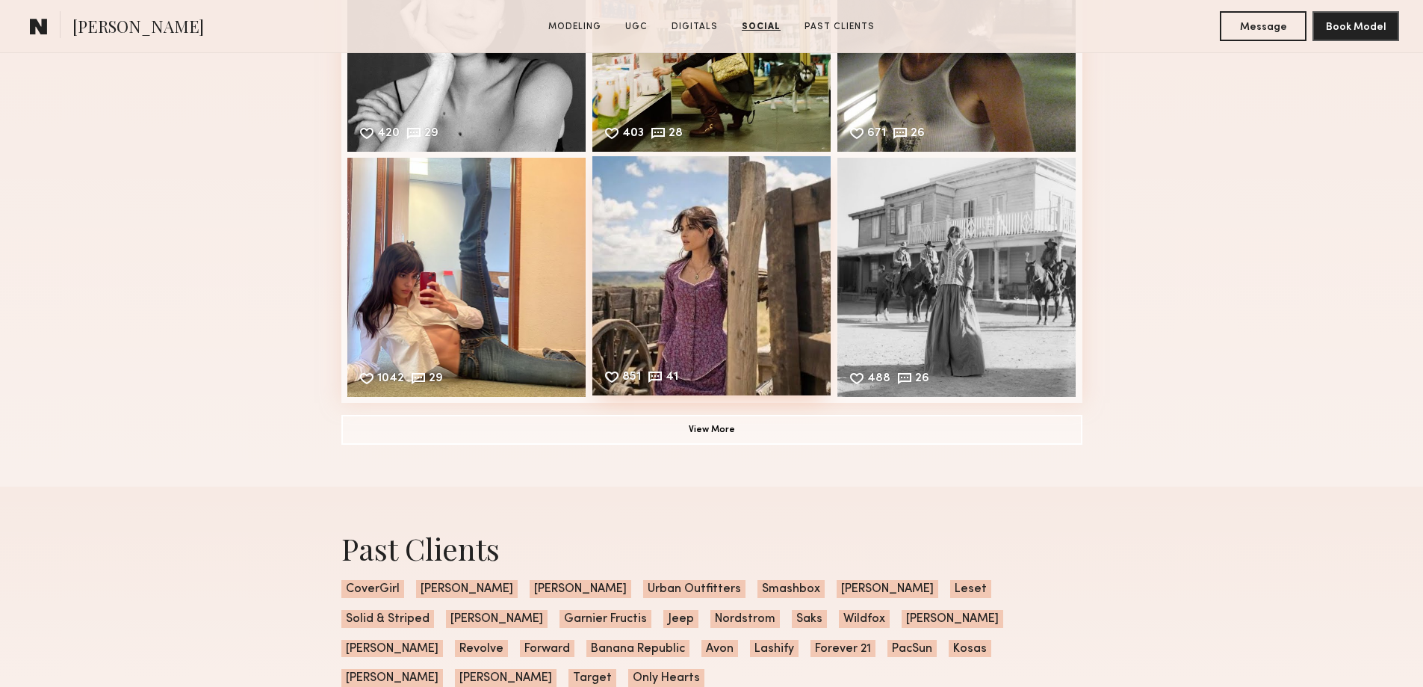
click at [715, 248] on div "851 41 Likes & comments displayed to show model’s engagement" at bounding box center [711, 275] width 239 height 239
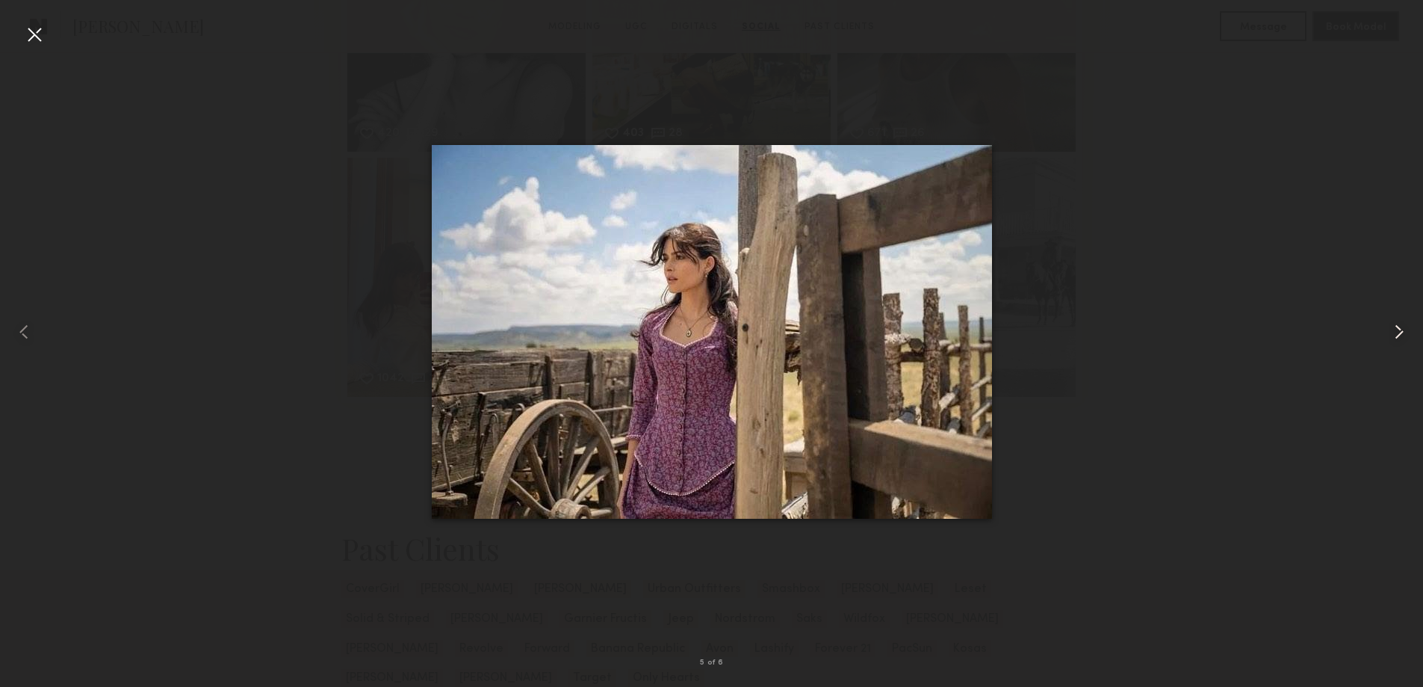
click at [1399, 334] on common-icon at bounding box center [1399, 332] width 24 height 24
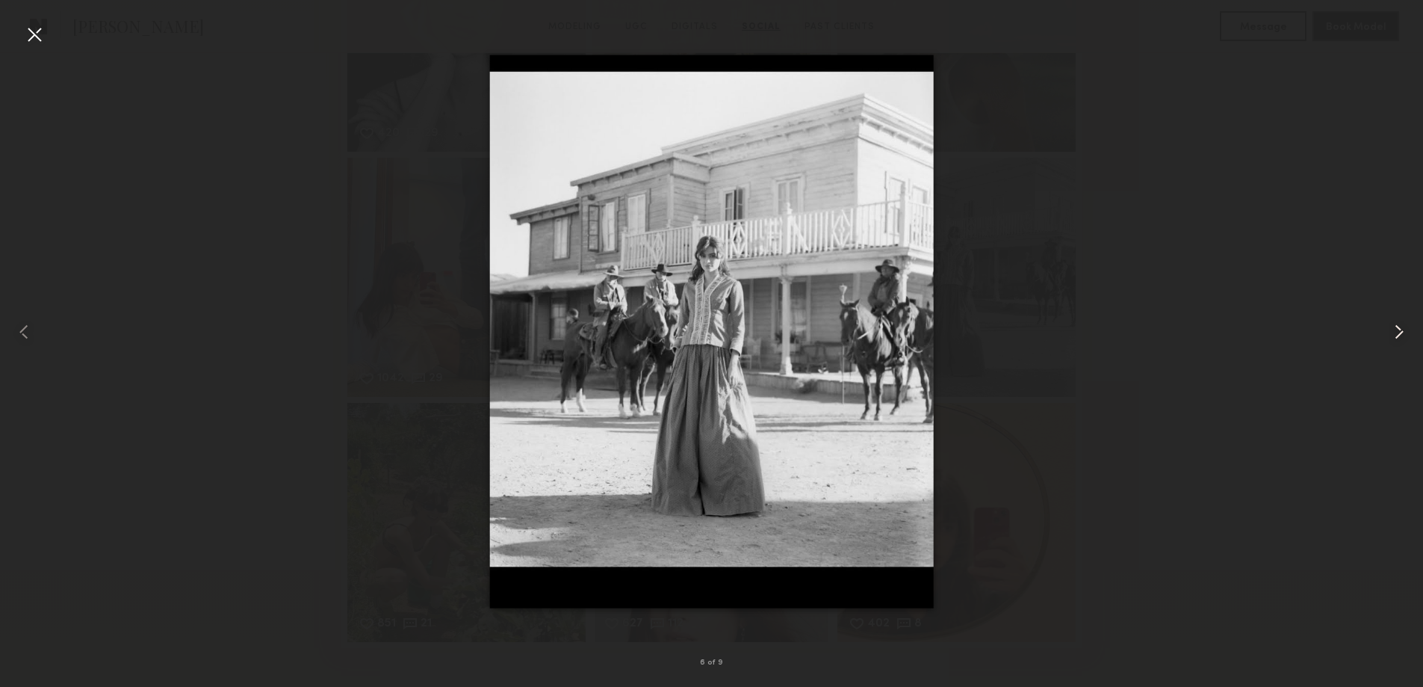
click at [1399, 334] on common-icon at bounding box center [1399, 332] width 24 height 24
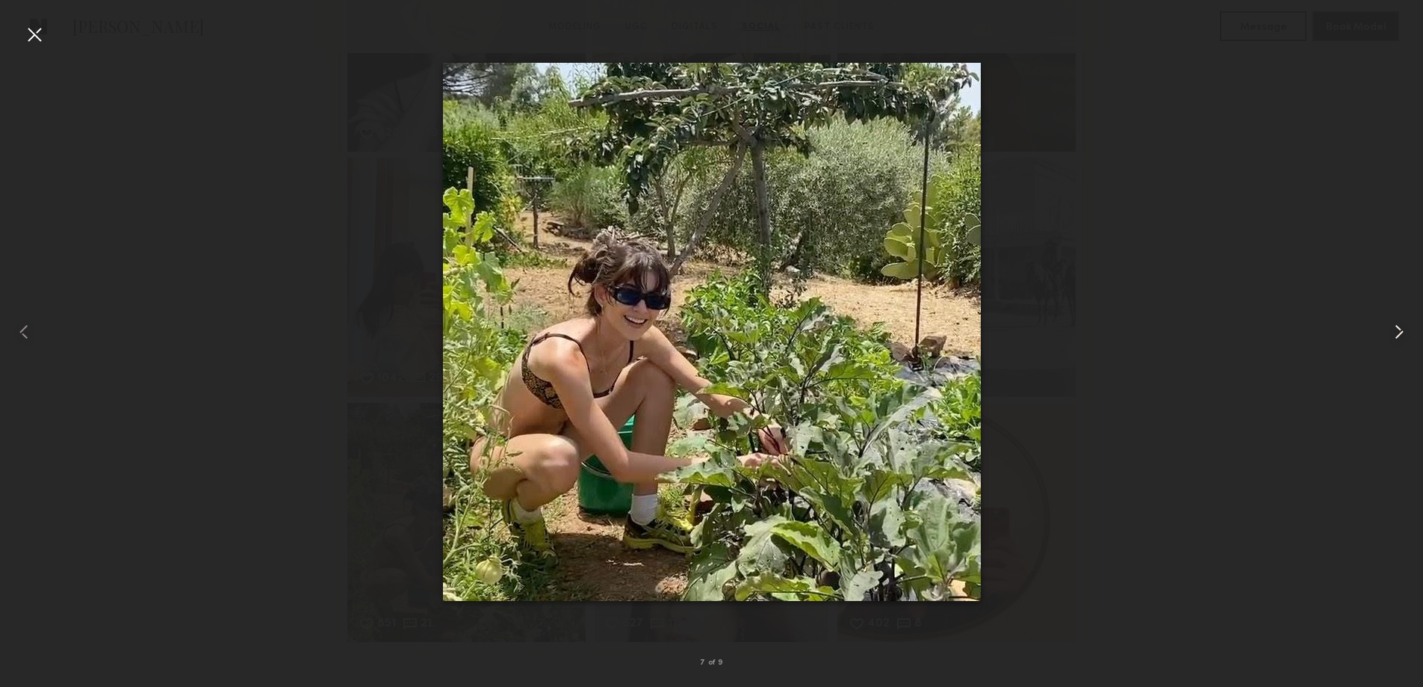
click at [1399, 334] on common-icon at bounding box center [1399, 332] width 24 height 24
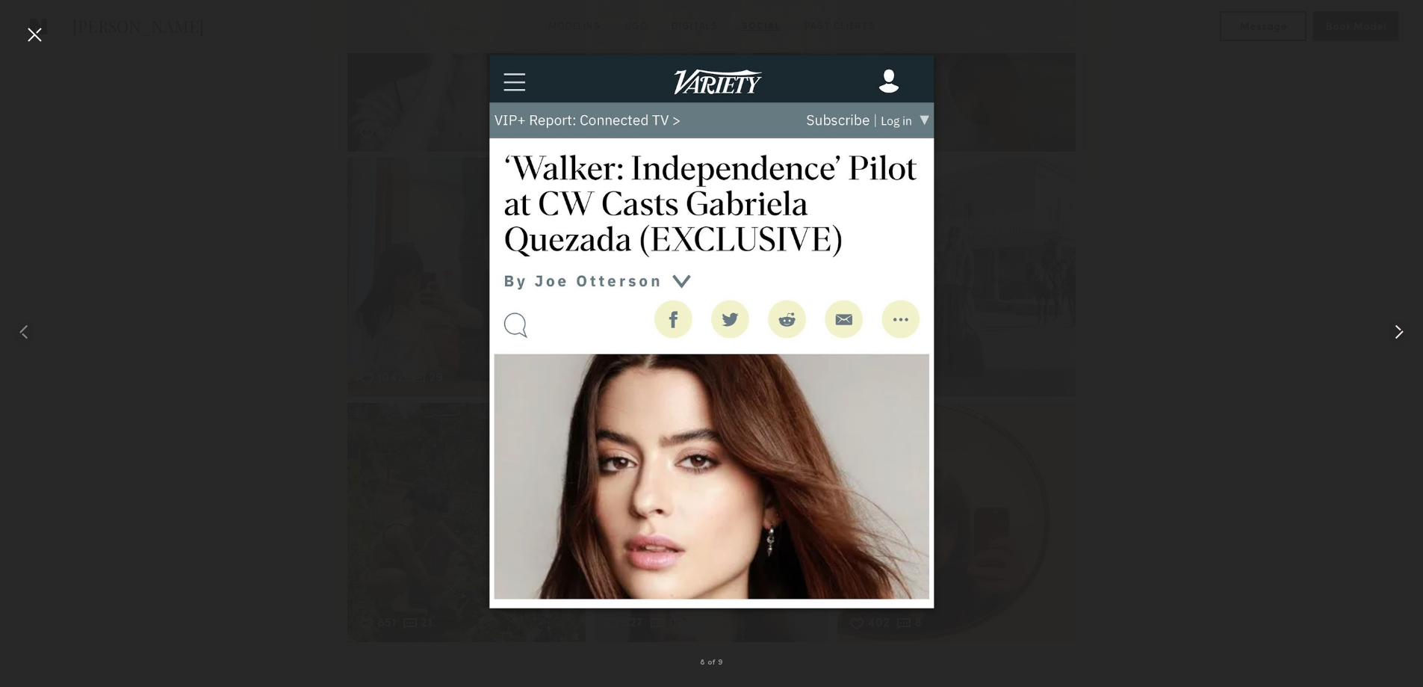
click at [1399, 334] on common-icon at bounding box center [1399, 332] width 24 height 24
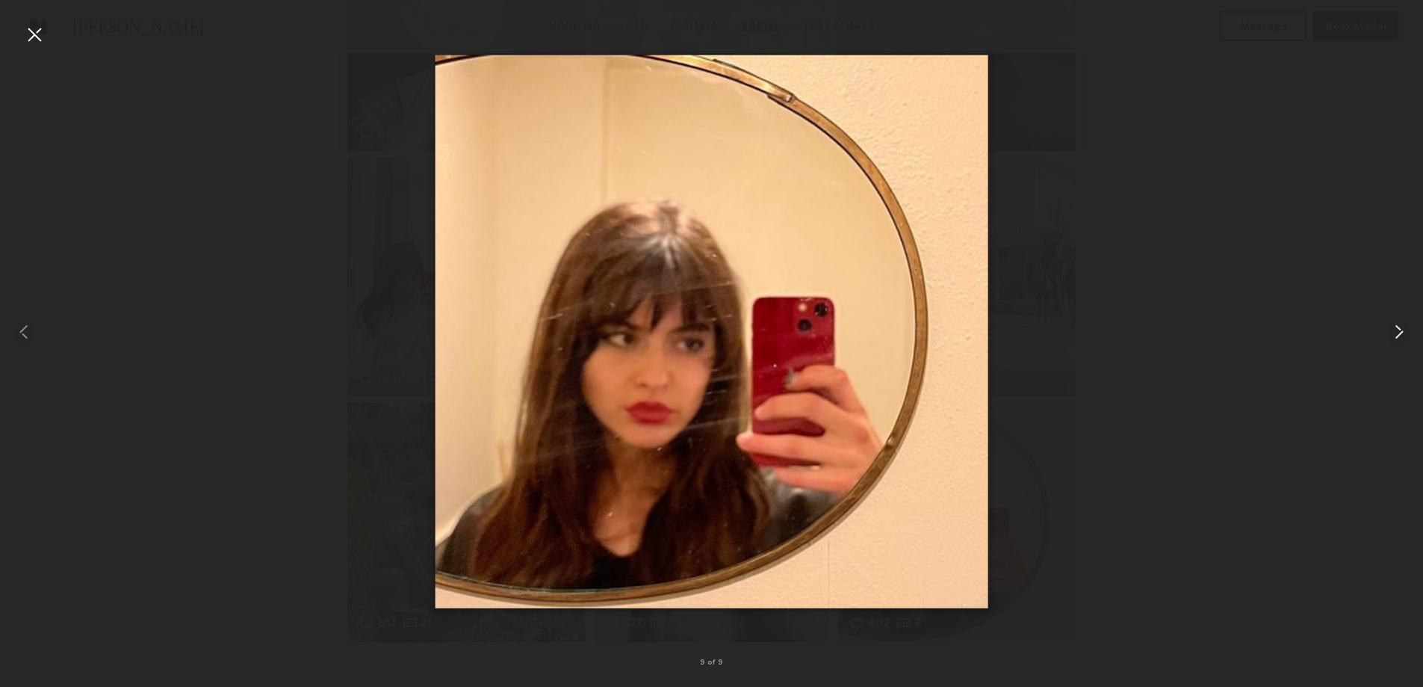
click at [1399, 334] on common-icon at bounding box center [1399, 332] width 24 height 24
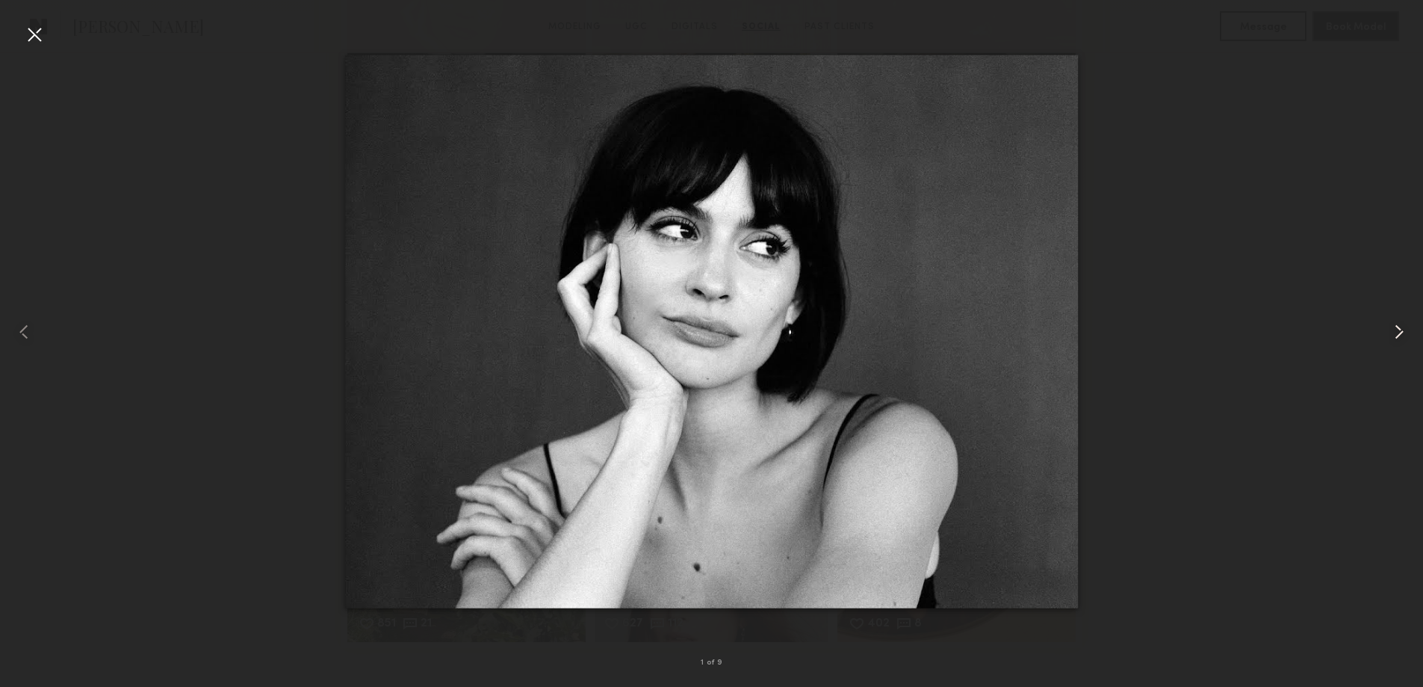
click at [1399, 334] on common-icon at bounding box center [1399, 332] width 24 height 24
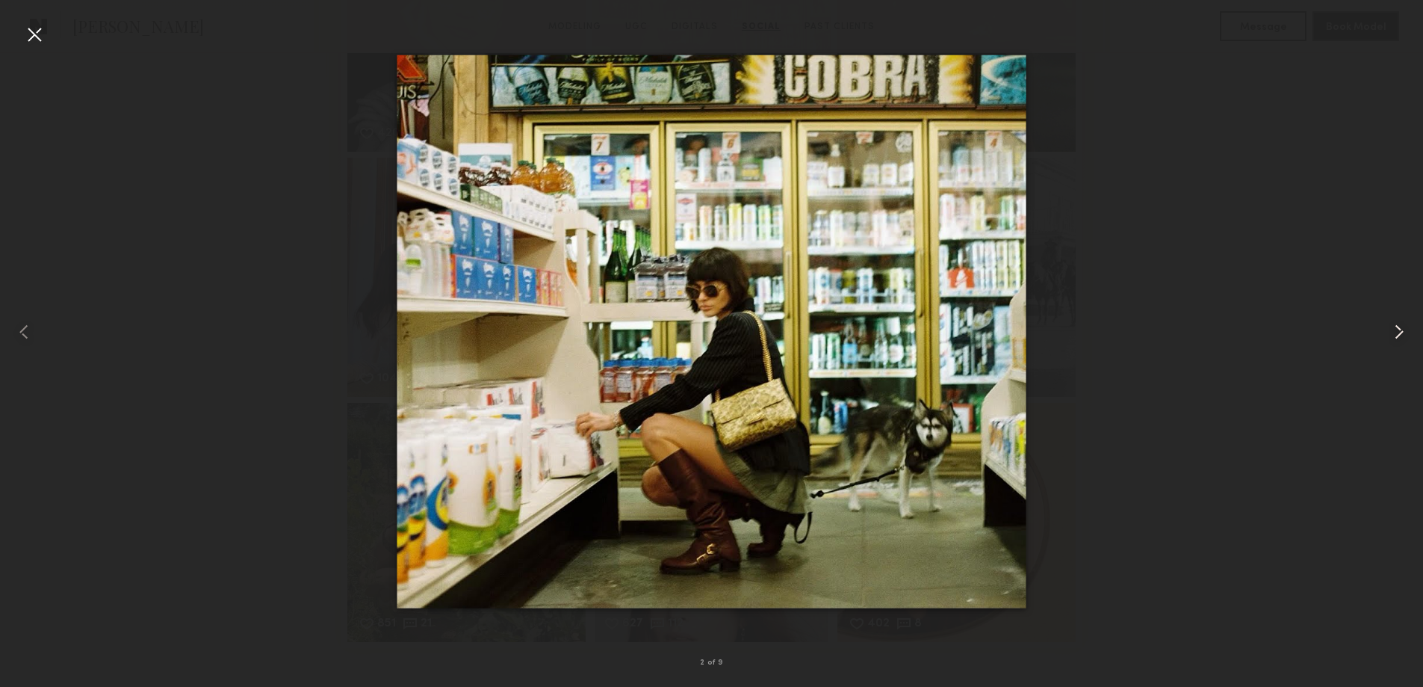
click at [1399, 334] on common-icon at bounding box center [1399, 332] width 24 height 24
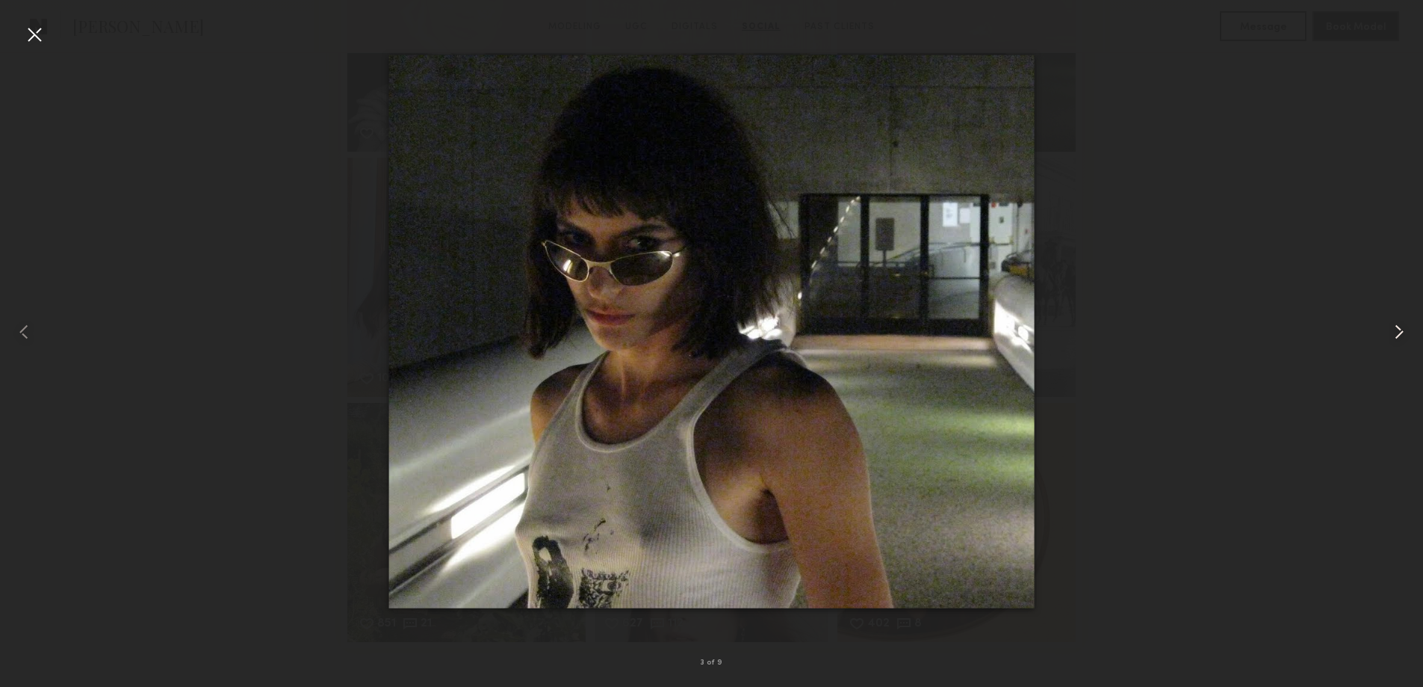
click at [1399, 334] on common-icon at bounding box center [1399, 332] width 24 height 24
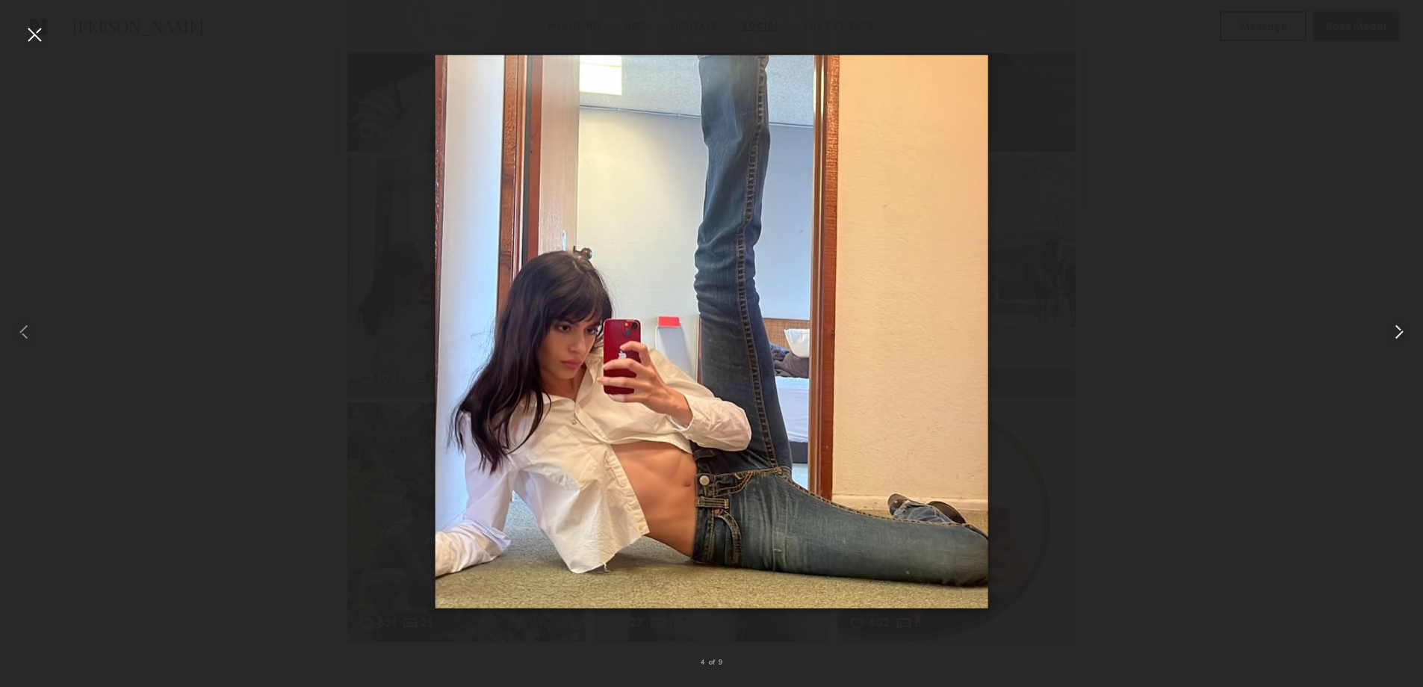
click at [1399, 334] on common-icon at bounding box center [1399, 332] width 24 height 24
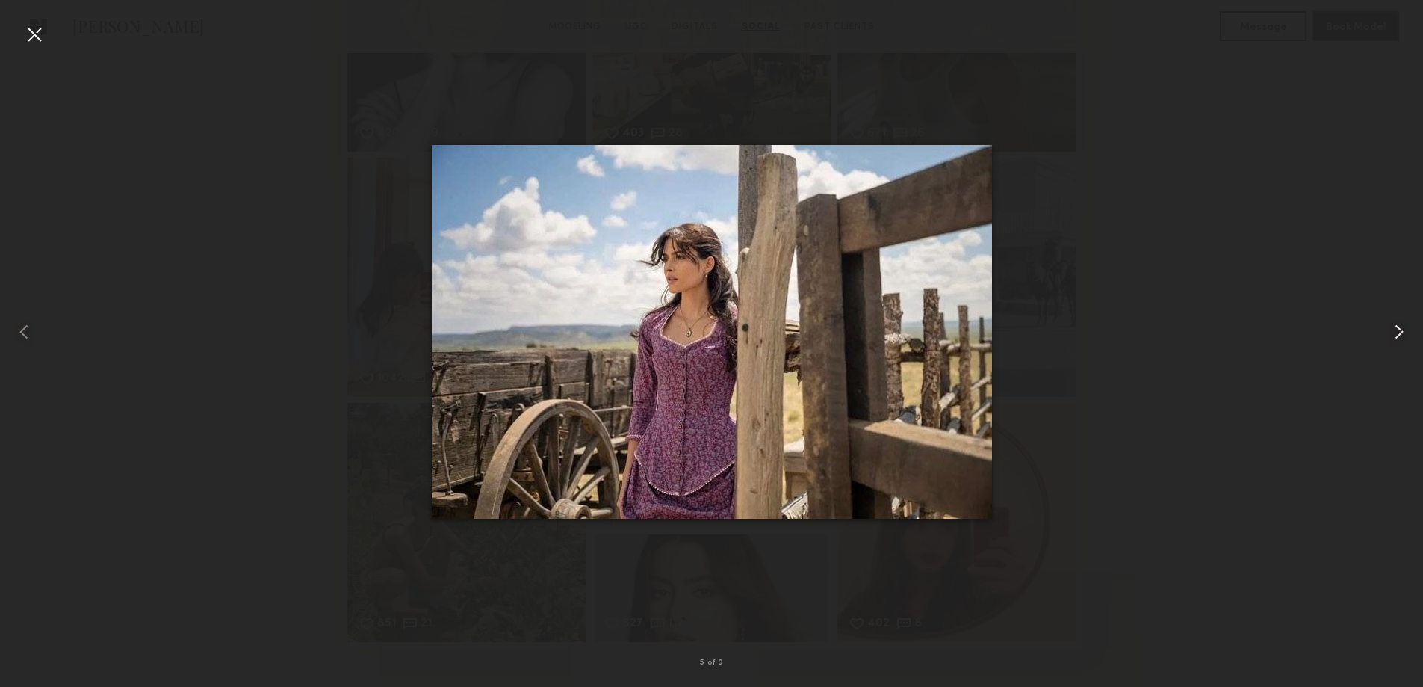
click at [1399, 334] on common-icon at bounding box center [1399, 332] width 24 height 24
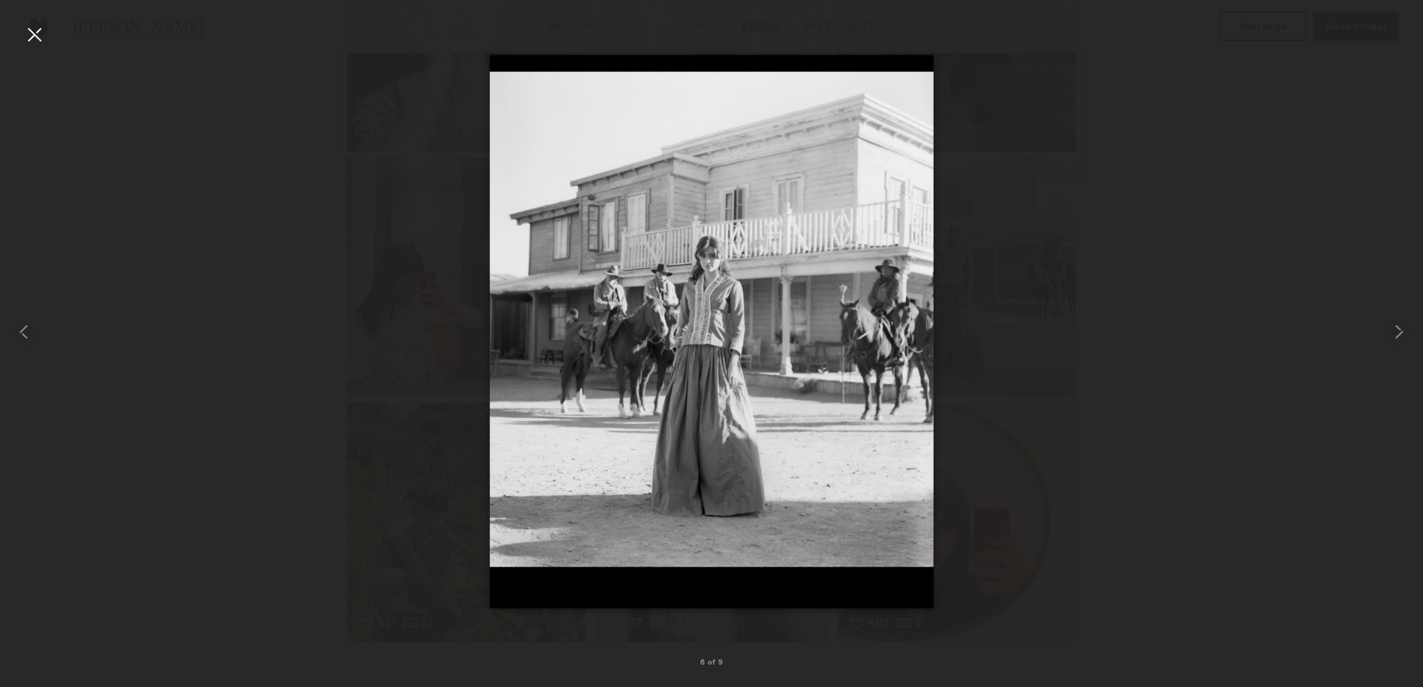
click at [38, 37] on div at bounding box center [34, 34] width 24 height 24
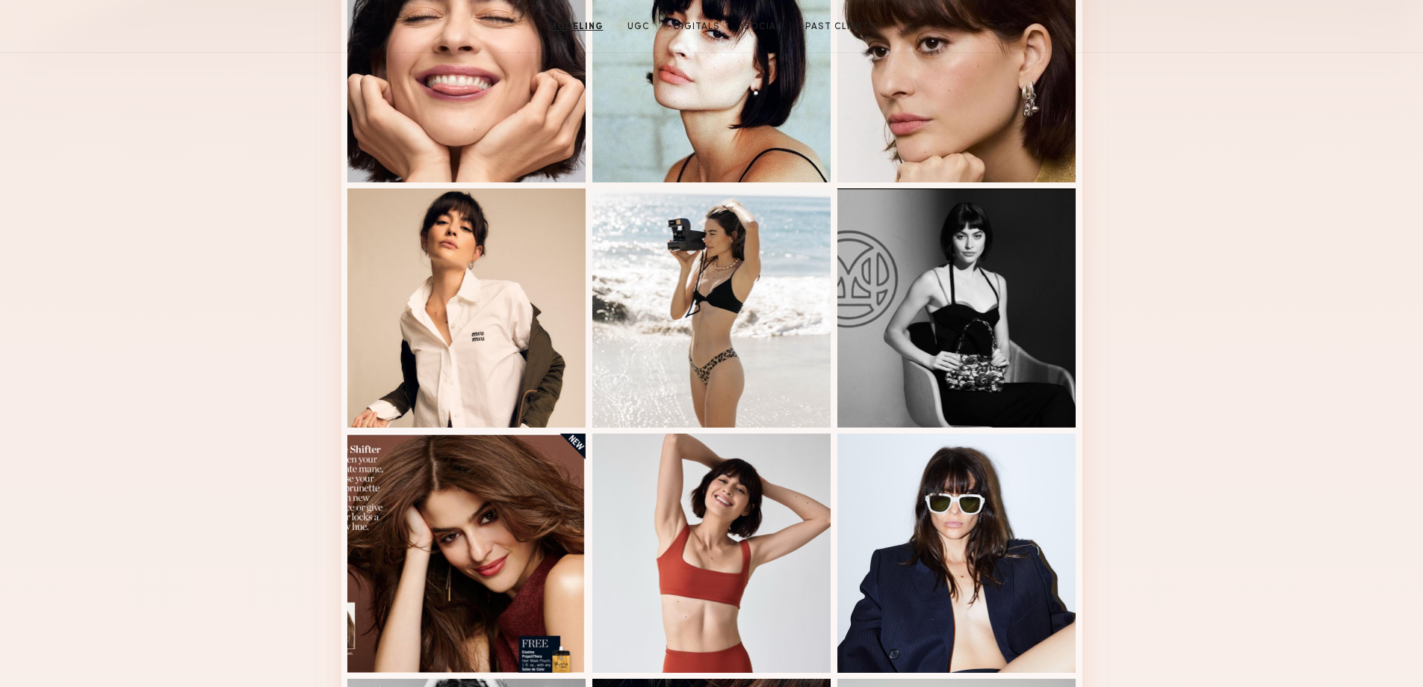
scroll to position [0, 0]
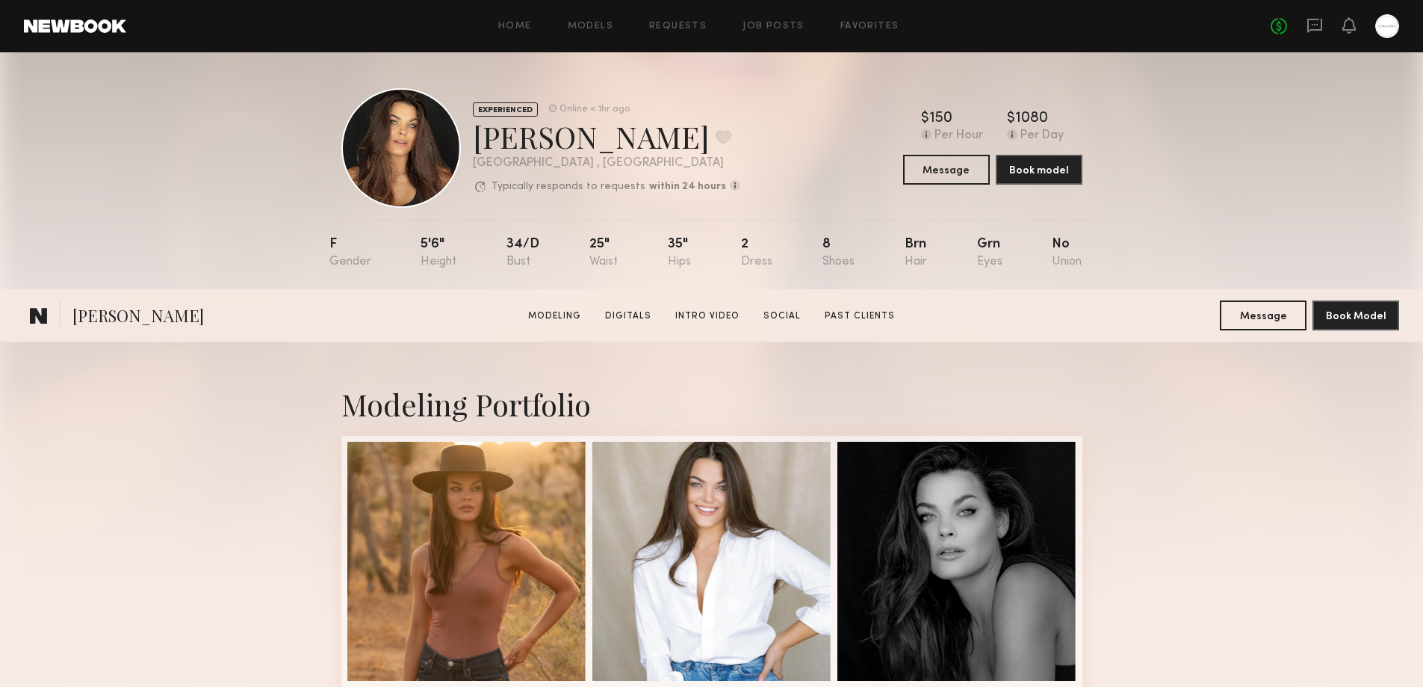
scroll to position [3458, 0]
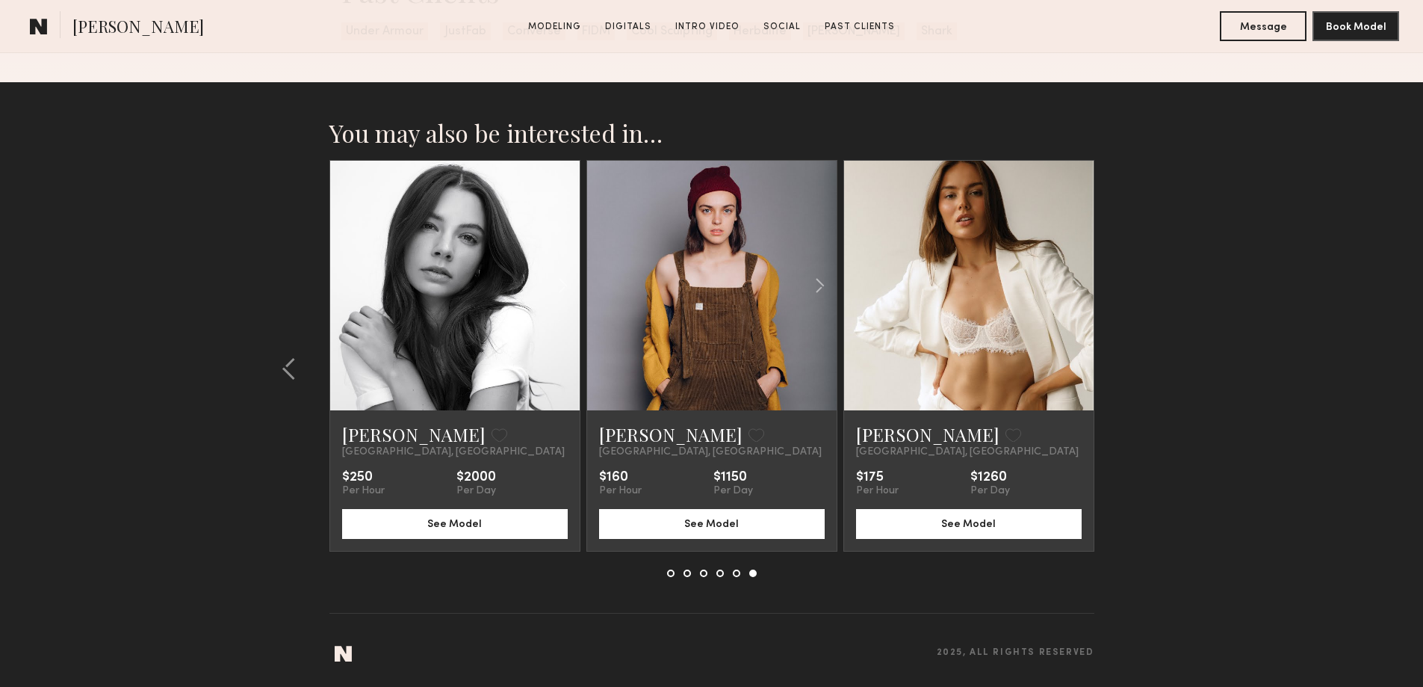
click at [707, 316] on link at bounding box center [711, 286] width 85 height 250
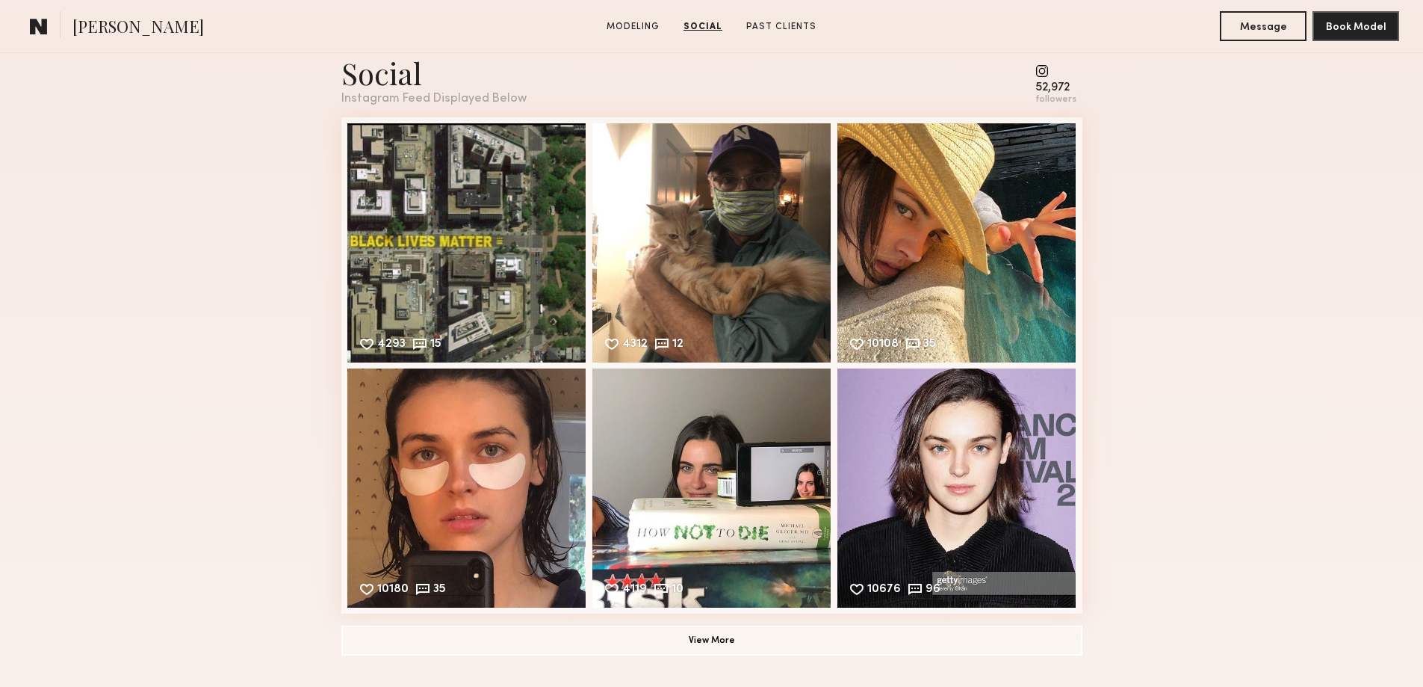
scroll to position [1743, 0]
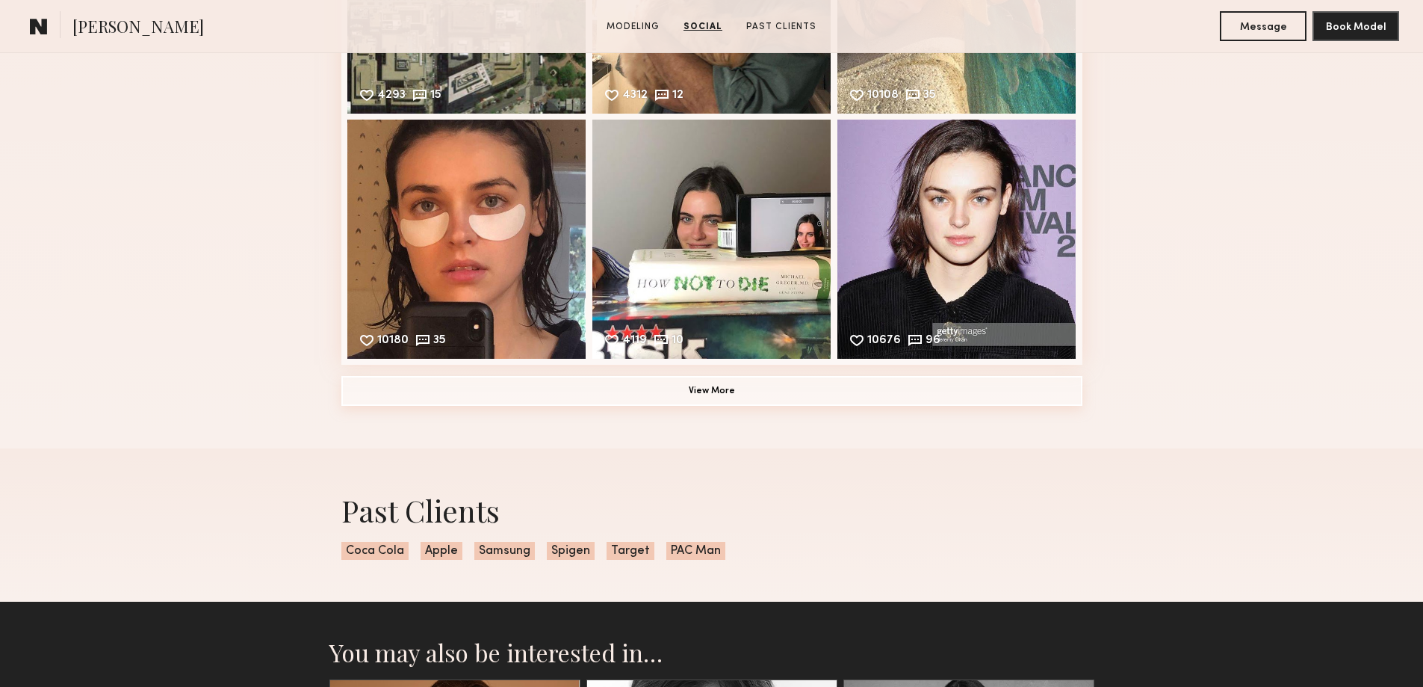
click at [716, 395] on button "View More" at bounding box center [711, 391] width 741 height 30
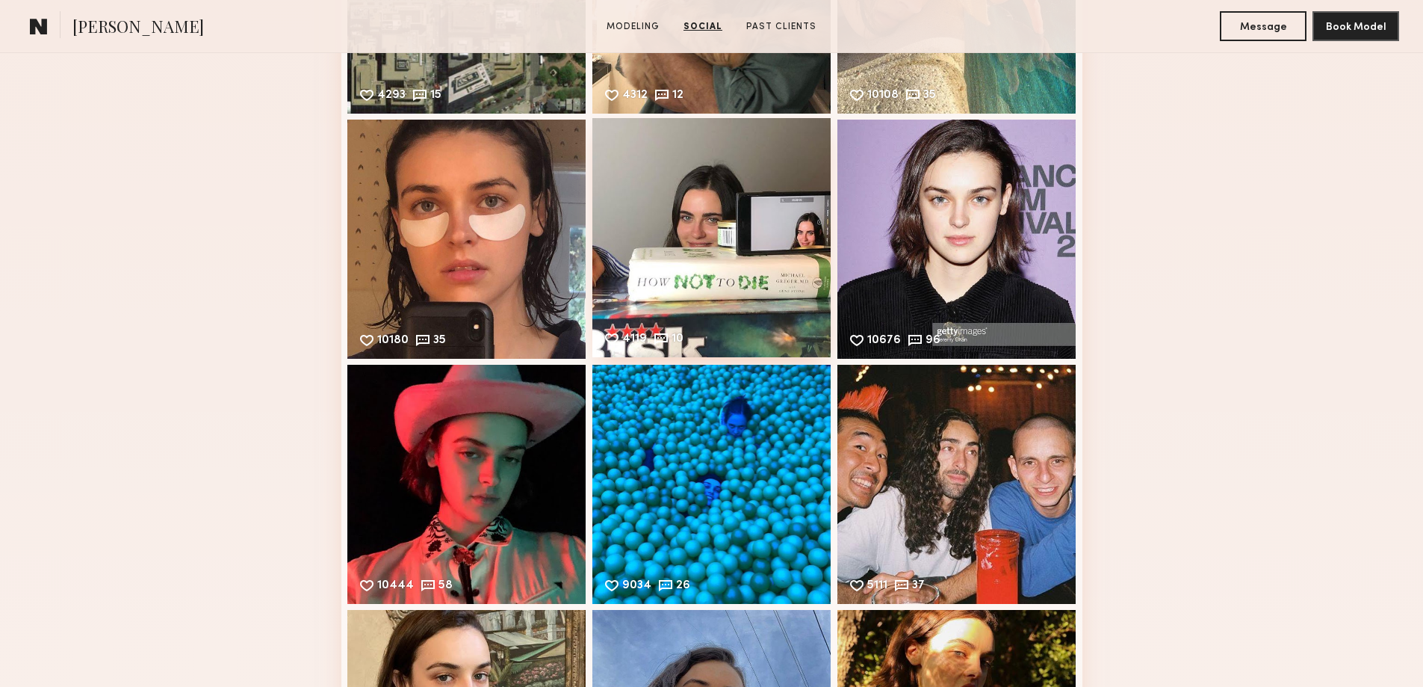
scroll to position [1992, 0]
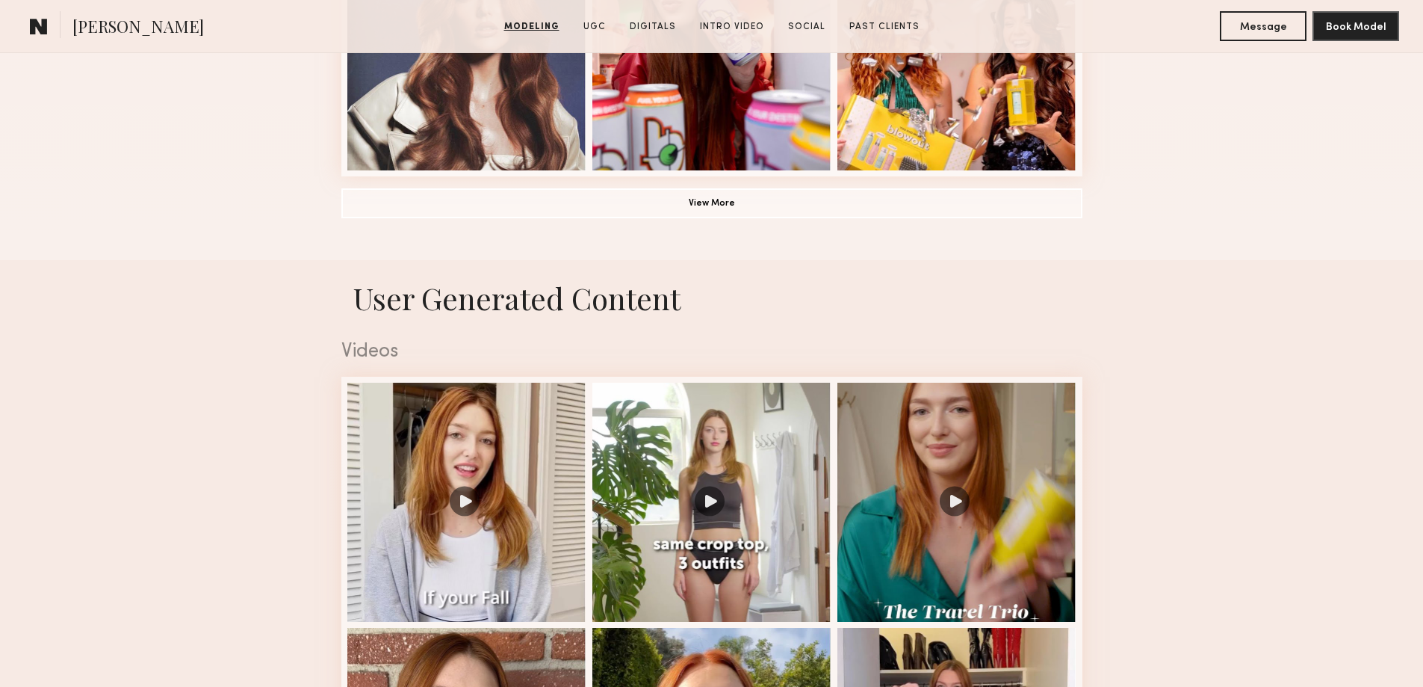
scroll to position [1494, 0]
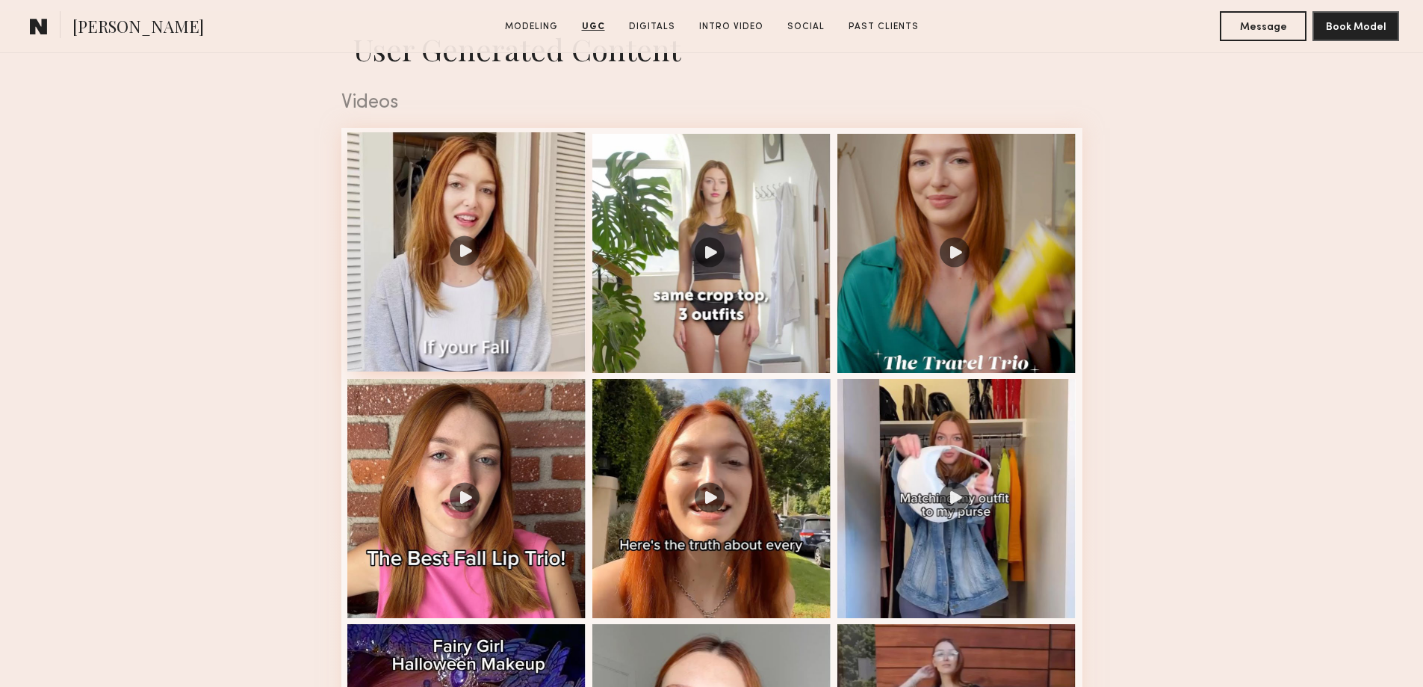
click at [464, 248] on div at bounding box center [466, 251] width 239 height 239
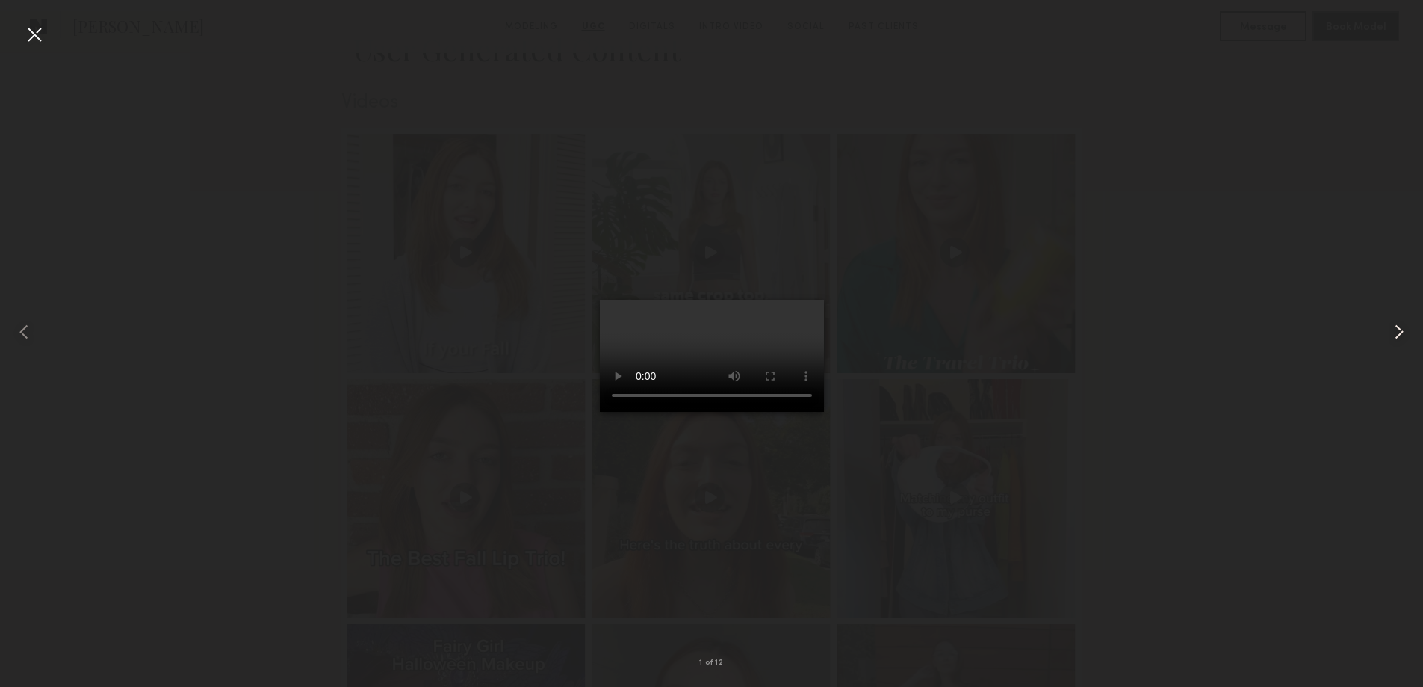
click at [1397, 332] on common-icon at bounding box center [1399, 332] width 24 height 24
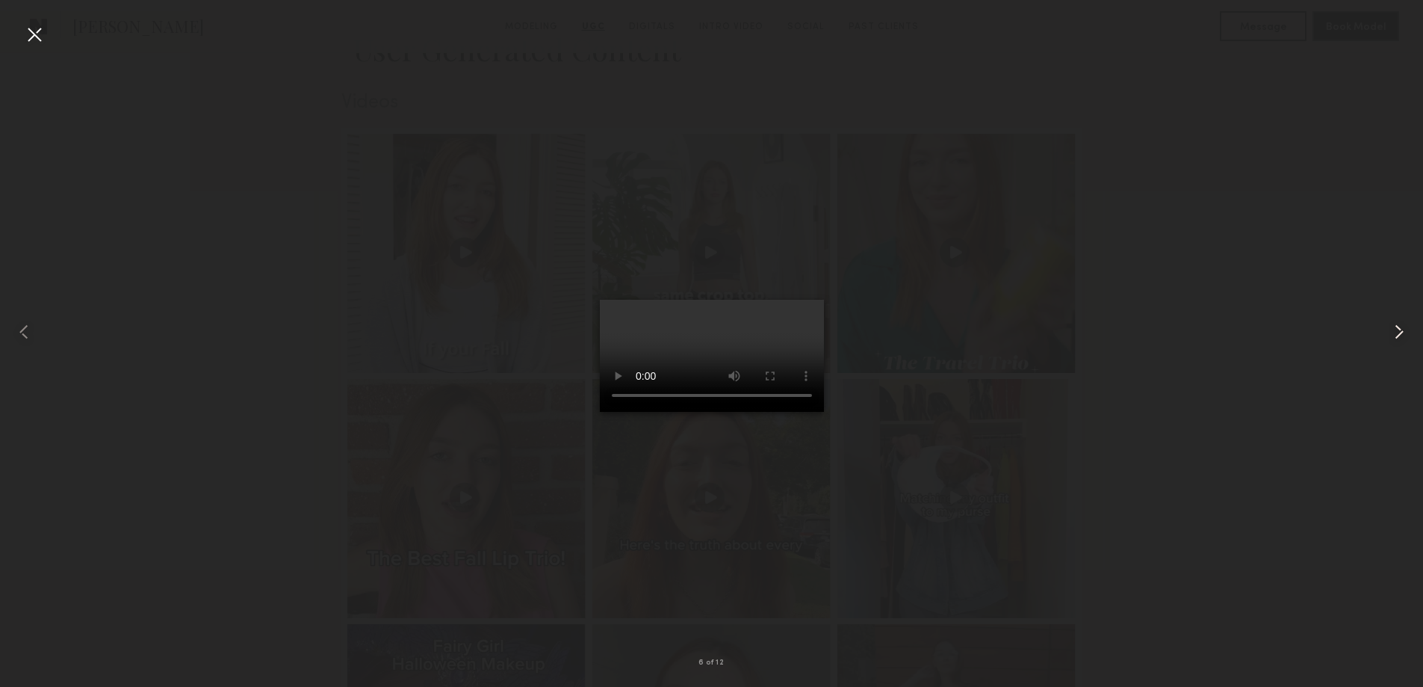
click at [1397, 332] on common-icon at bounding box center [1399, 332] width 24 height 24
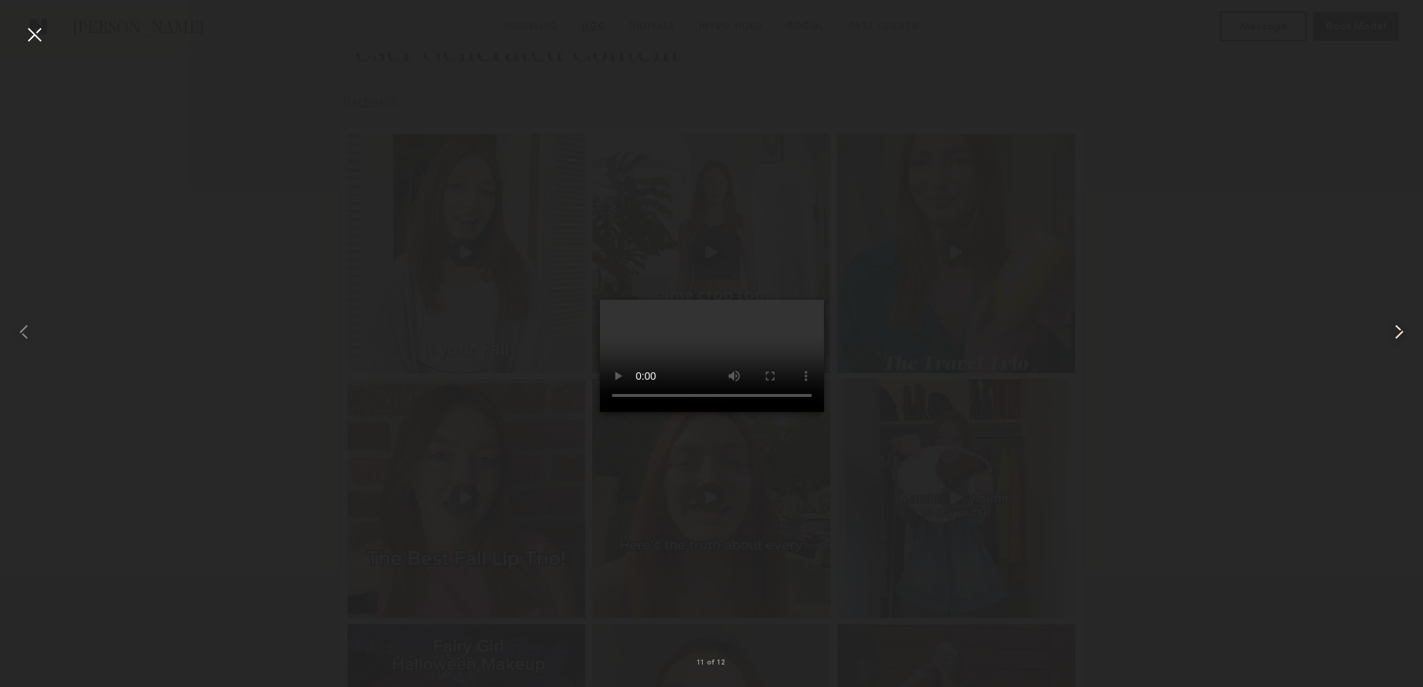
click at [1397, 332] on common-icon at bounding box center [1399, 332] width 24 height 24
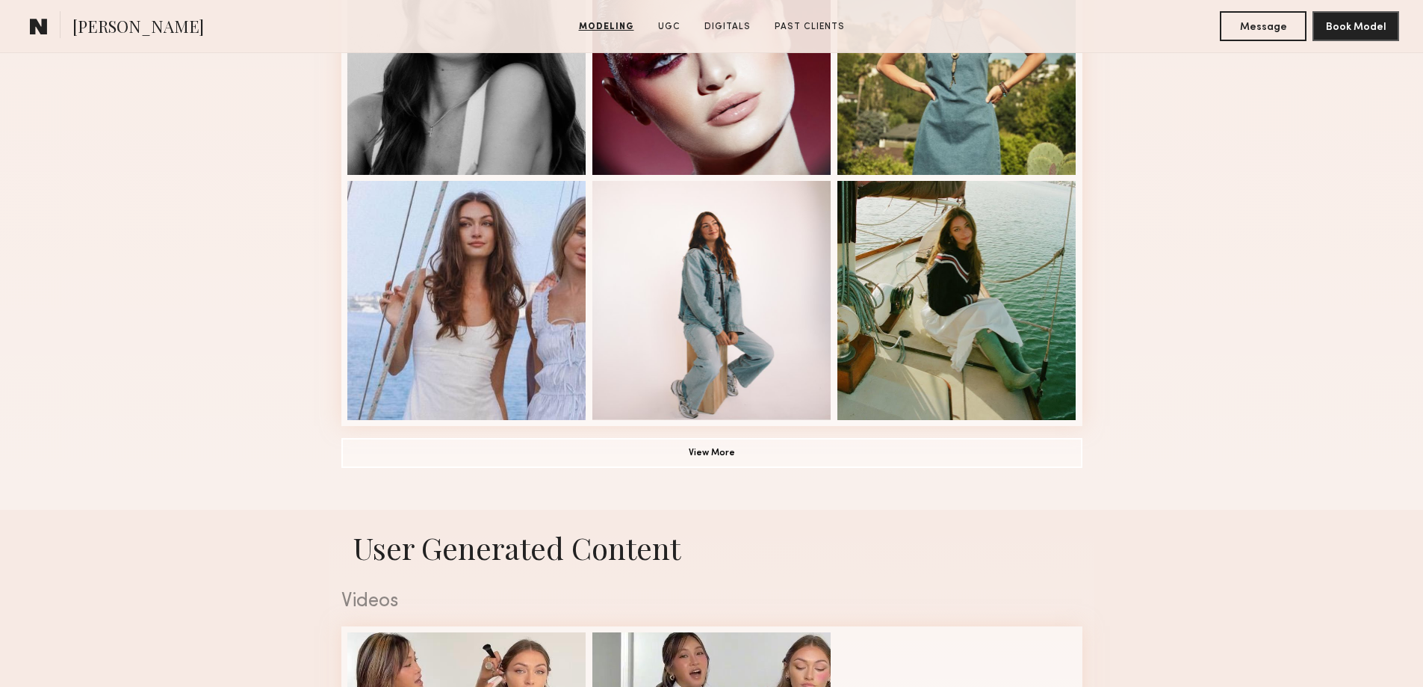
scroll to position [1245, 0]
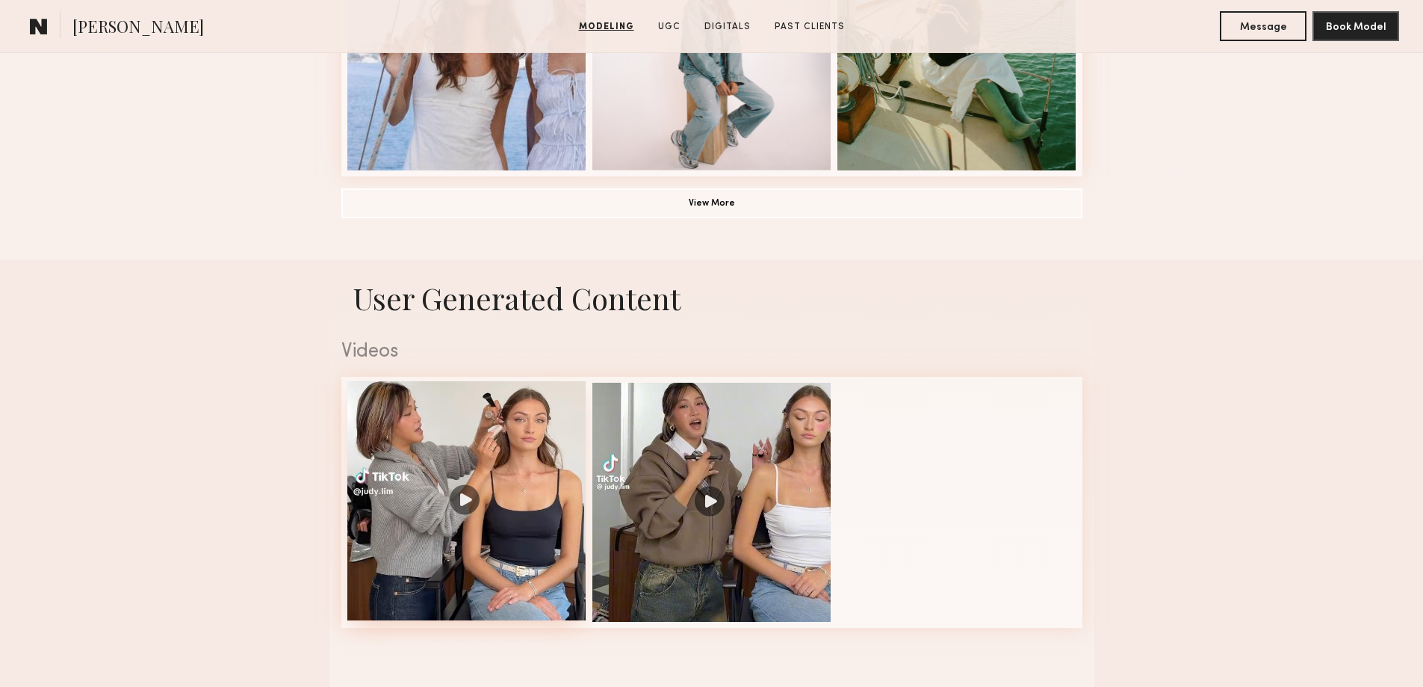
click at [468, 510] on div at bounding box center [466, 500] width 239 height 239
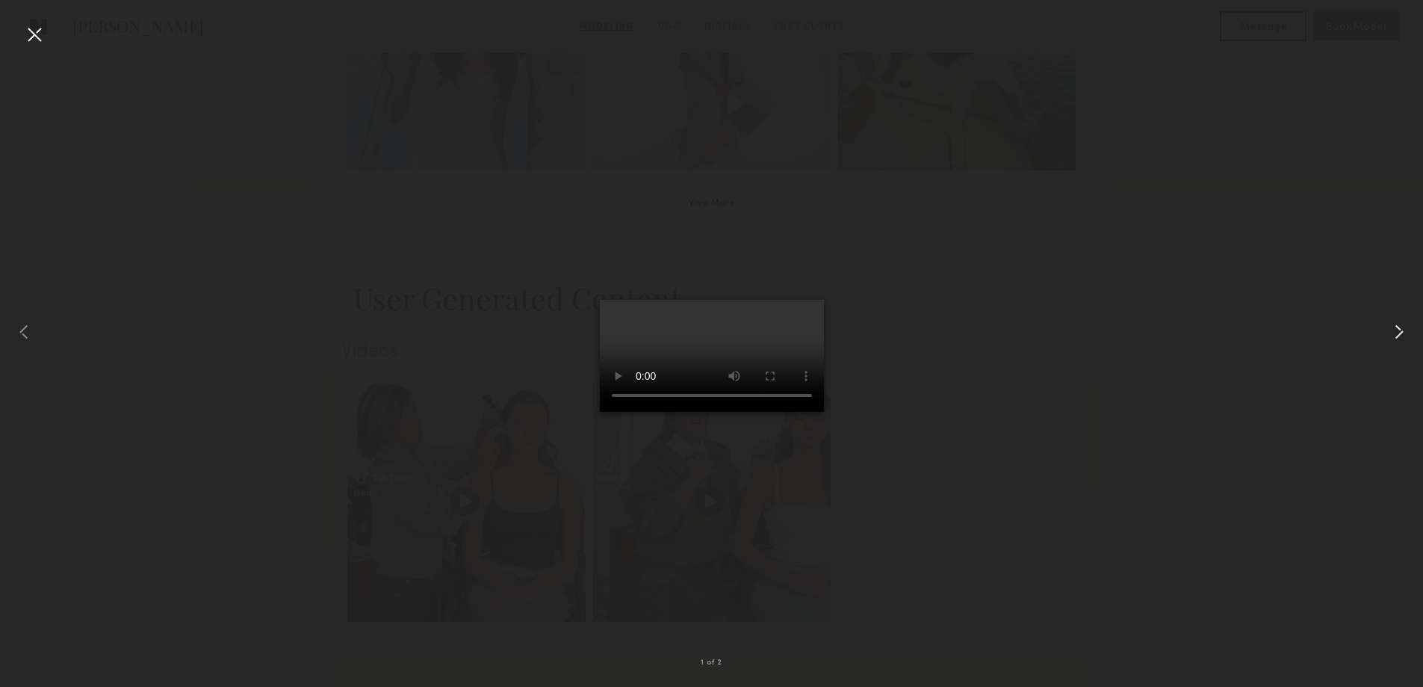
click at [1405, 332] on common-icon at bounding box center [1399, 332] width 24 height 24
click at [1405, 324] on common-icon at bounding box center [1399, 332] width 24 height 24
click at [34, 34] on div at bounding box center [34, 34] width 24 height 24
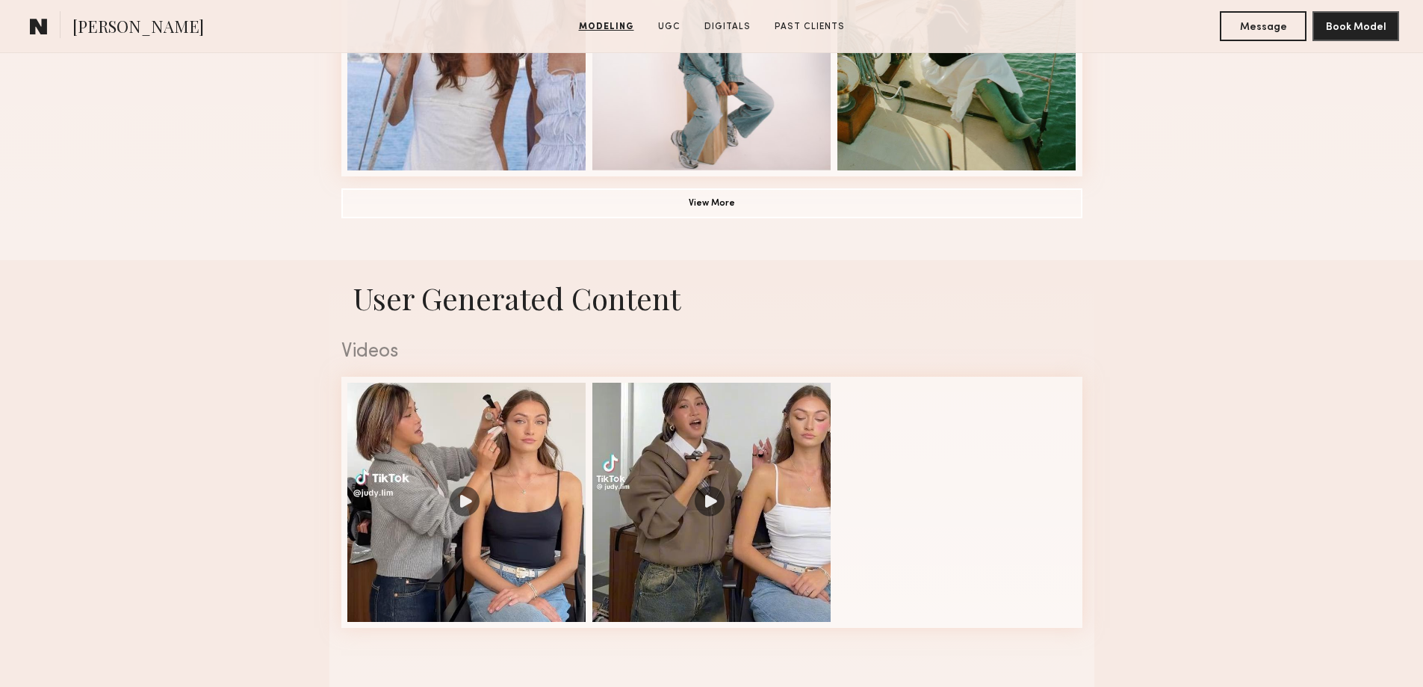
scroll to position [996, 0]
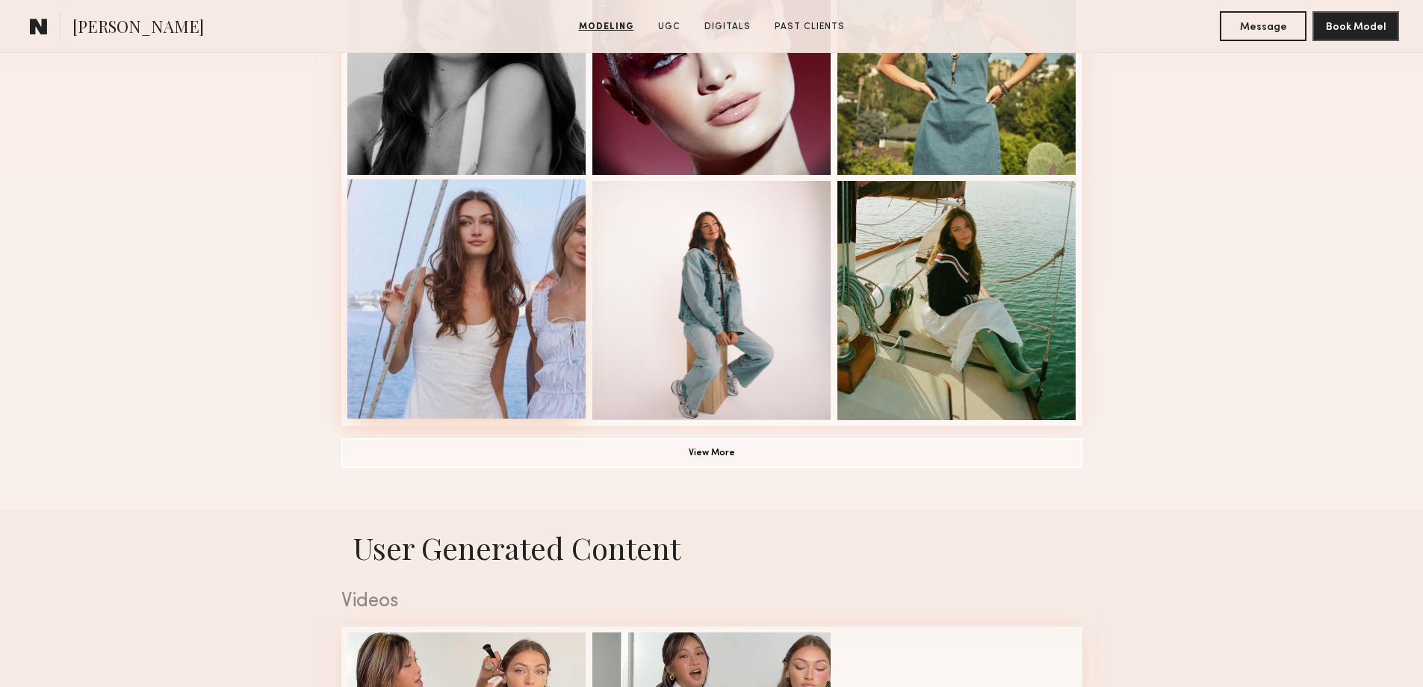
click at [527, 295] on div at bounding box center [466, 298] width 239 height 239
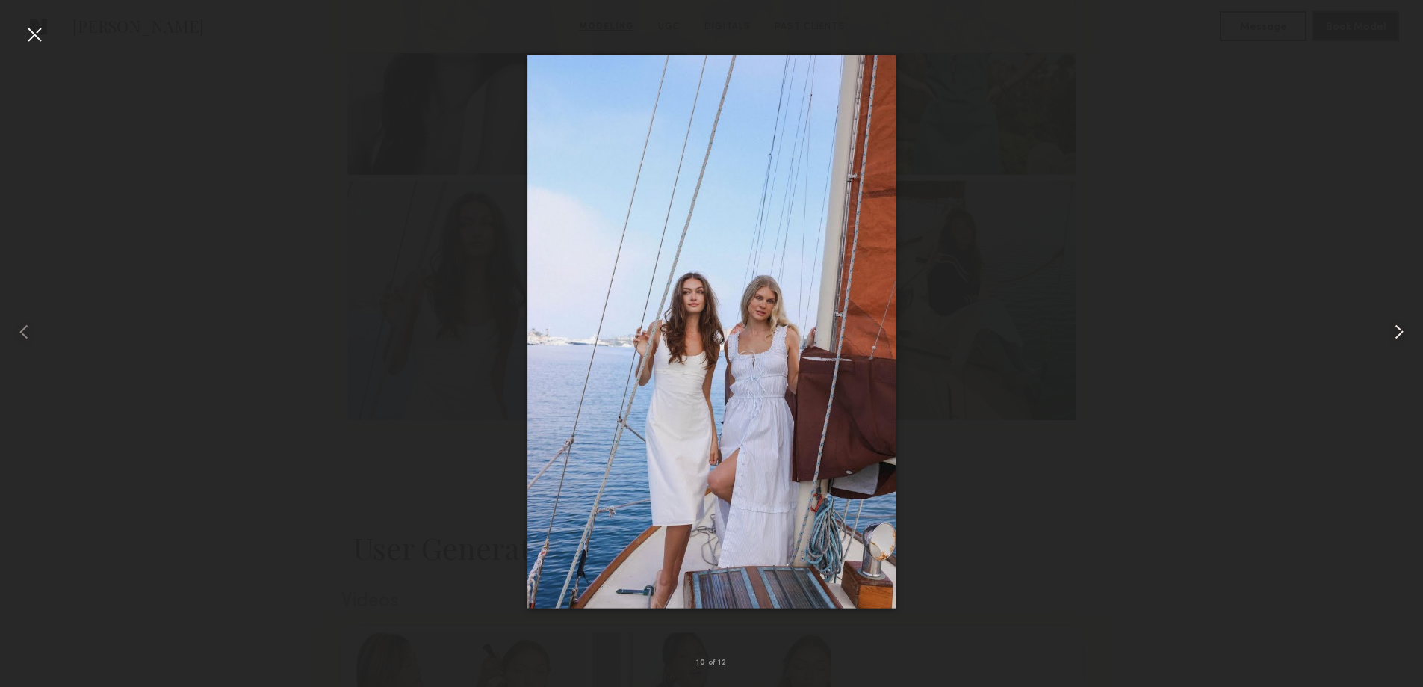
click at [1394, 335] on common-icon at bounding box center [1399, 332] width 24 height 24
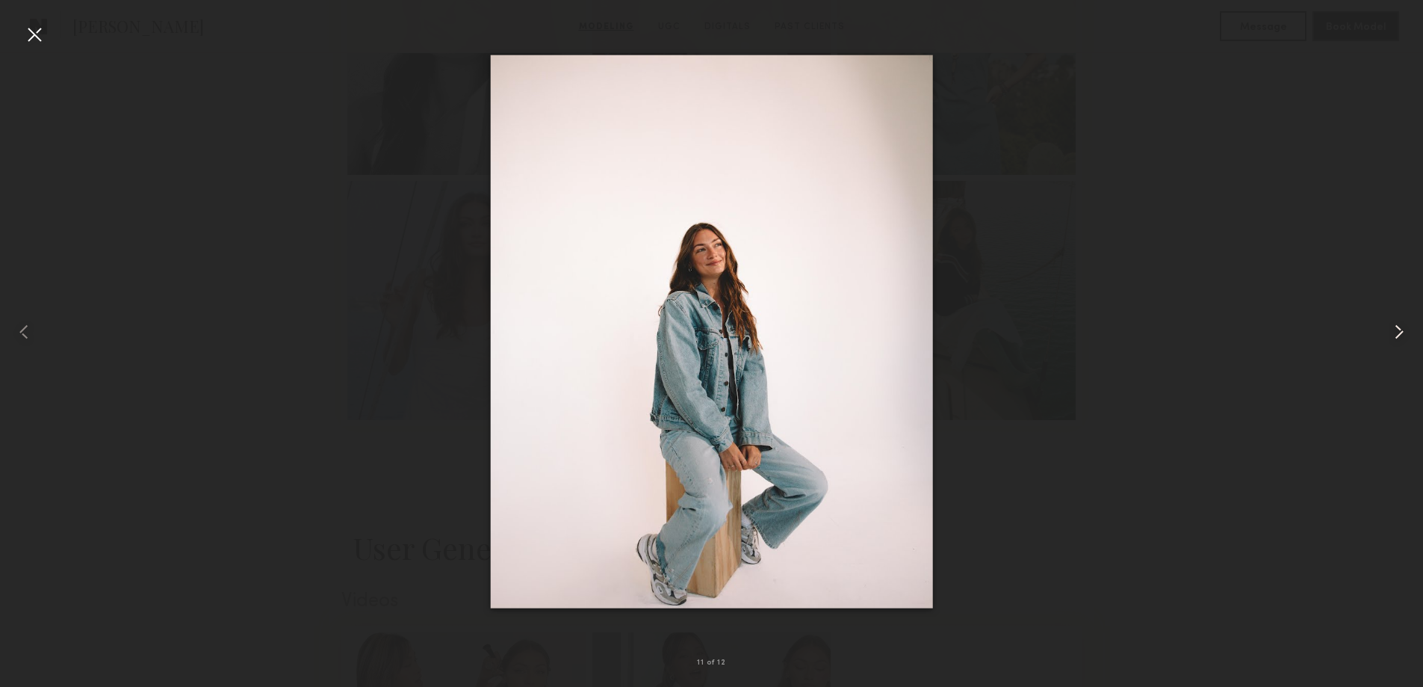
click at [1394, 335] on common-icon at bounding box center [1399, 332] width 24 height 24
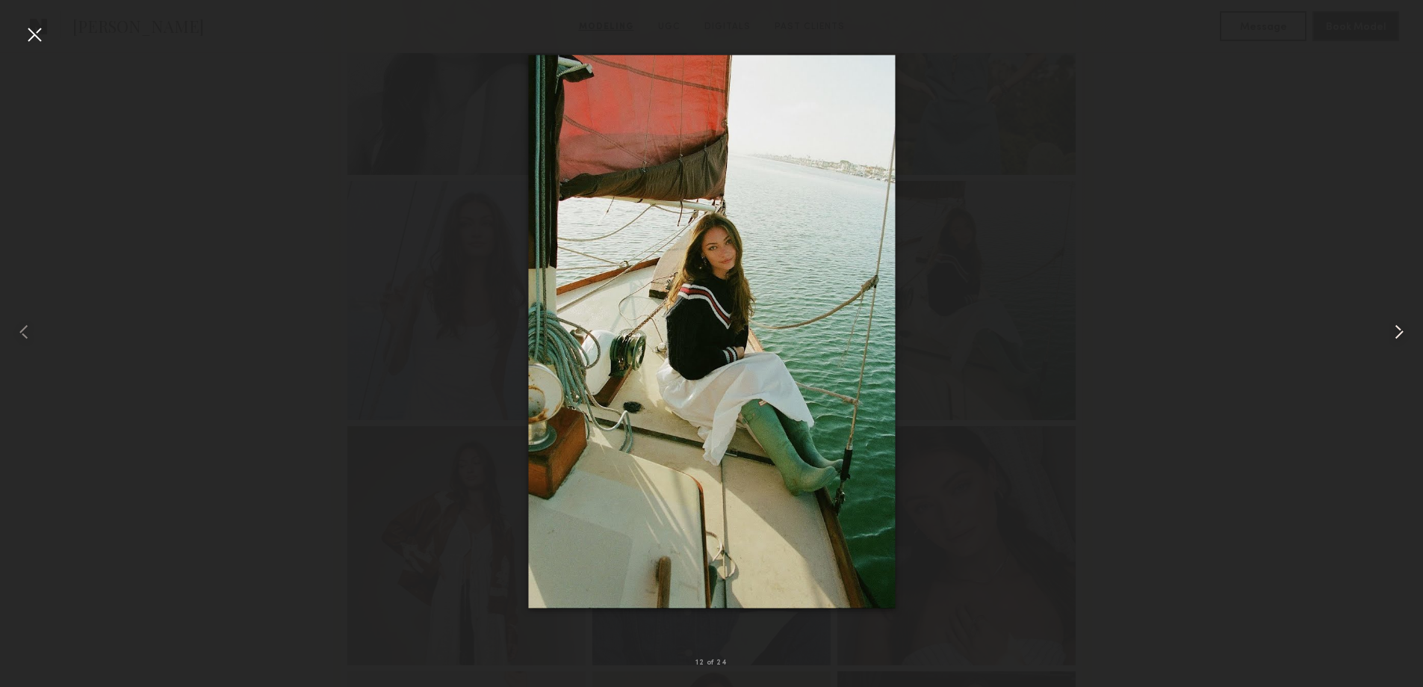
click at [1394, 335] on common-icon at bounding box center [1399, 332] width 24 height 24
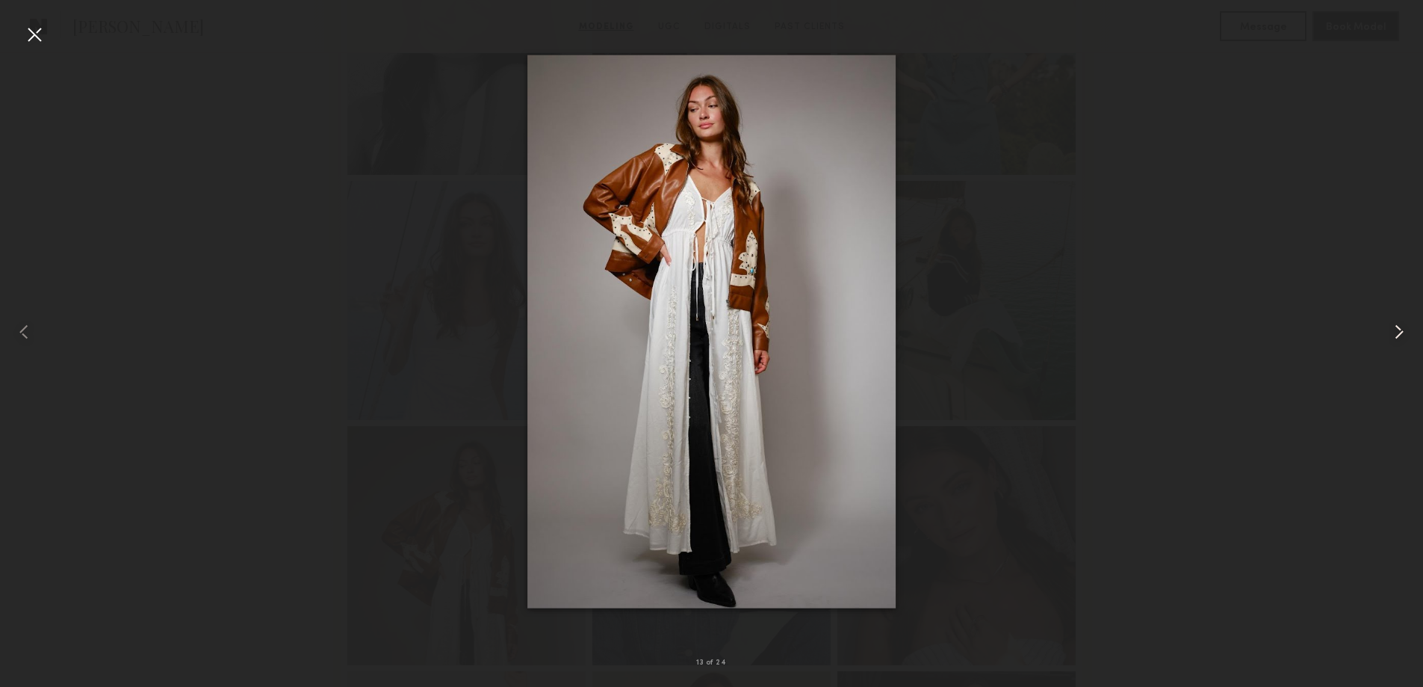
click at [1394, 335] on common-icon at bounding box center [1399, 332] width 24 height 24
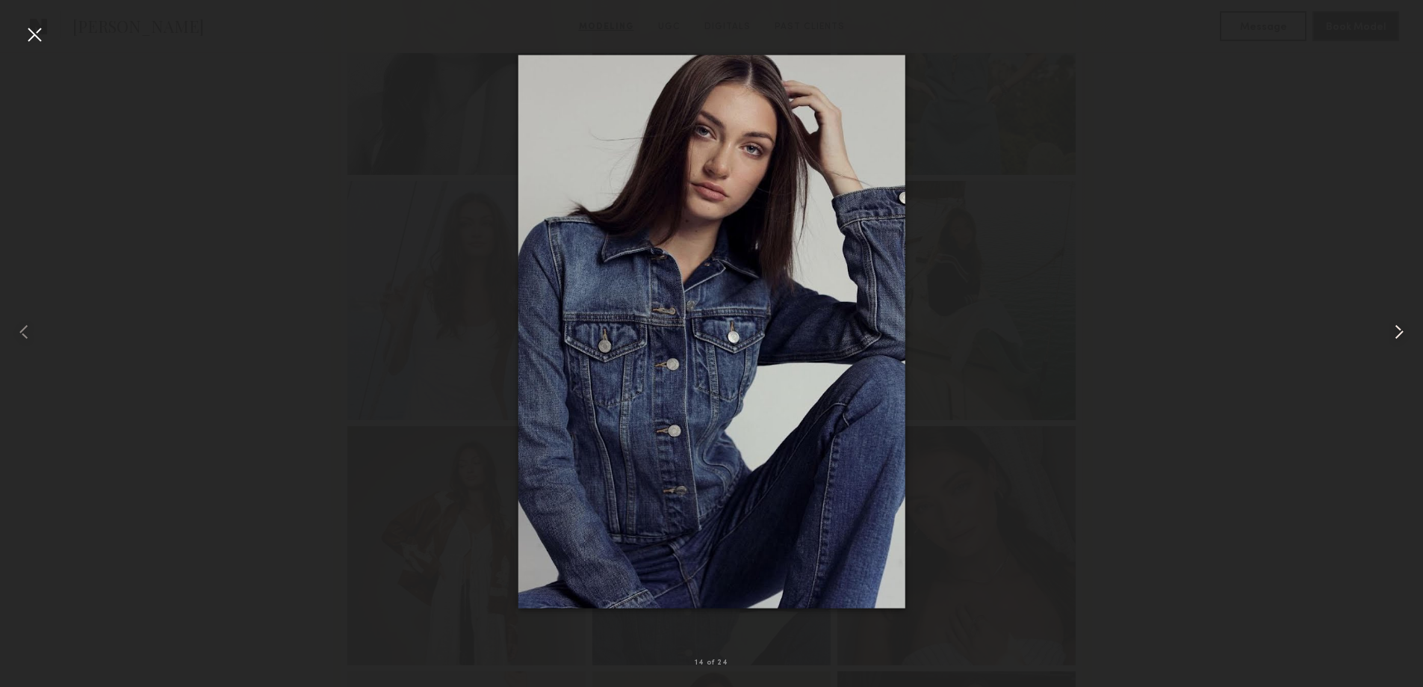
click at [1394, 335] on common-icon at bounding box center [1399, 332] width 24 height 24
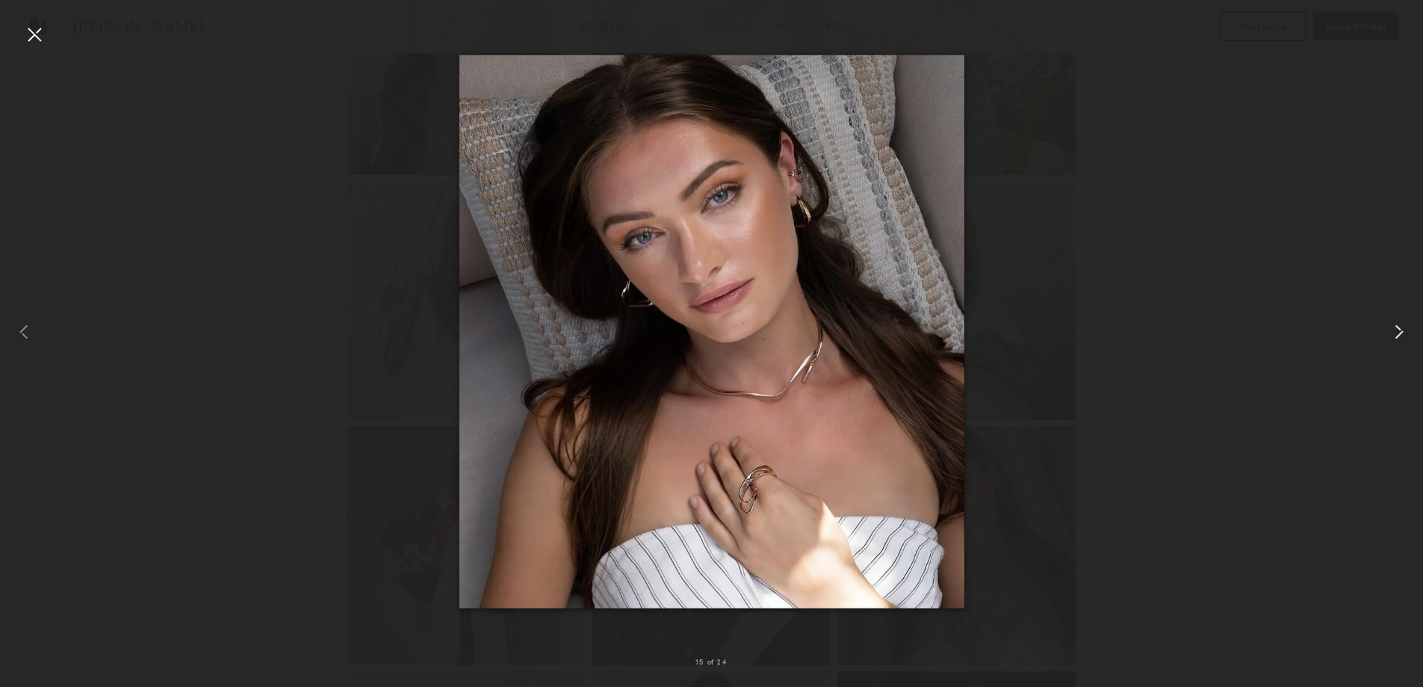
click at [1394, 335] on common-icon at bounding box center [1399, 332] width 24 height 24
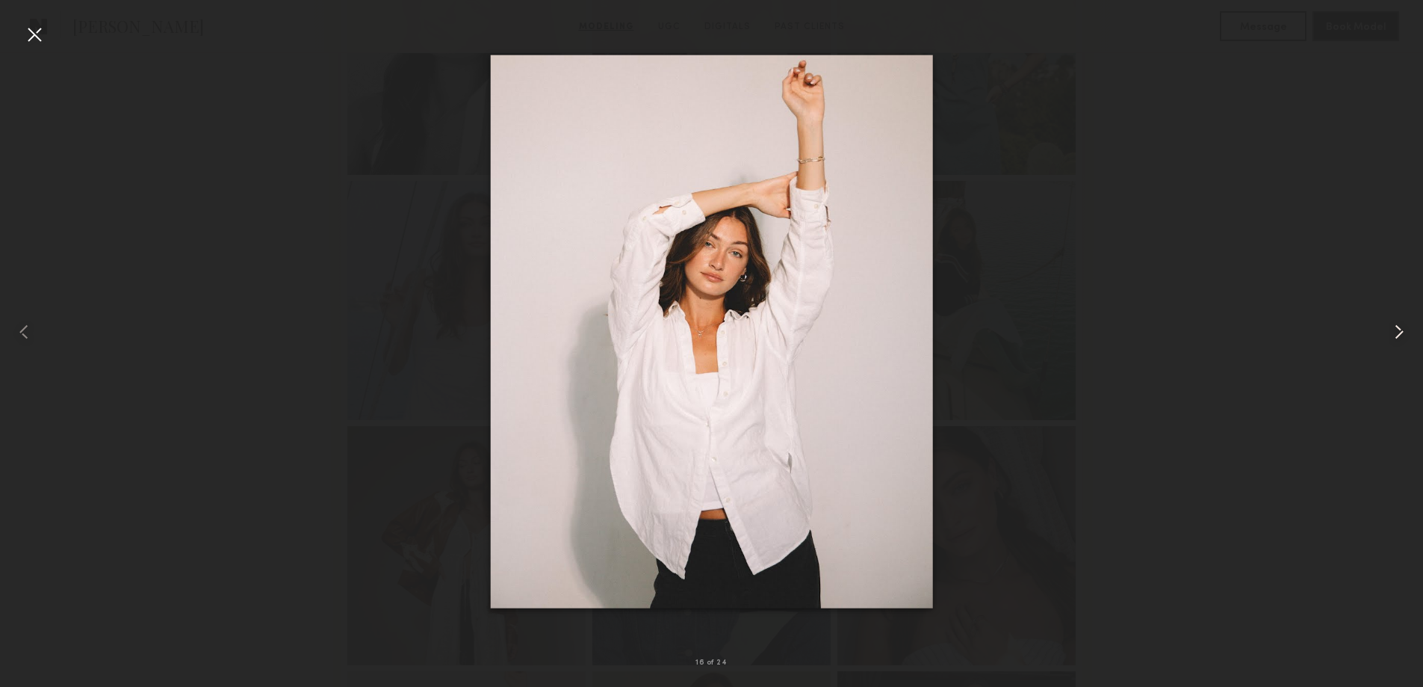
click at [1394, 335] on common-icon at bounding box center [1399, 332] width 24 height 24
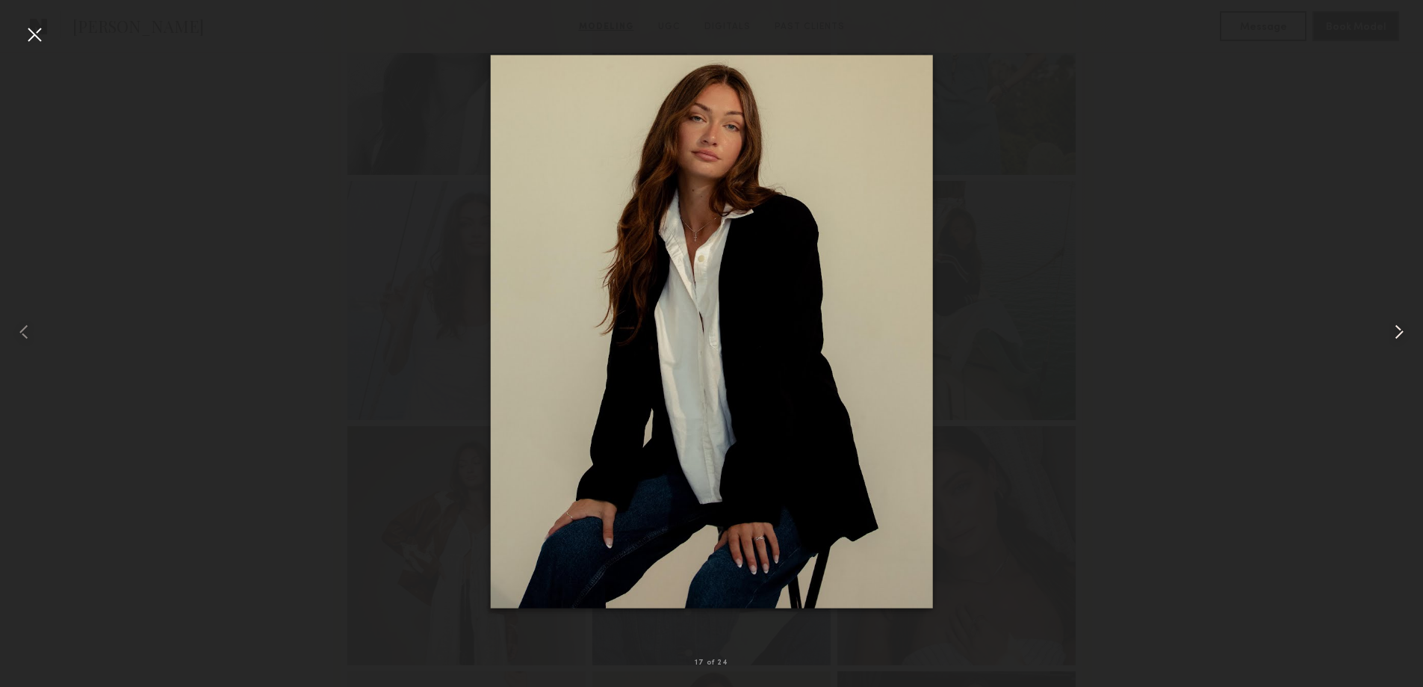
click at [1394, 335] on common-icon at bounding box center [1399, 332] width 24 height 24
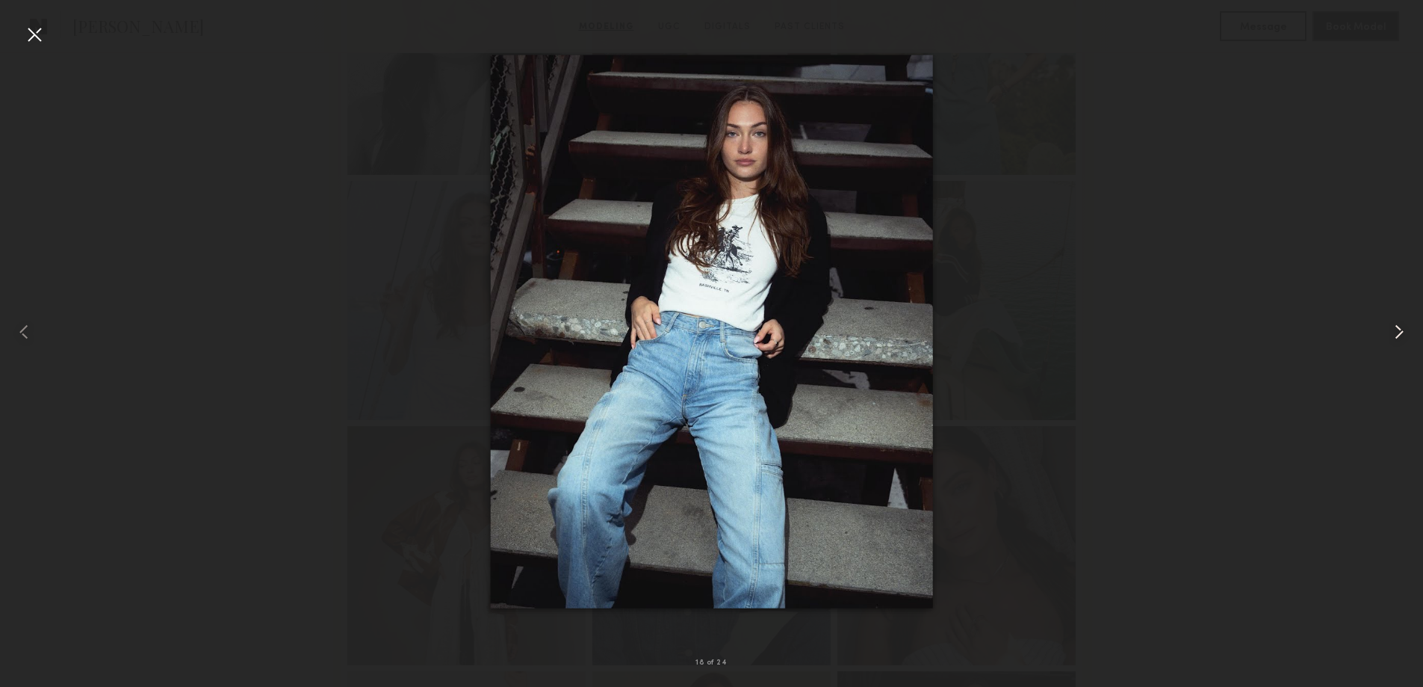
click at [1394, 335] on common-icon at bounding box center [1399, 332] width 24 height 24
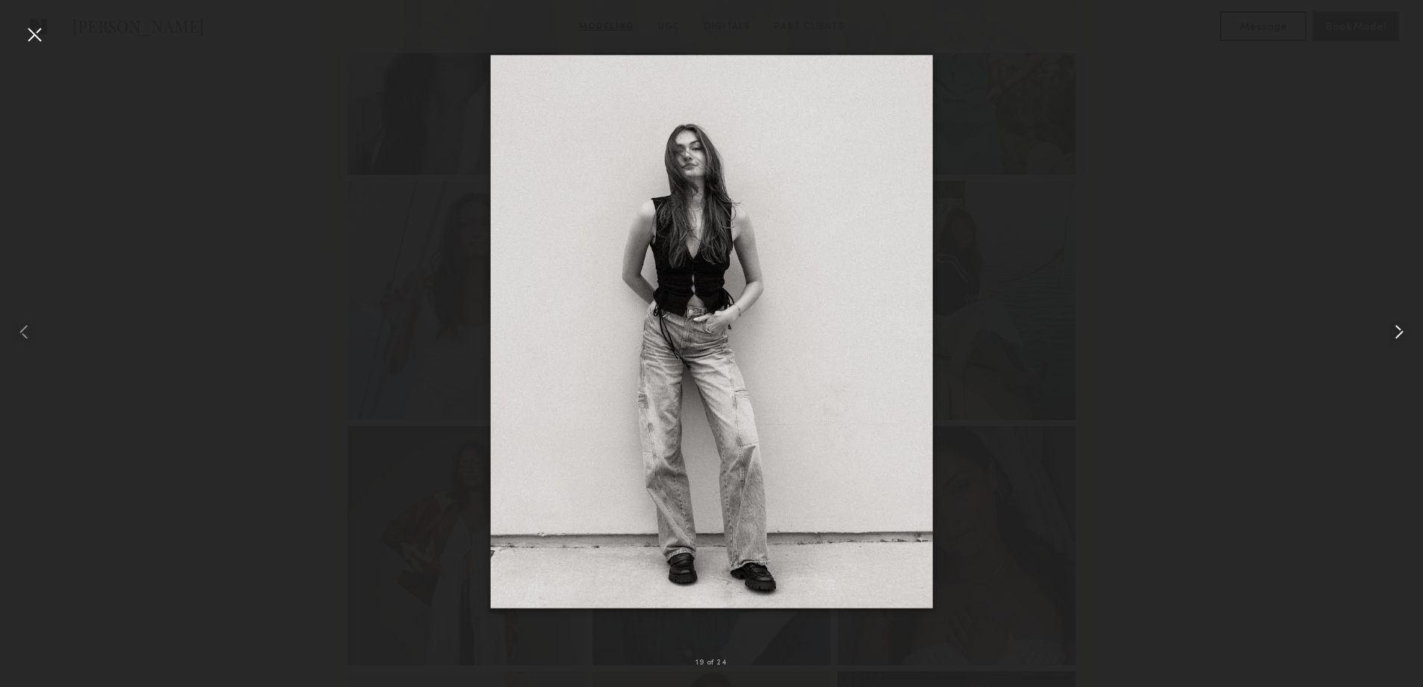
click at [1394, 335] on common-icon at bounding box center [1399, 332] width 24 height 24
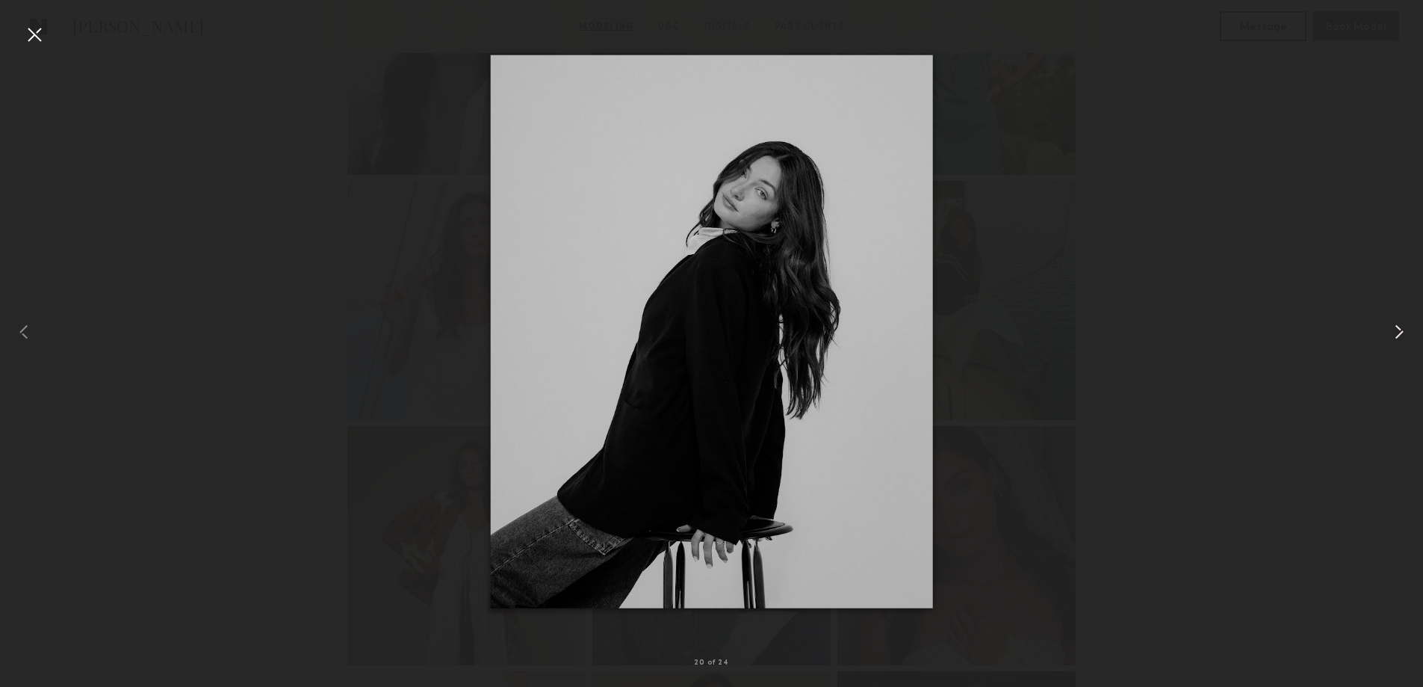
click at [1394, 335] on common-icon at bounding box center [1399, 332] width 24 height 24
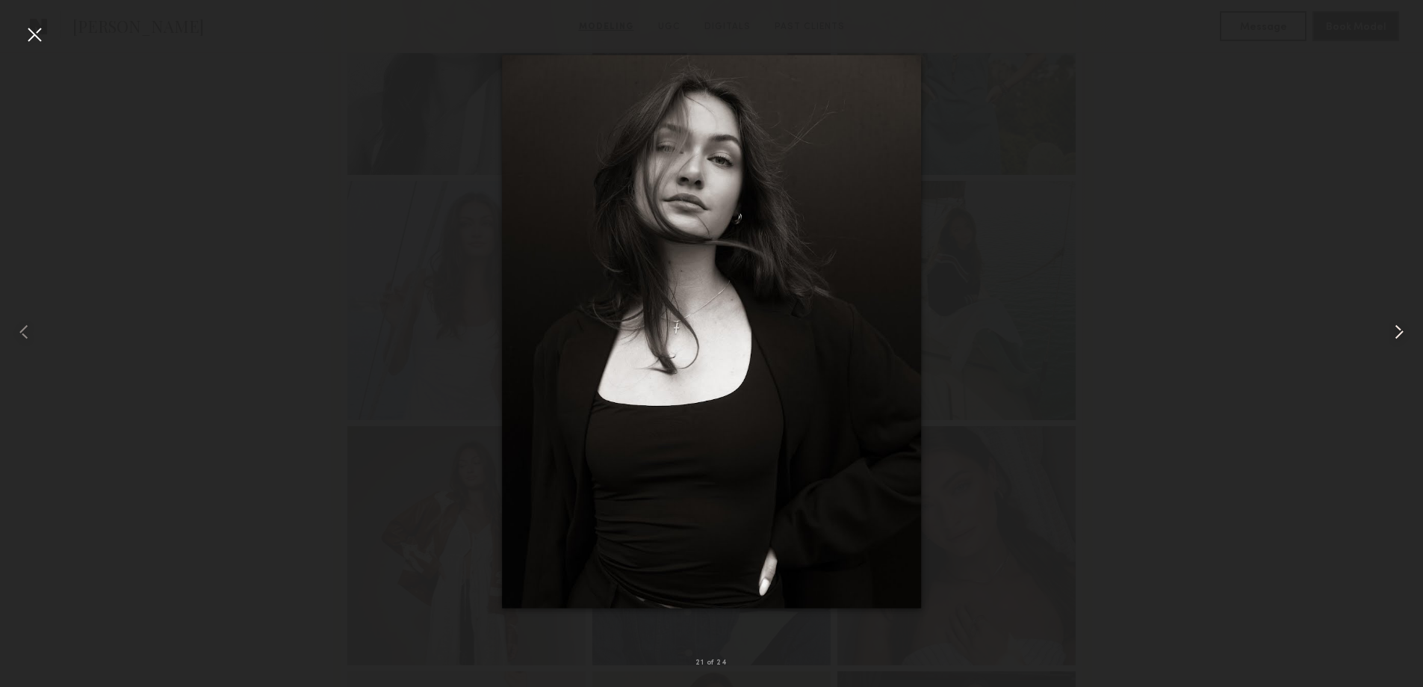
click at [1394, 335] on common-icon at bounding box center [1399, 332] width 24 height 24
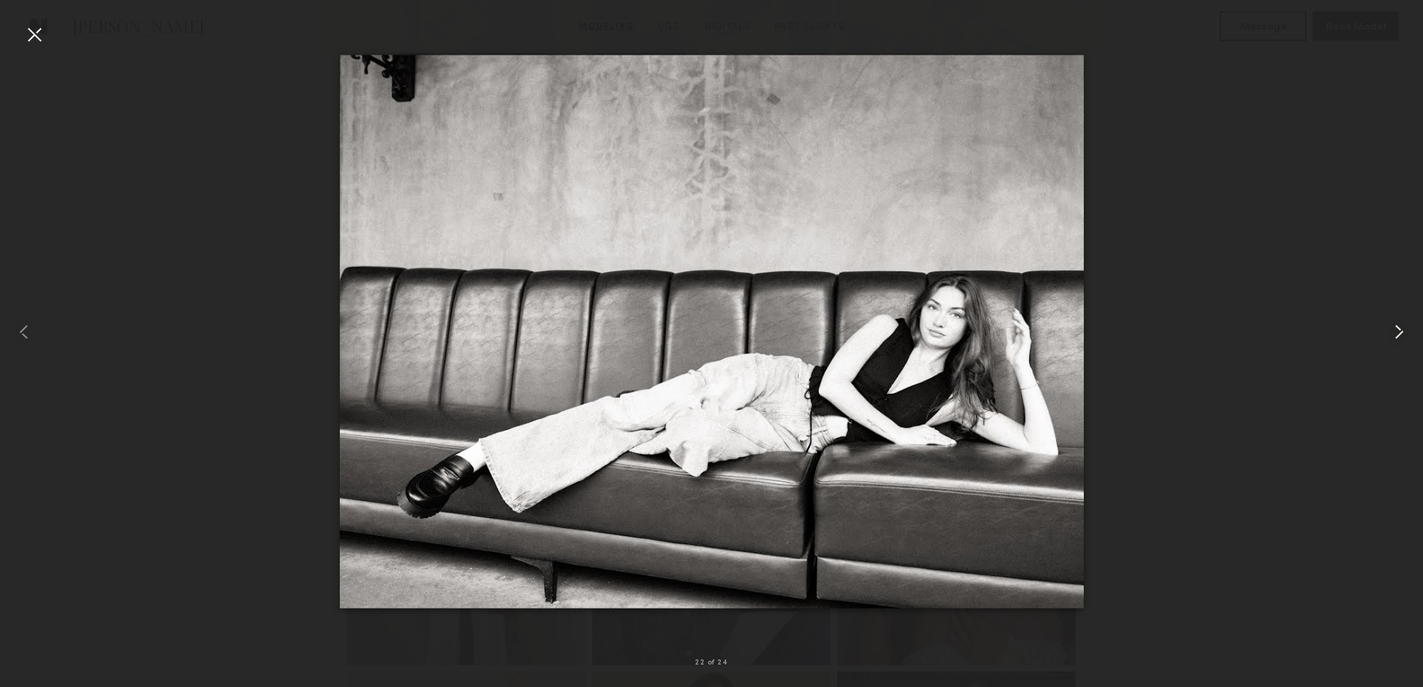
click at [1394, 335] on common-icon at bounding box center [1399, 332] width 24 height 24
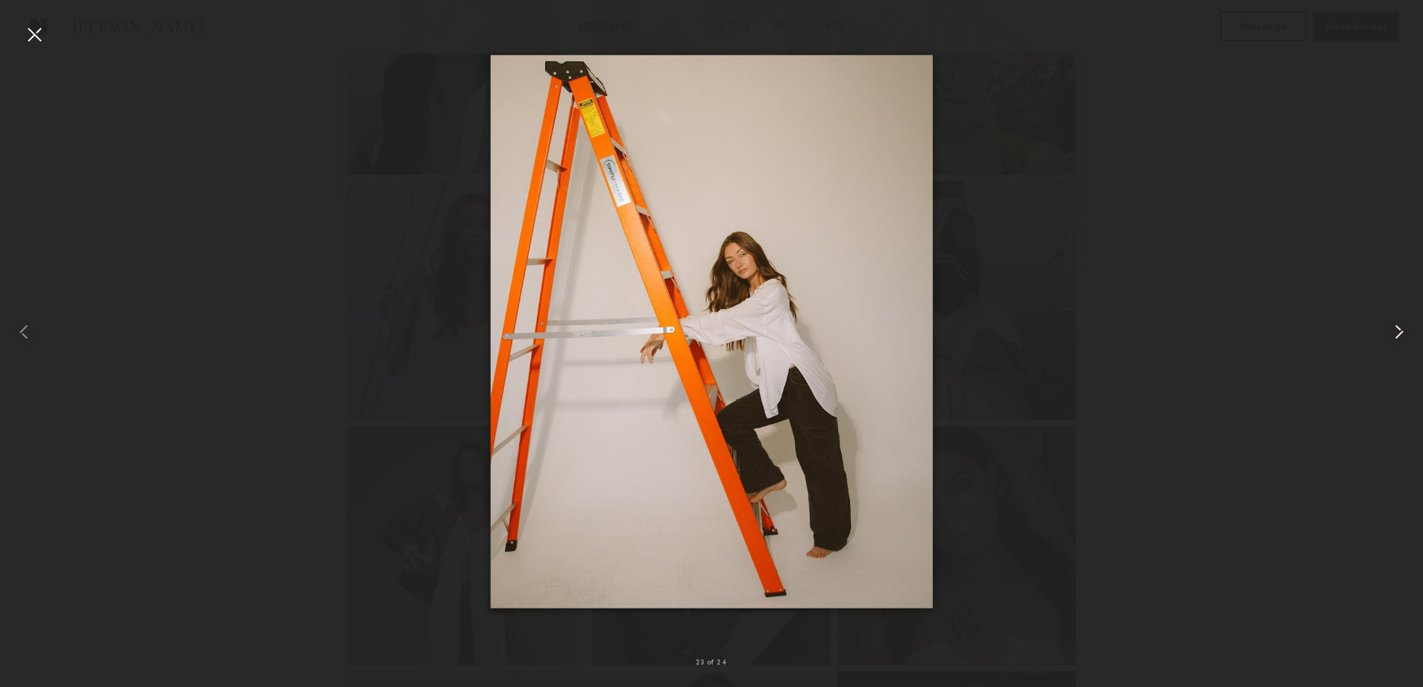
click at [1394, 335] on common-icon at bounding box center [1399, 332] width 24 height 24
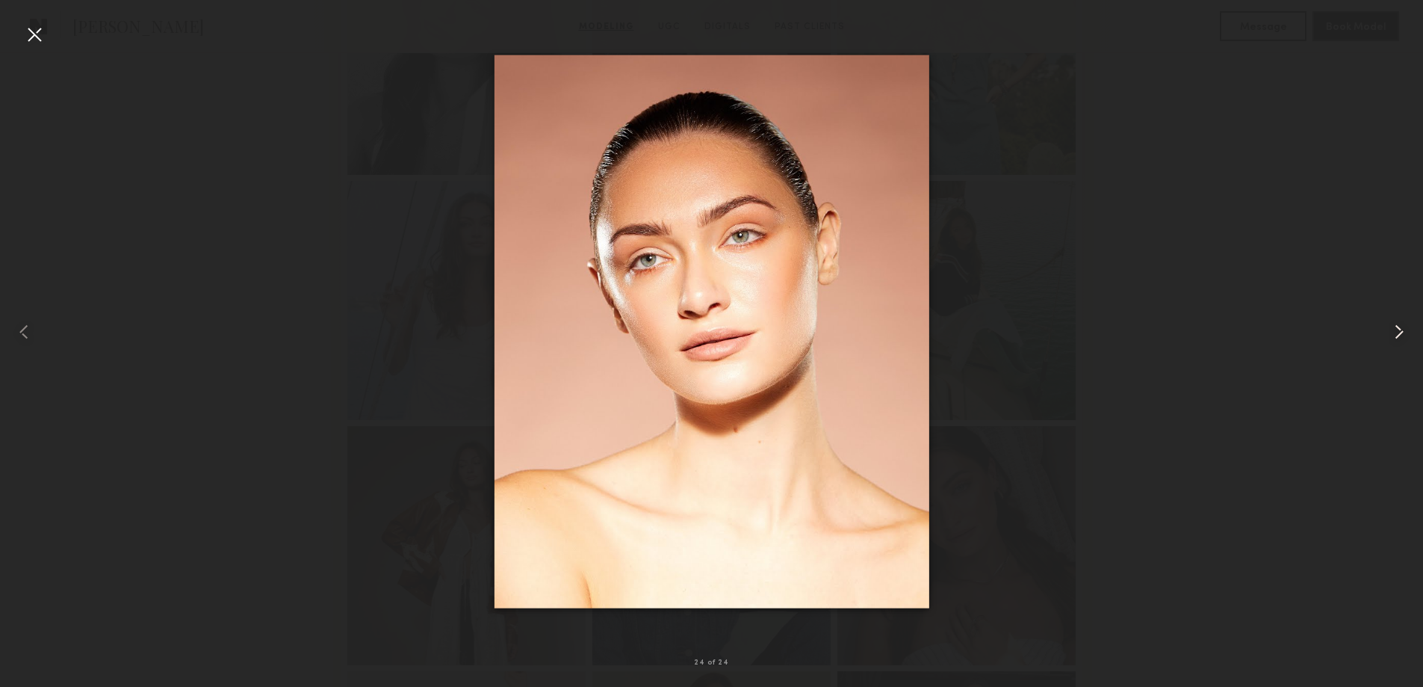
click at [1394, 335] on common-icon at bounding box center [1399, 332] width 24 height 24
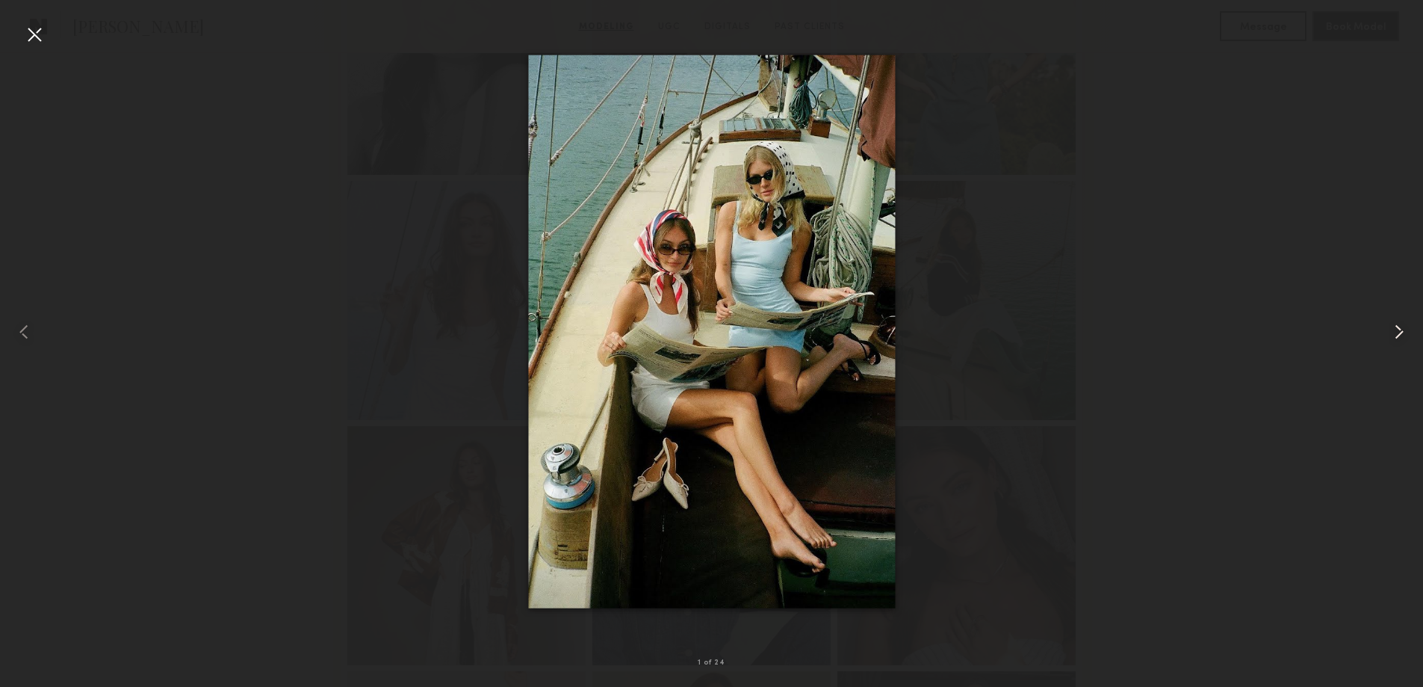
click at [1394, 335] on common-icon at bounding box center [1399, 332] width 24 height 24
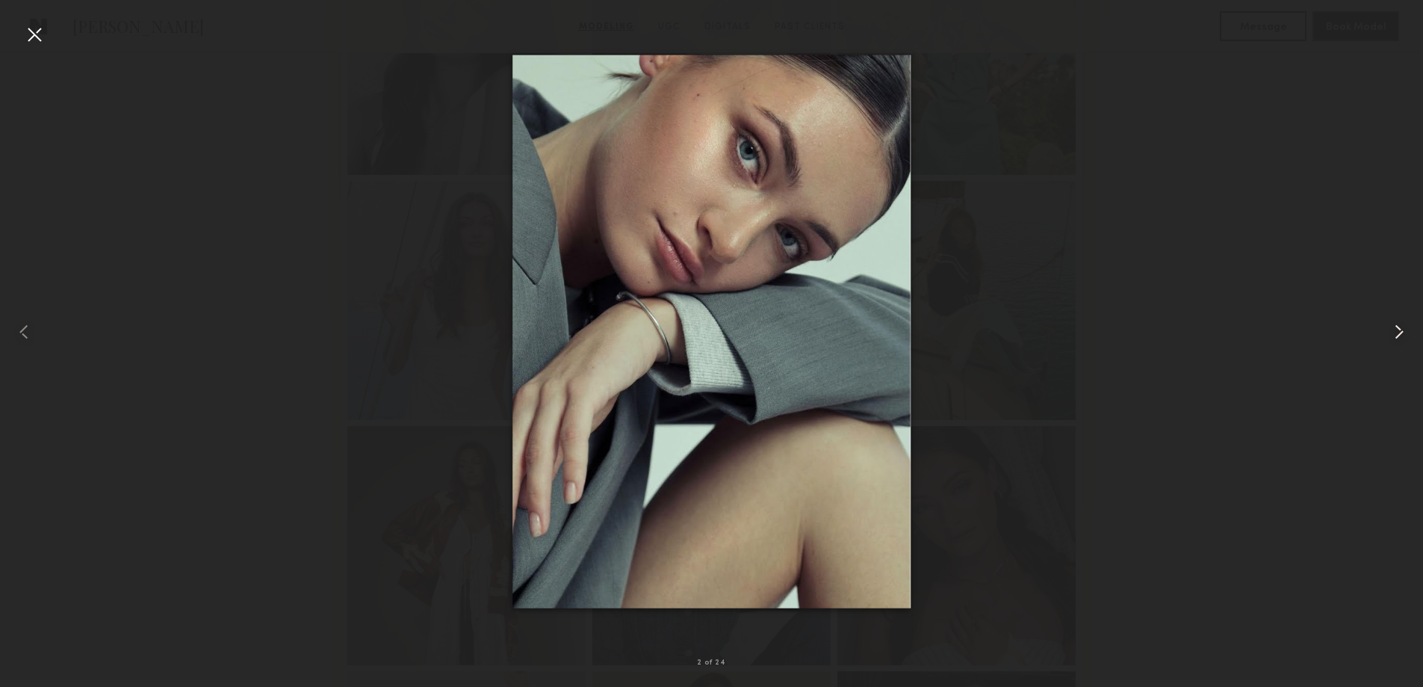
click at [1394, 335] on common-icon at bounding box center [1399, 332] width 24 height 24
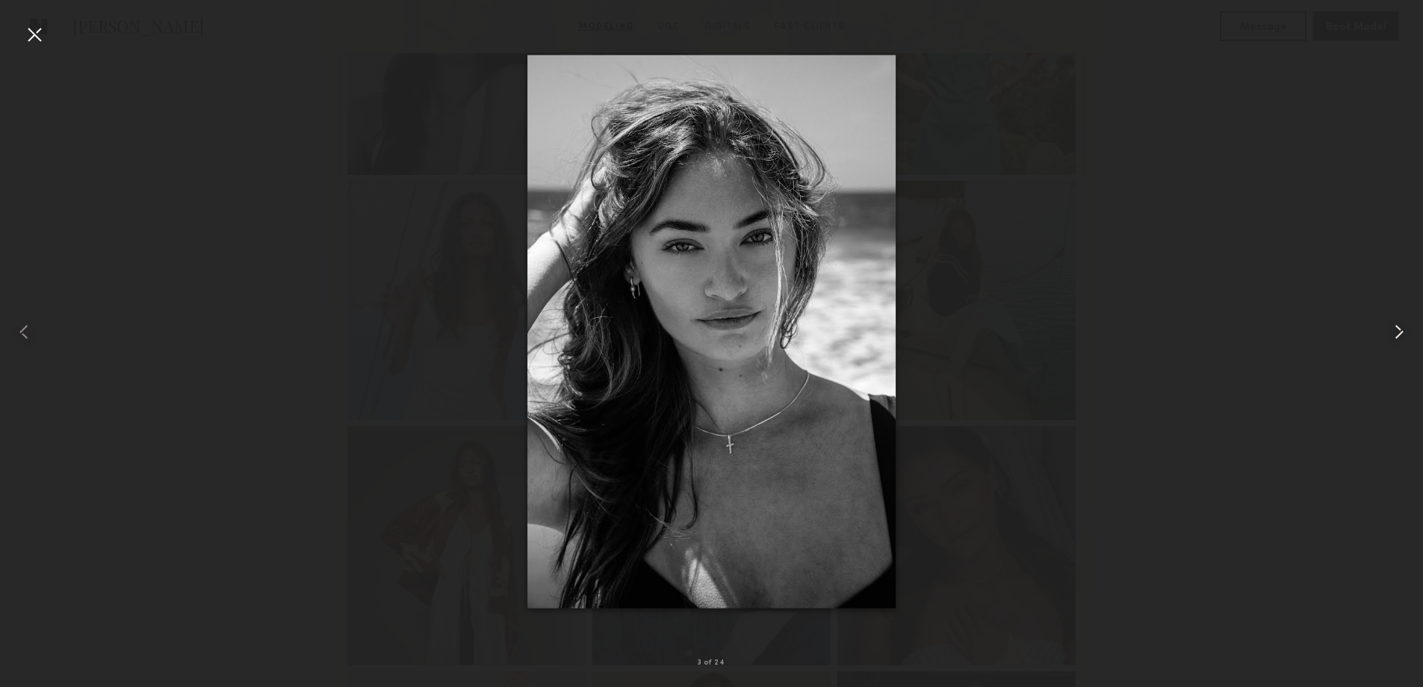
click at [1394, 335] on common-icon at bounding box center [1399, 332] width 24 height 24
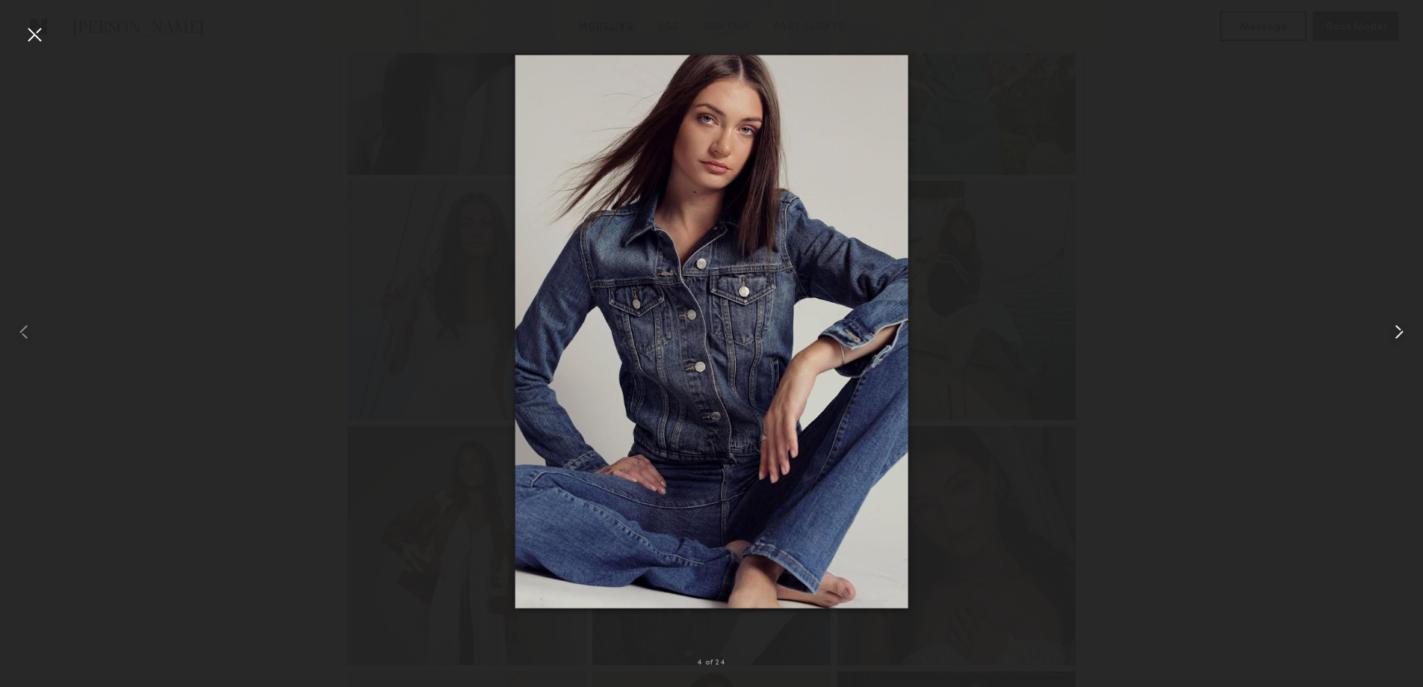
click at [1394, 335] on common-icon at bounding box center [1399, 332] width 24 height 24
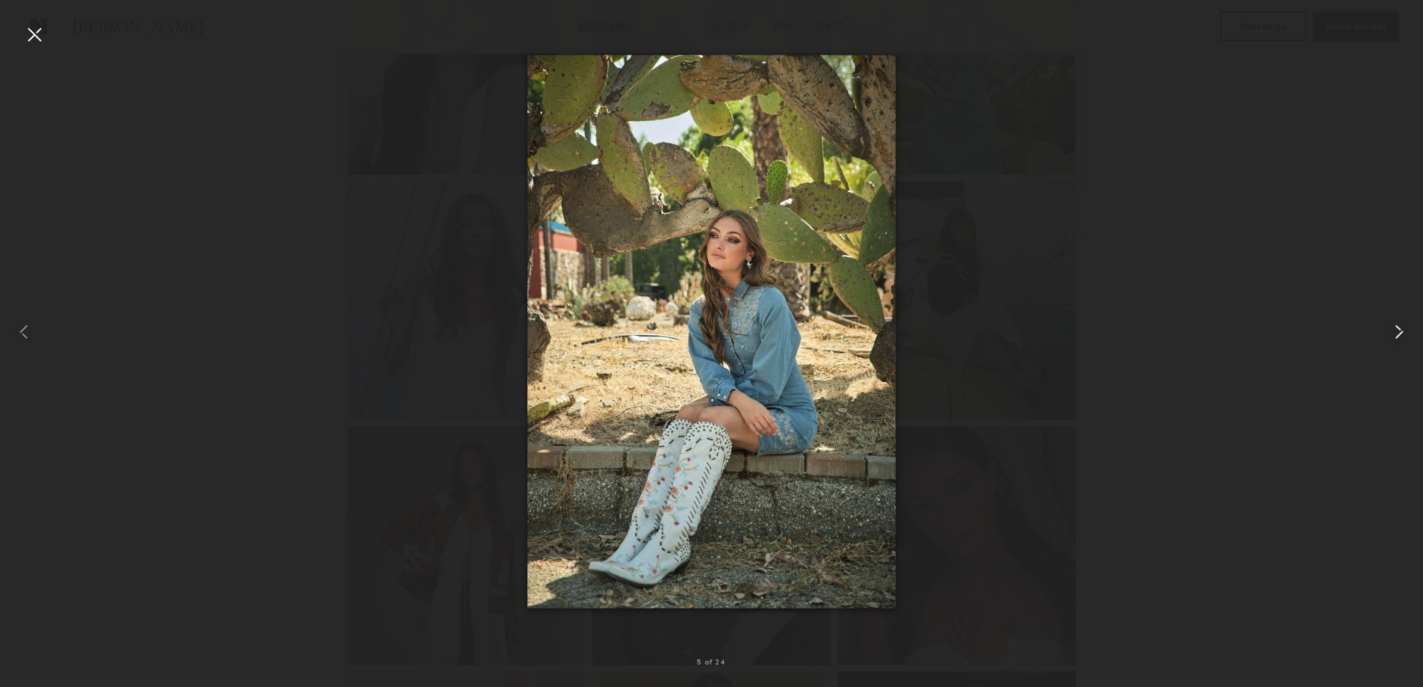
click at [1394, 335] on common-icon at bounding box center [1399, 332] width 24 height 24
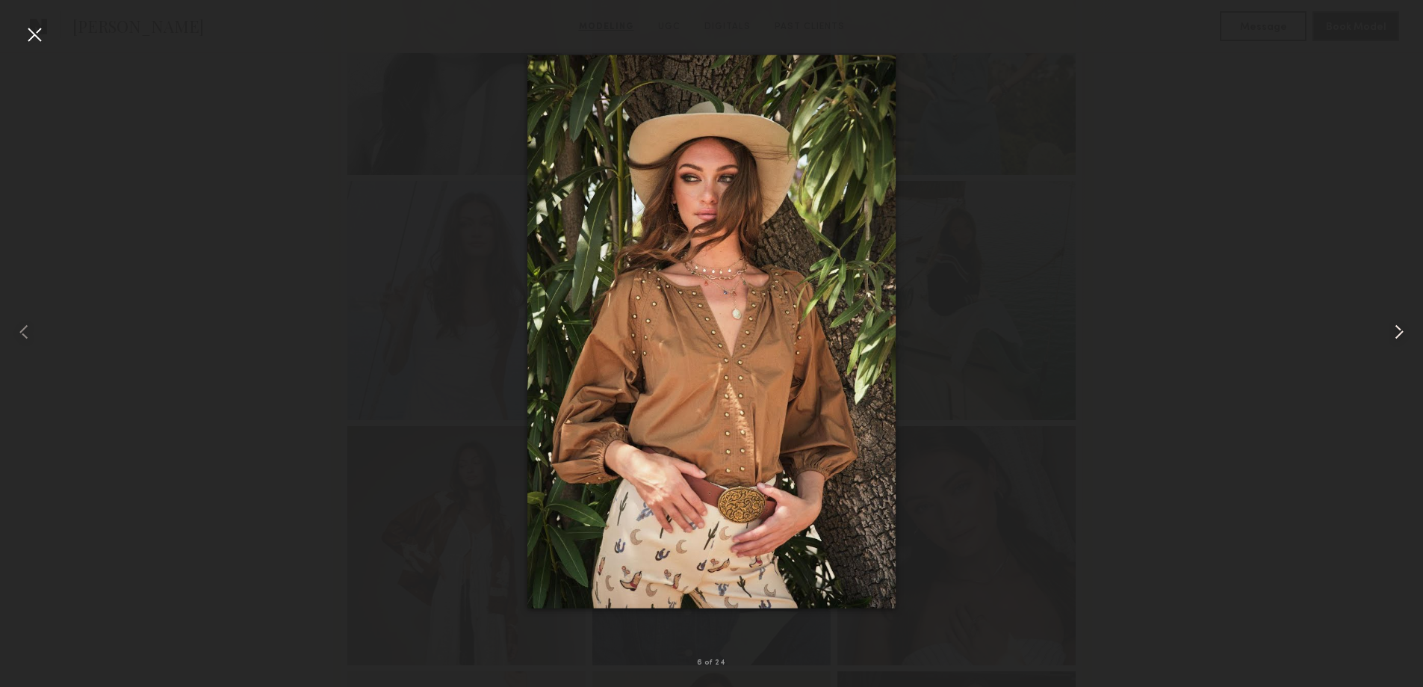
click at [1394, 335] on common-icon at bounding box center [1399, 332] width 24 height 24
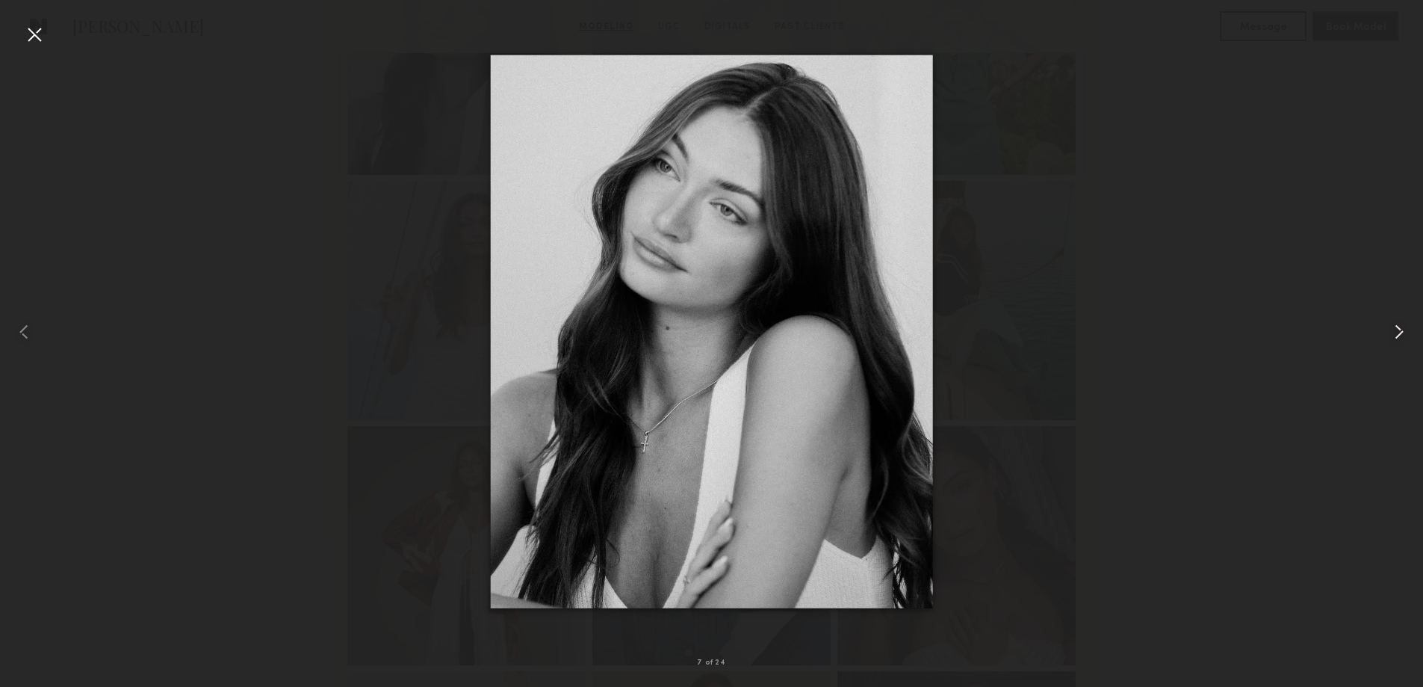
click at [1394, 335] on common-icon at bounding box center [1399, 332] width 24 height 24
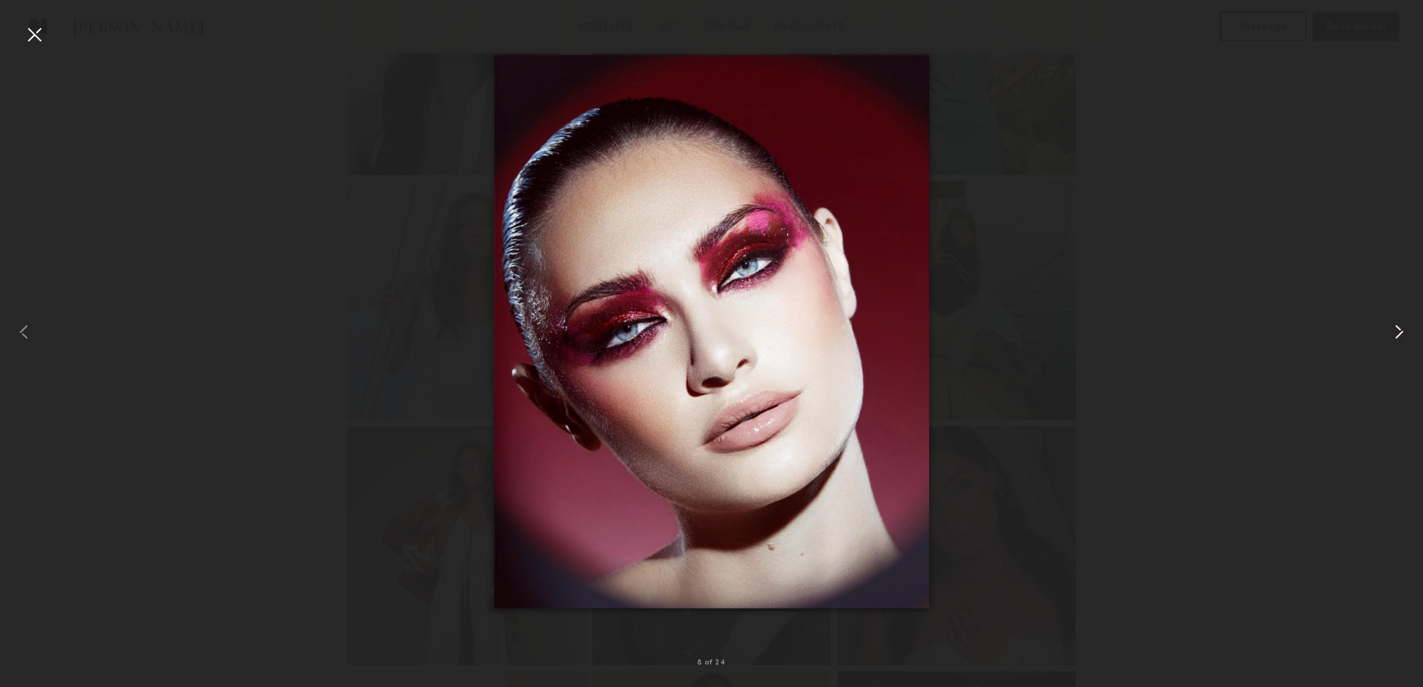
click at [1394, 335] on common-icon at bounding box center [1399, 332] width 24 height 24
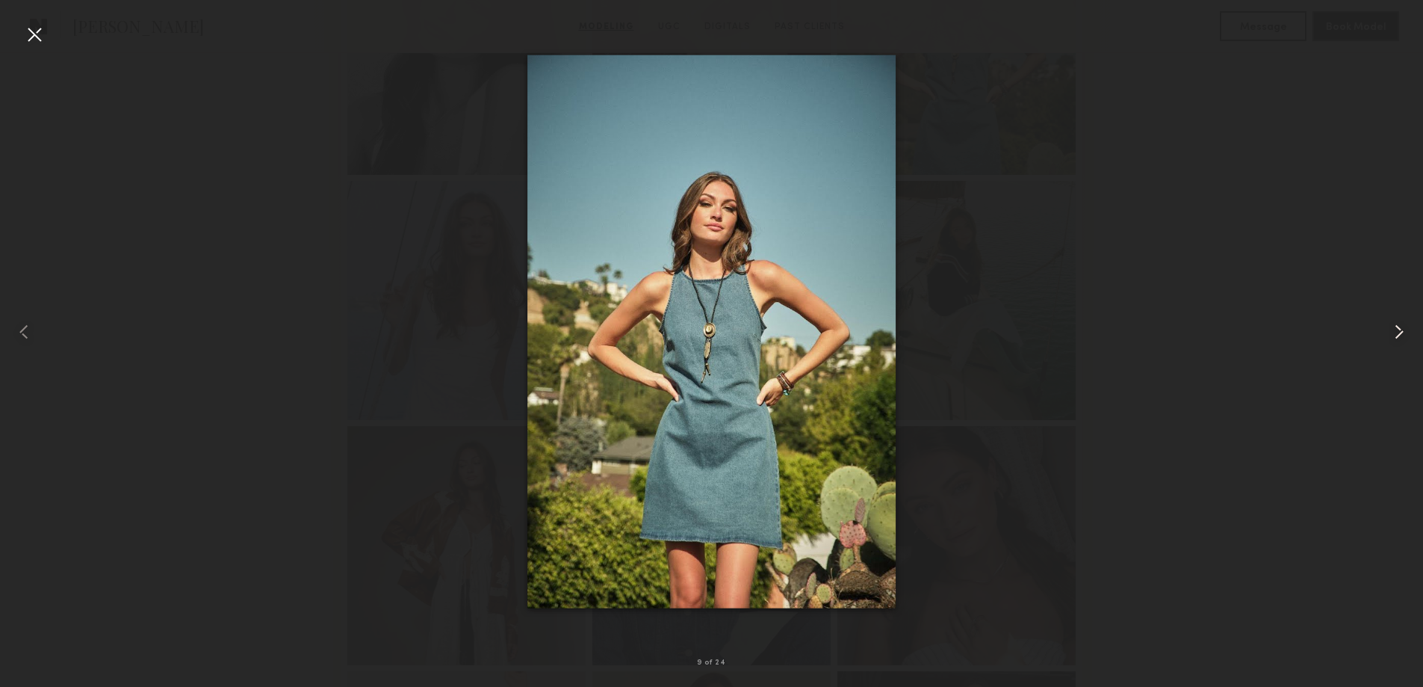
click at [1394, 335] on common-icon at bounding box center [1399, 332] width 24 height 24
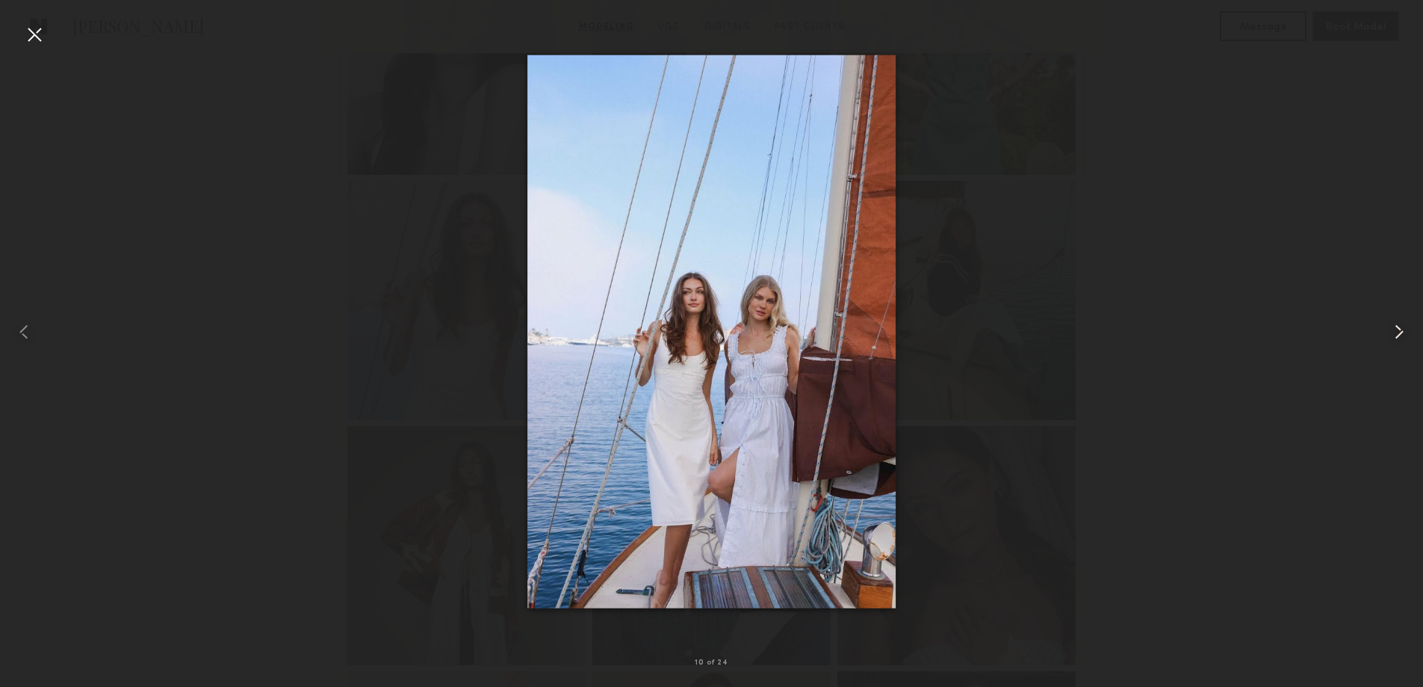
click at [1394, 335] on common-icon at bounding box center [1399, 332] width 24 height 24
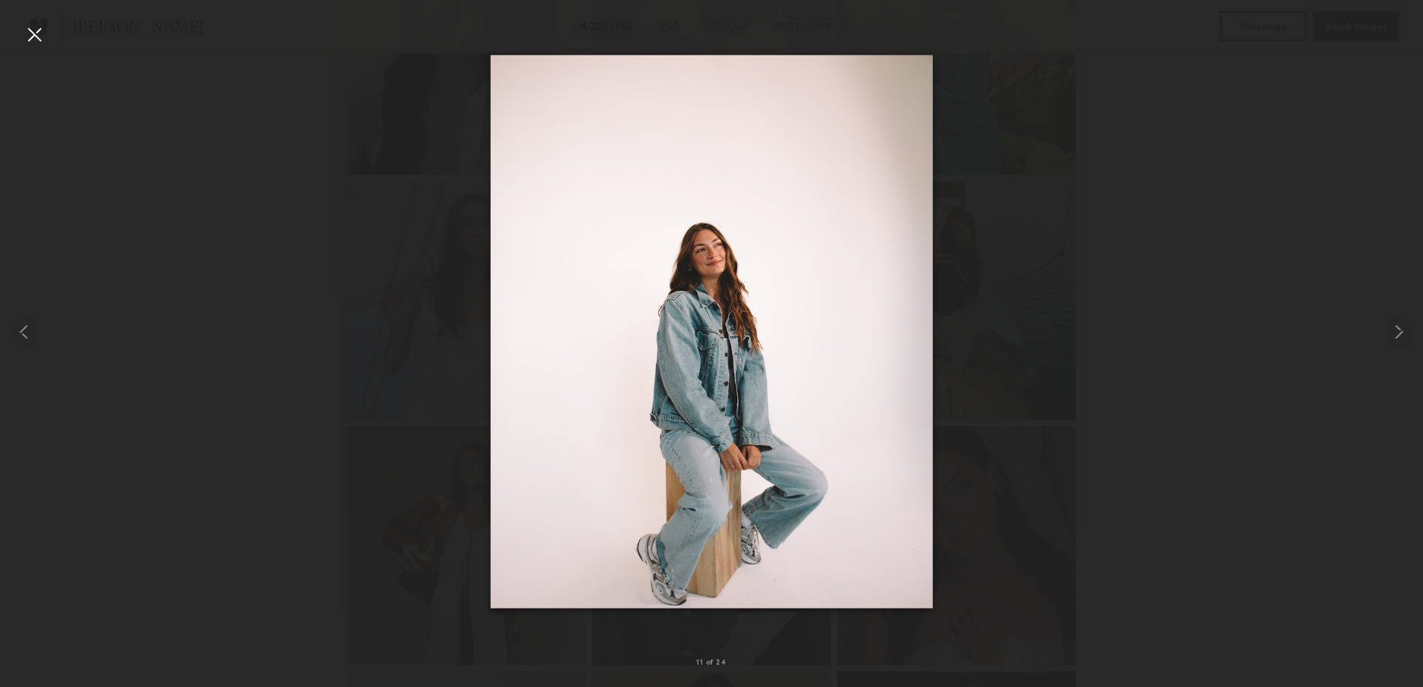
click at [37, 34] on div at bounding box center [34, 34] width 24 height 24
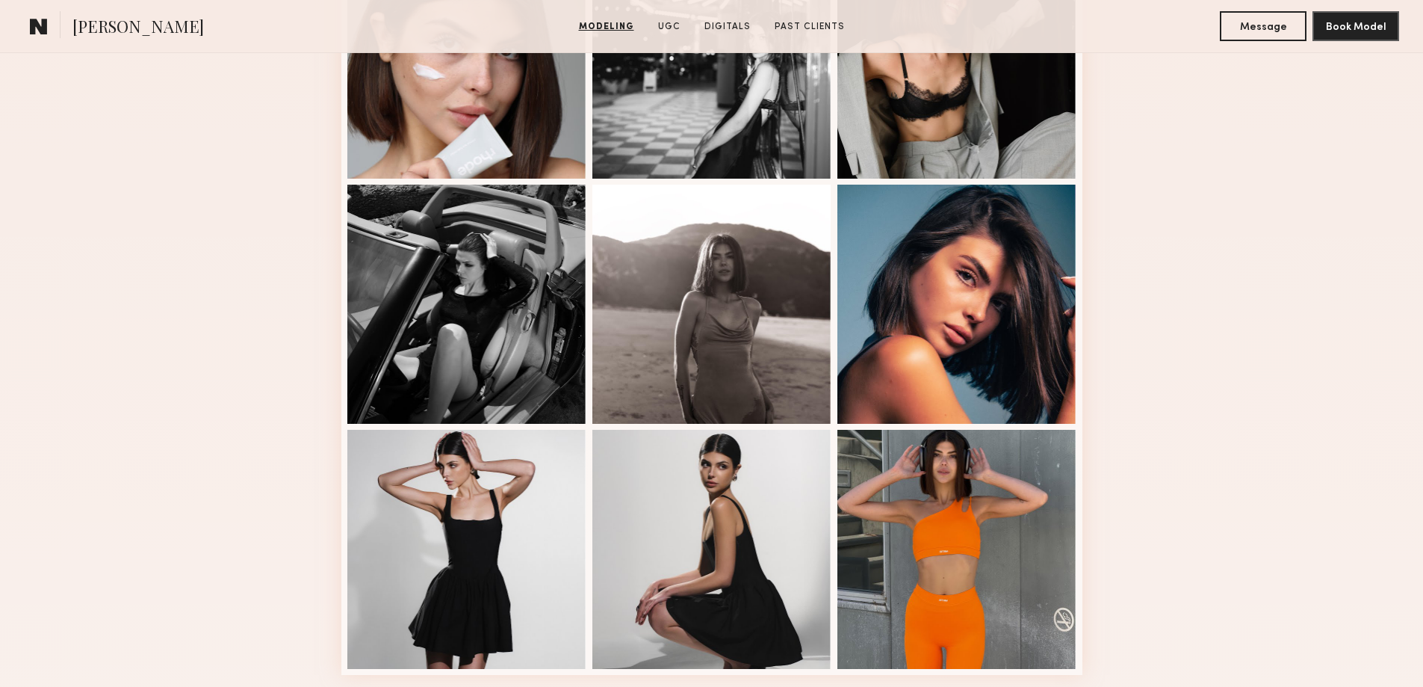
scroll to position [1245, 0]
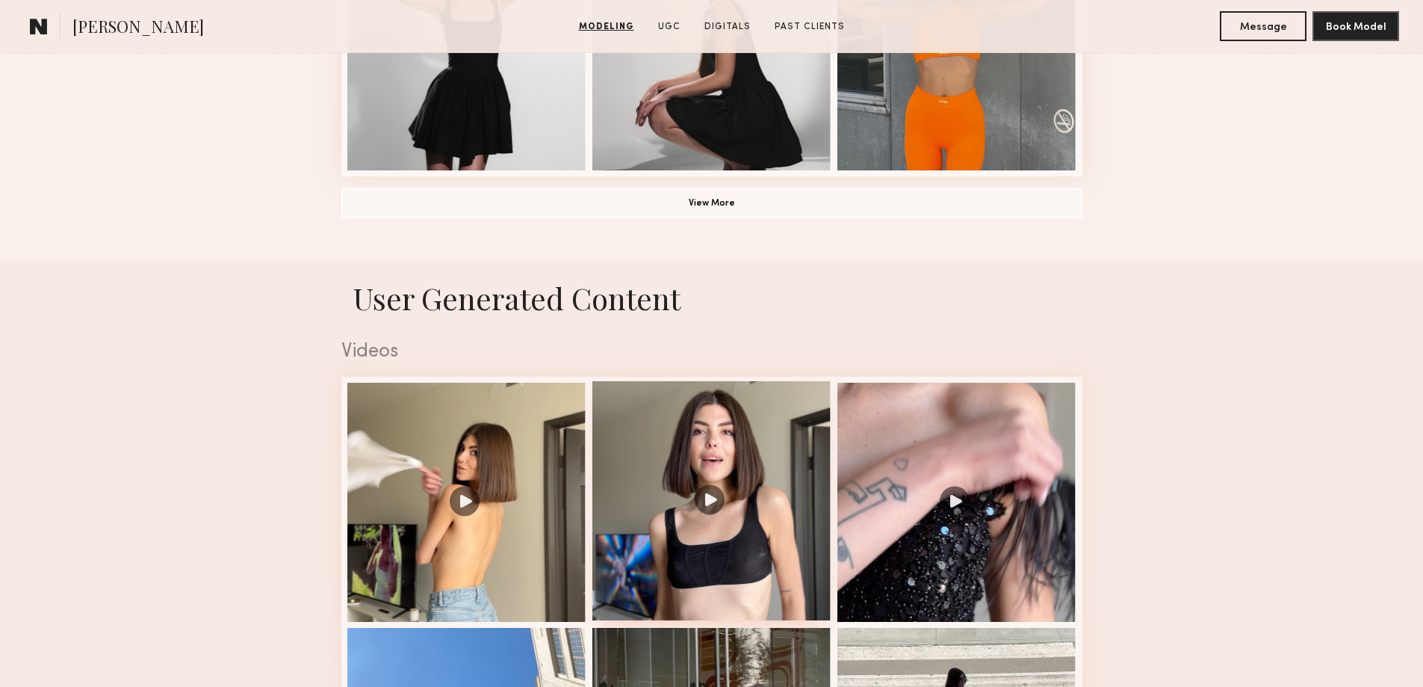
click at [716, 509] on div at bounding box center [711, 500] width 239 height 239
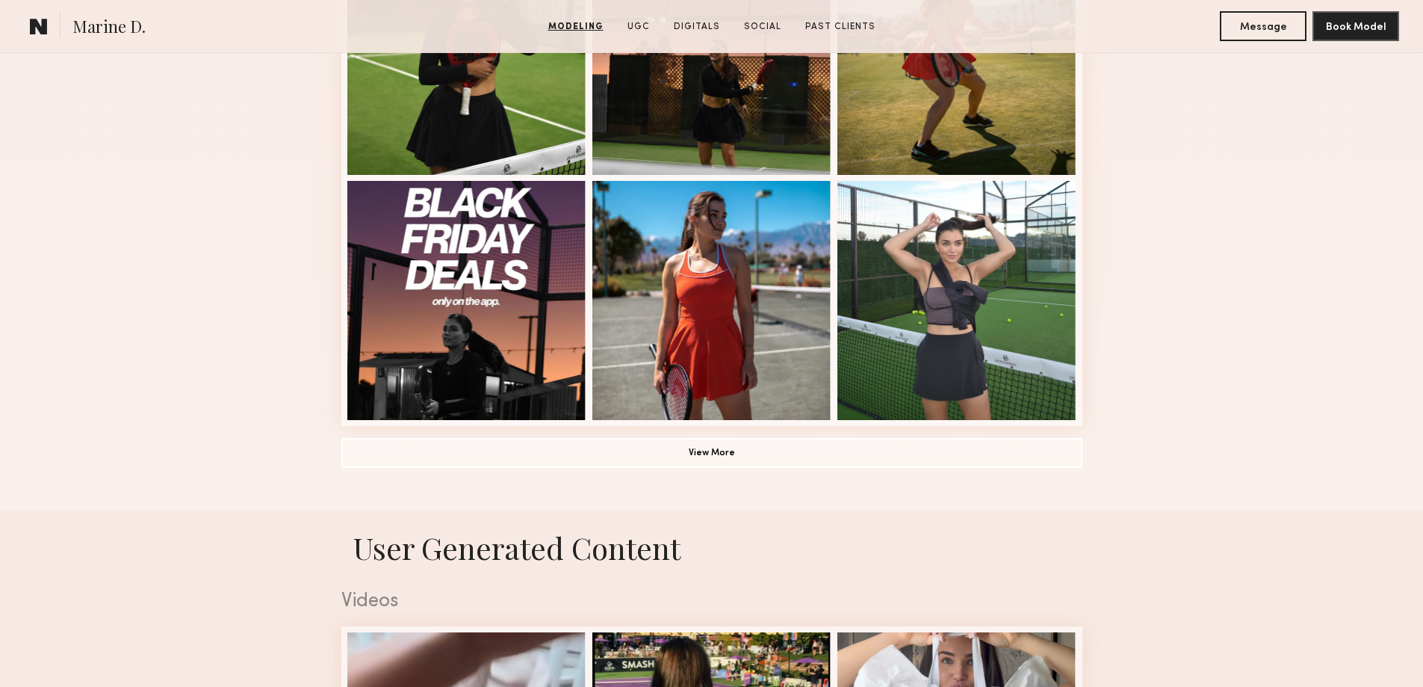
scroll to position [1494, 0]
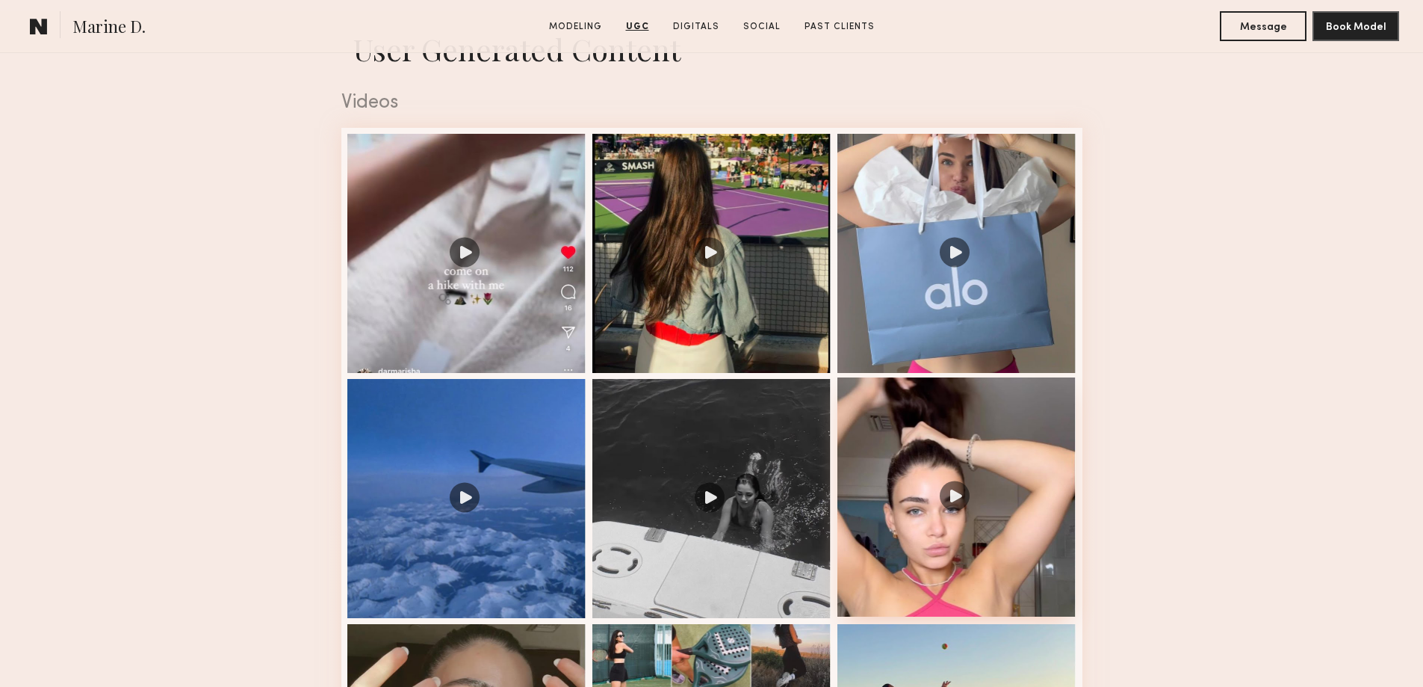
click at [945, 506] on div at bounding box center [956, 496] width 239 height 239
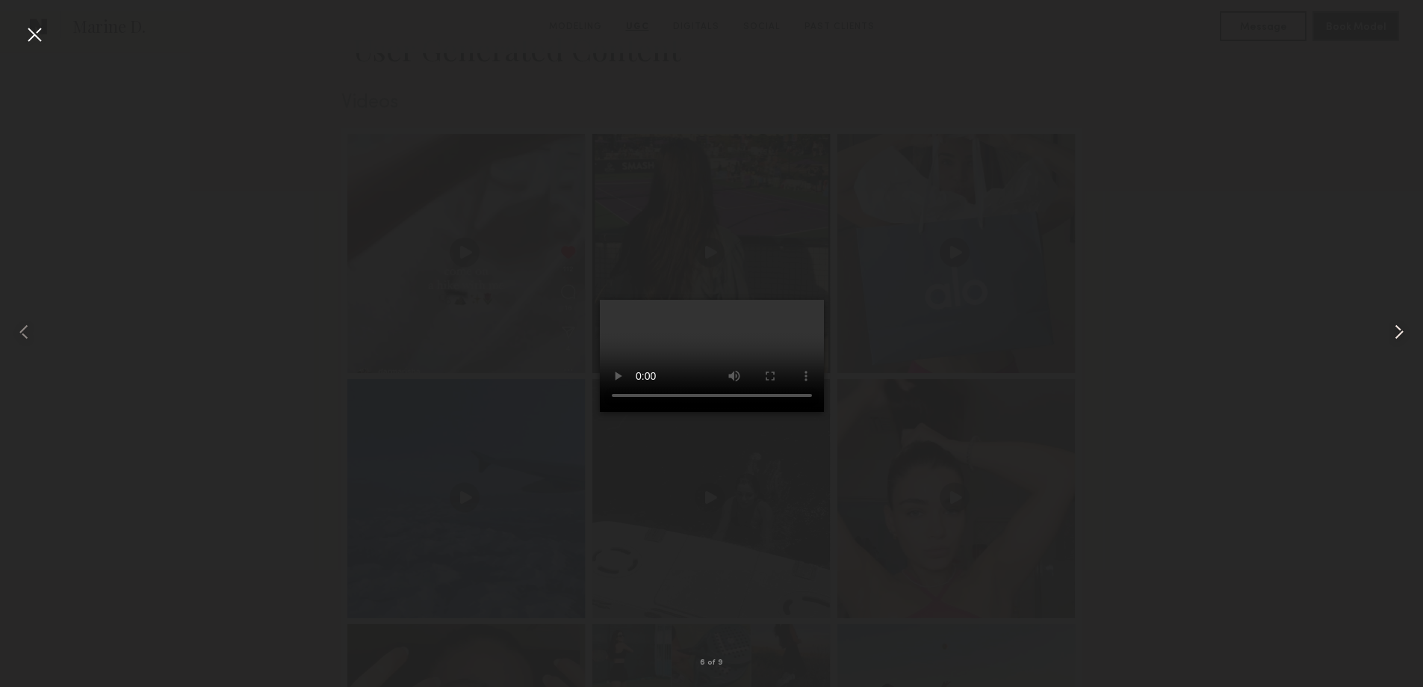
click at [1396, 329] on common-icon at bounding box center [1399, 332] width 24 height 24
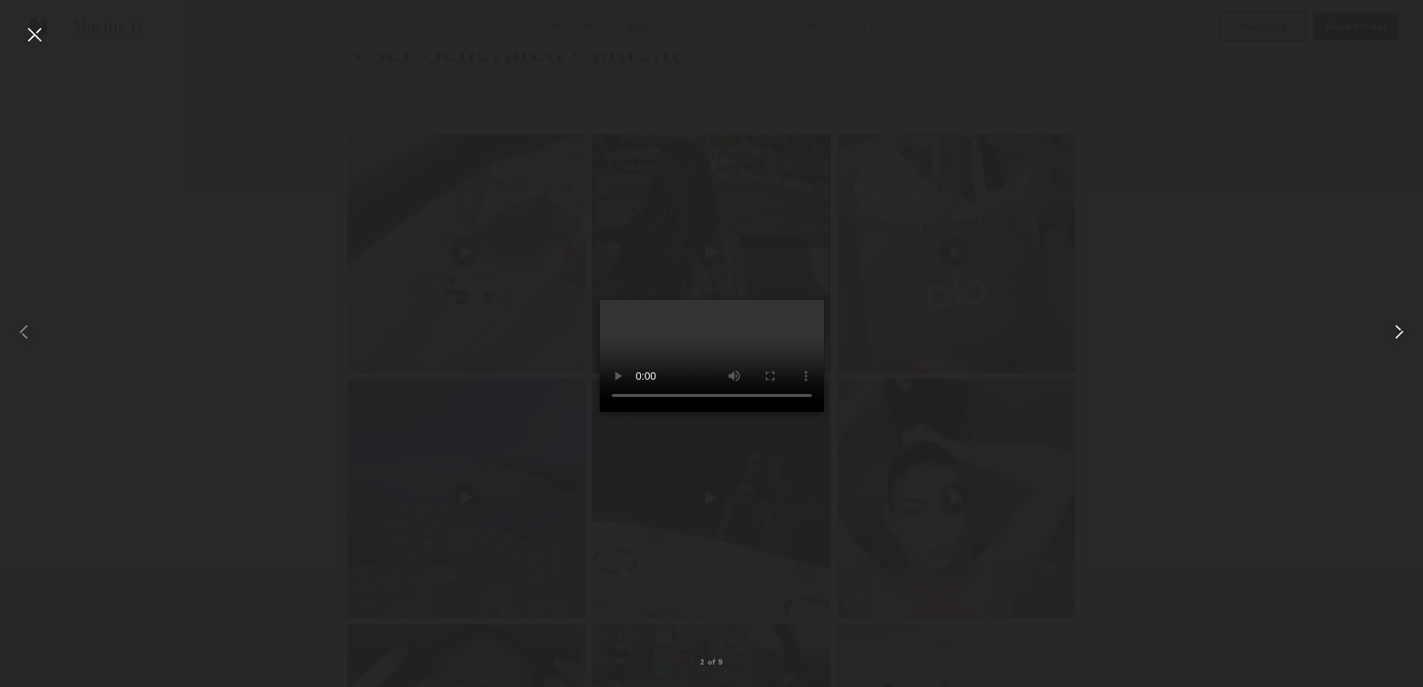
click at [1396, 329] on common-icon at bounding box center [1399, 332] width 24 height 24
drag, startPoint x: 1396, startPoint y: 329, endPoint x: 1053, endPoint y: 318, distance: 343.8
click at [1053, 318] on div at bounding box center [711, 331] width 1423 height 615
click at [46, 38] on div at bounding box center [34, 34] width 24 height 24
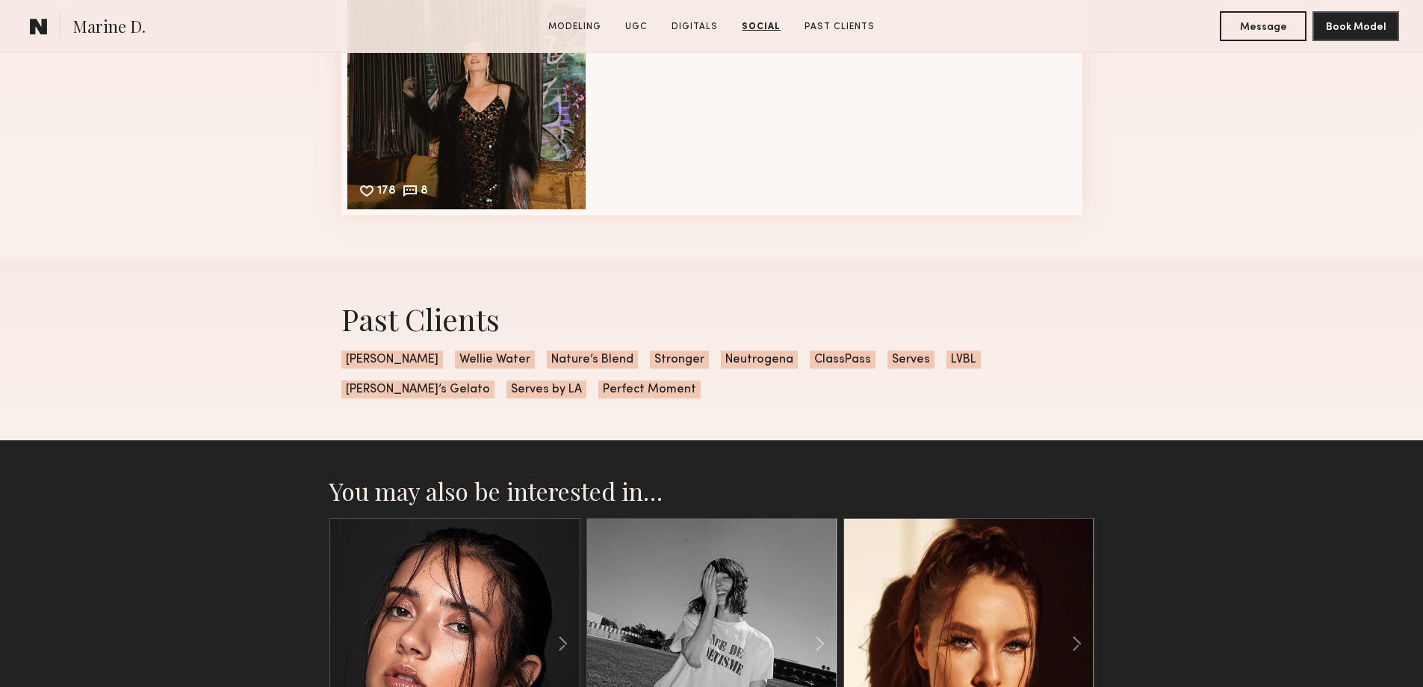
scroll to position [4731, 0]
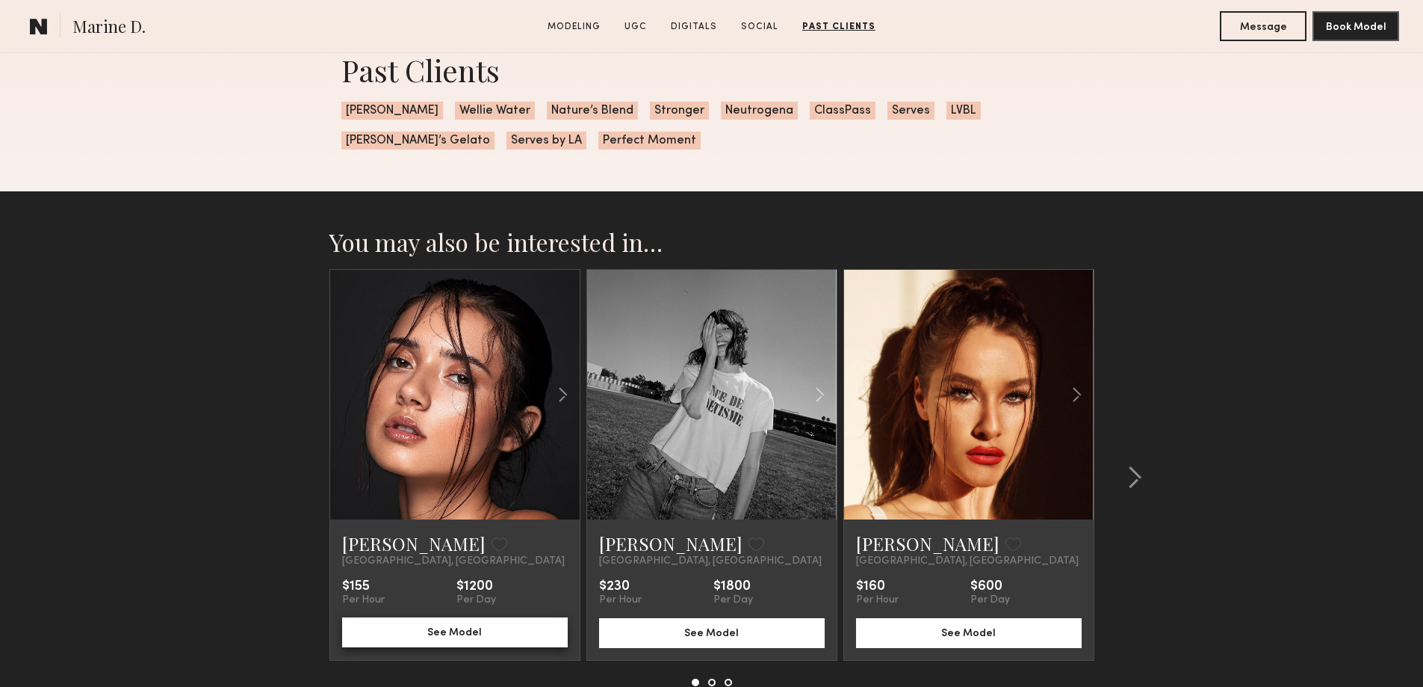
click at [474, 639] on button "See Model" at bounding box center [455, 632] width 226 height 30
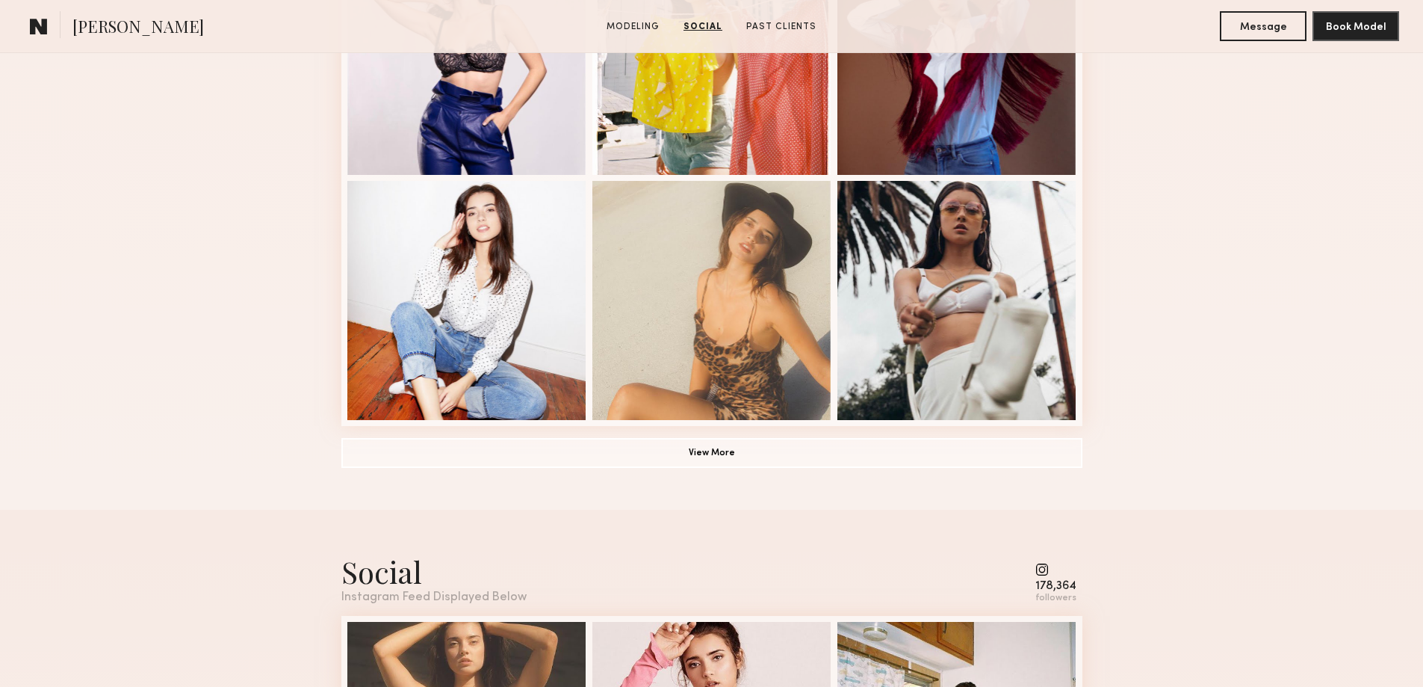
scroll to position [498, 0]
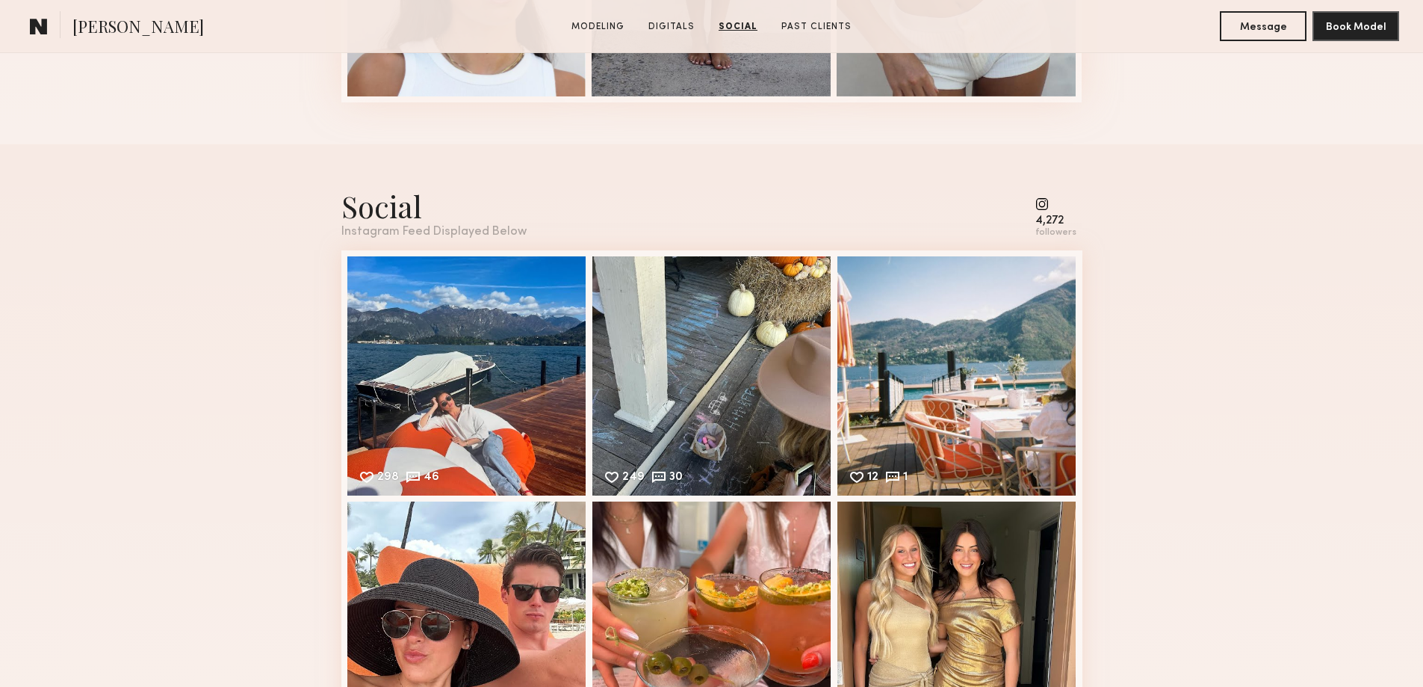
scroll to position [2241, 0]
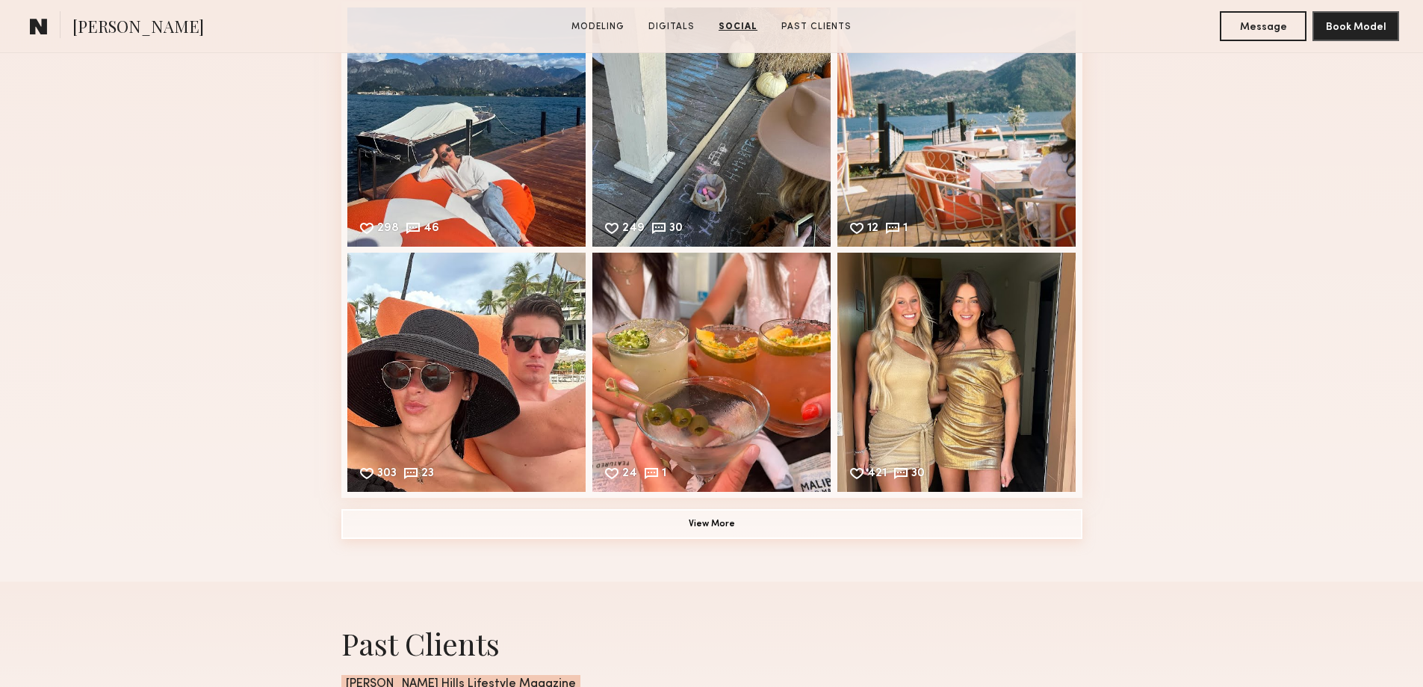
click at [710, 531] on button "View More" at bounding box center [711, 524] width 741 height 30
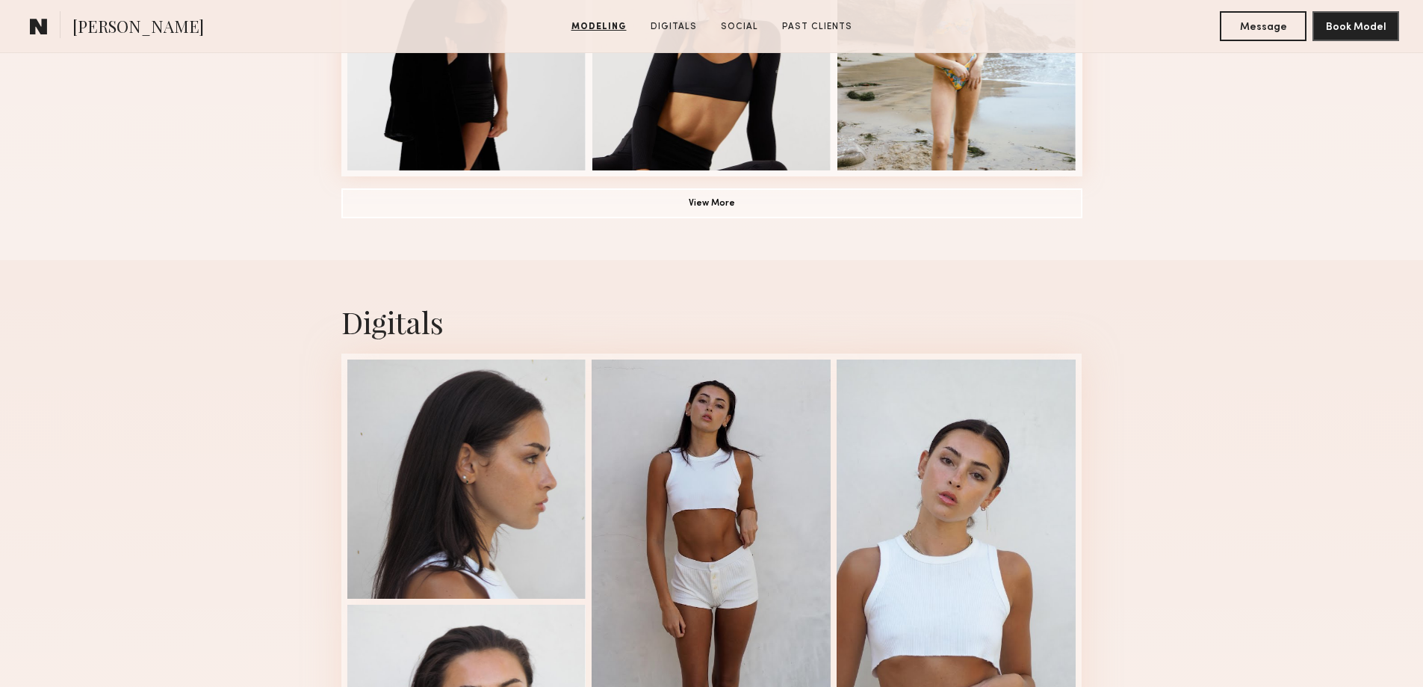
scroll to position [747, 0]
